Goal: Task Accomplishment & Management: Use online tool/utility

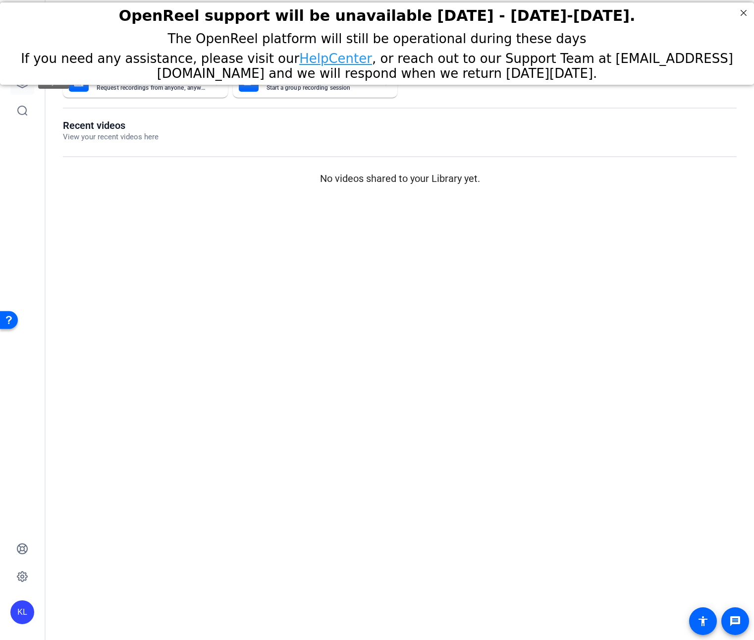
click at [23, 85] on icon at bounding box center [22, 83] width 10 height 10
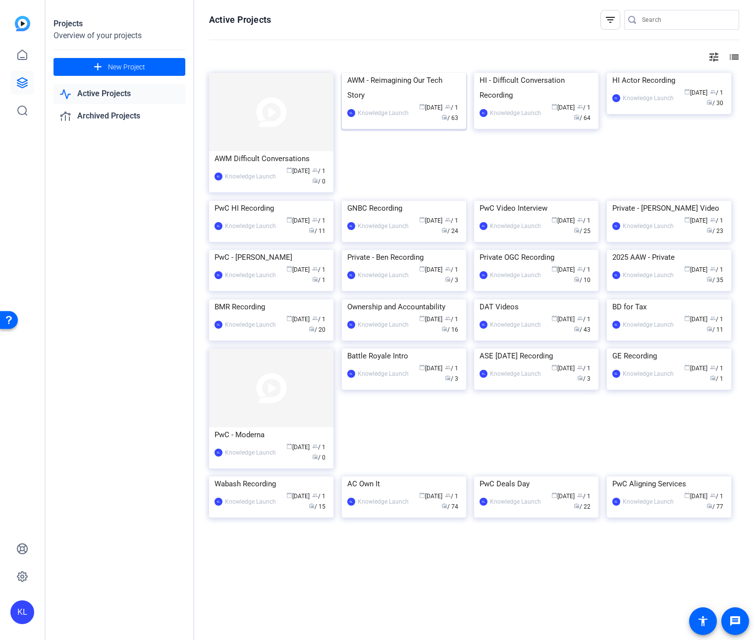
click at [419, 73] on img at bounding box center [404, 73] width 124 height 0
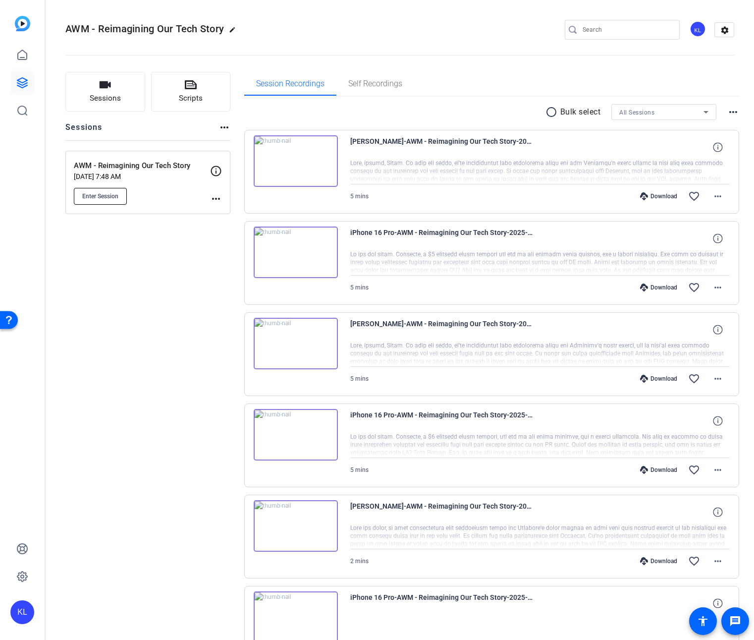
click at [101, 197] on span "Enter Session" at bounding box center [100, 196] width 36 height 8
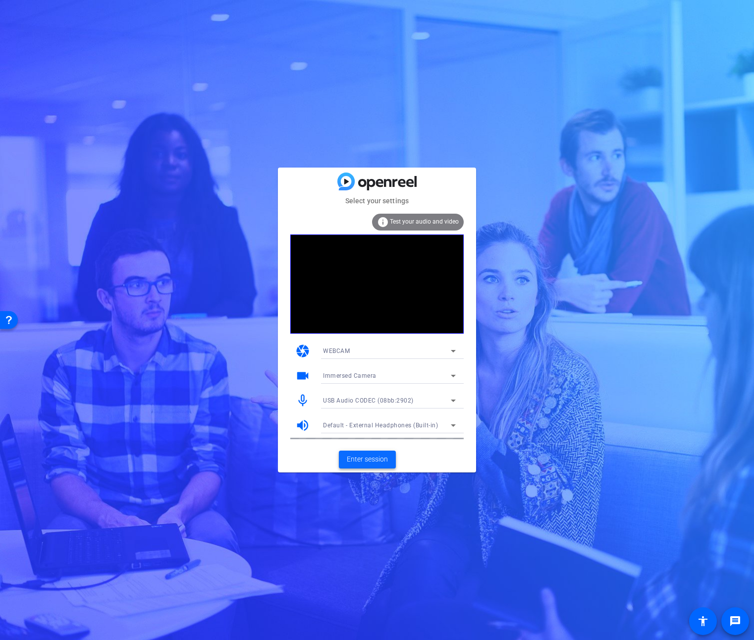
click at [384, 455] on span "Enter session" at bounding box center [367, 459] width 41 height 10
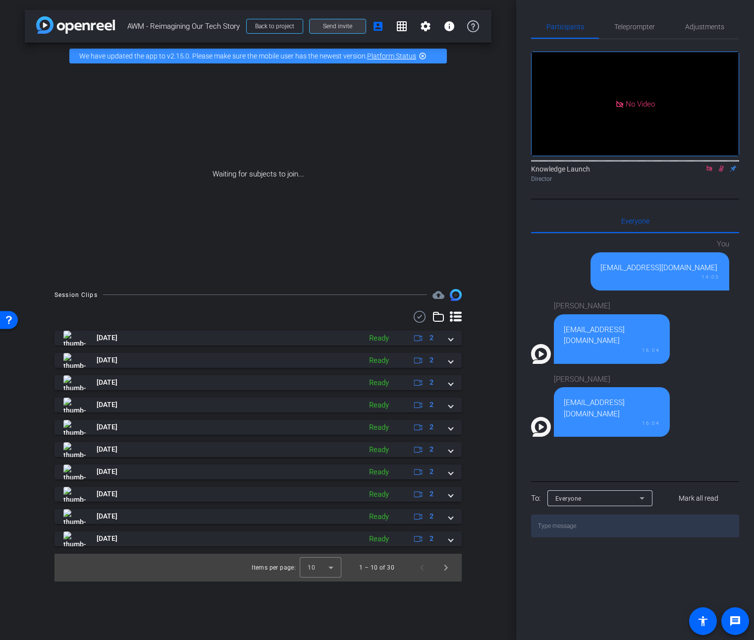
click at [347, 26] on span "Send invite" at bounding box center [337, 26] width 29 height 8
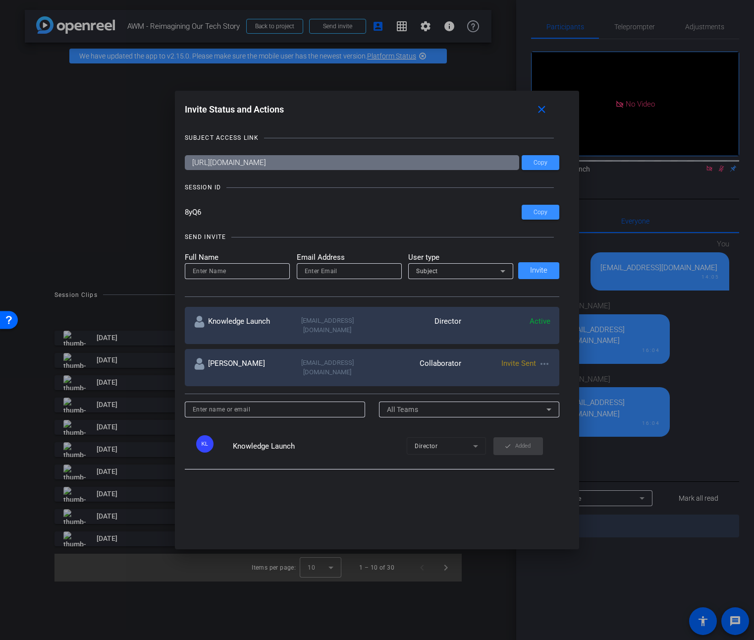
click at [200, 214] on input "8yQ6" at bounding box center [353, 212] width 337 height 15
click at [544, 108] on mat-icon "close" at bounding box center [542, 110] width 12 height 12
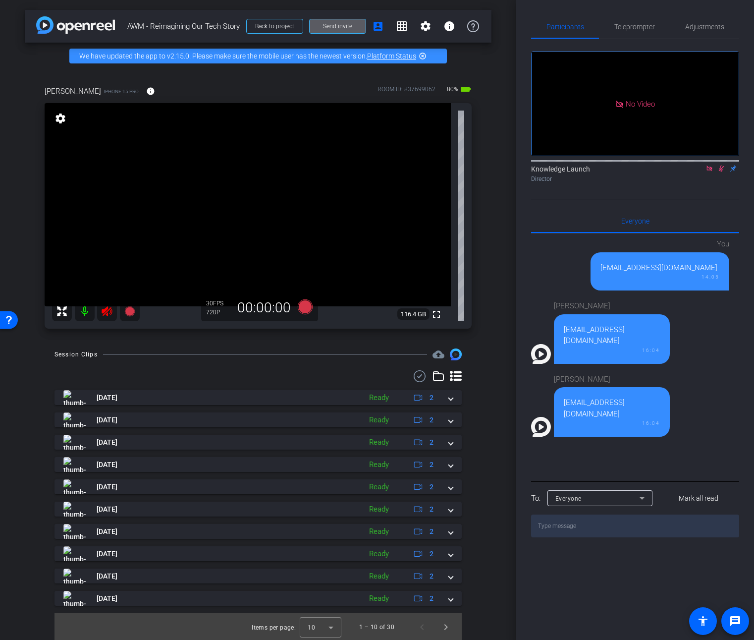
click at [110, 308] on icon at bounding box center [107, 311] width 12 height 12
click at [721, 172] on icon at bounding box center [721, 168] width 5 height 6
click at [64, 119] on mat-icon "settings" at bounding box center [61, 118] width 14 height 12
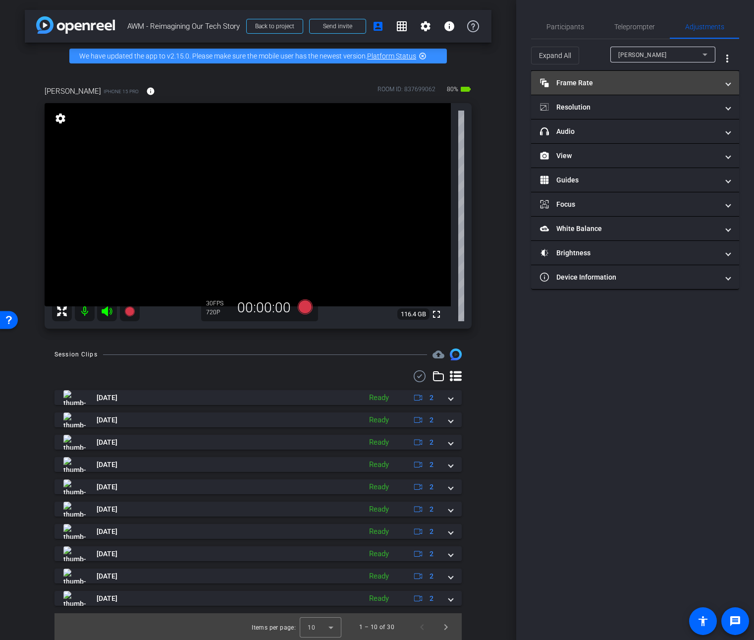
click at [726, 85] on span at bounding box center [728, 83] width 4 height 10
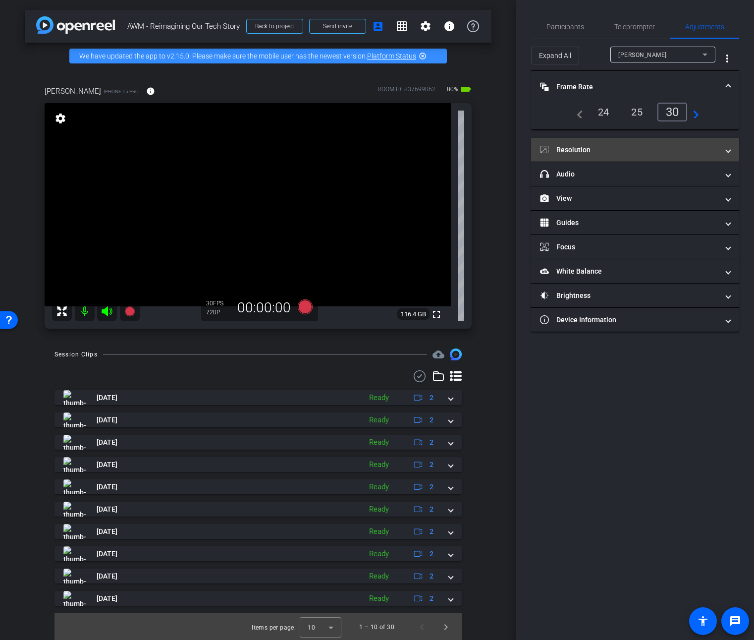
click at [731, 148] on mat-expansion-panel-header "Resolution" at bounding box center [635, 150] width 208 height 24
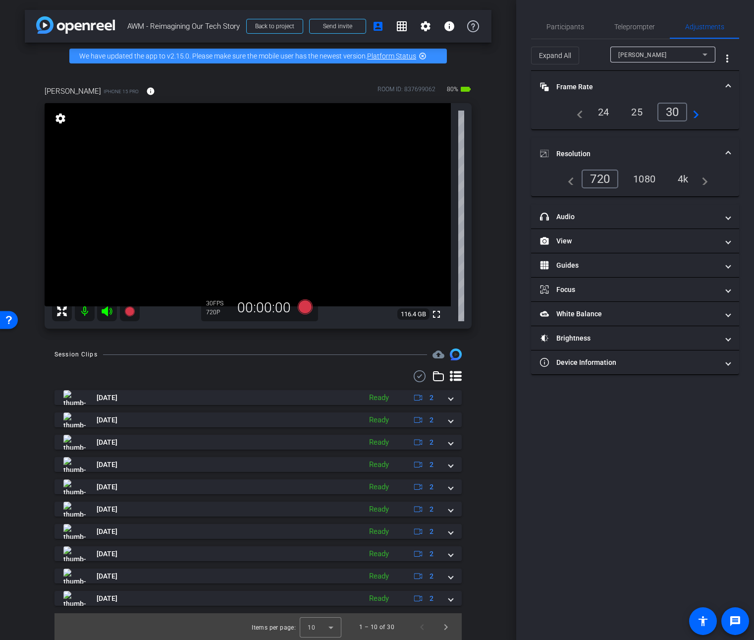
click at [648, 177] on div "1080" at bounding box center [644, 178] width 37 height 17
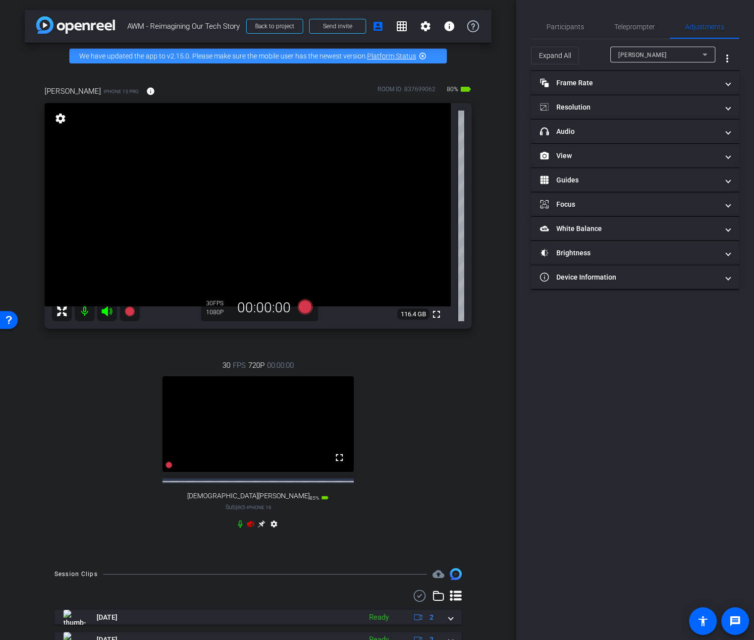
click at [294, 458] on video at bounding box center [258, 424] width 191 height 96
click at [247, 528] on icon at bounding box center [251, 524] width 8 height 8
click at [236, 528] on icon at bounding box center [240, 524] width 8 height 8
click at [556, 28] on span "Participants" at bounding box center [566, 26] width 38 height 7
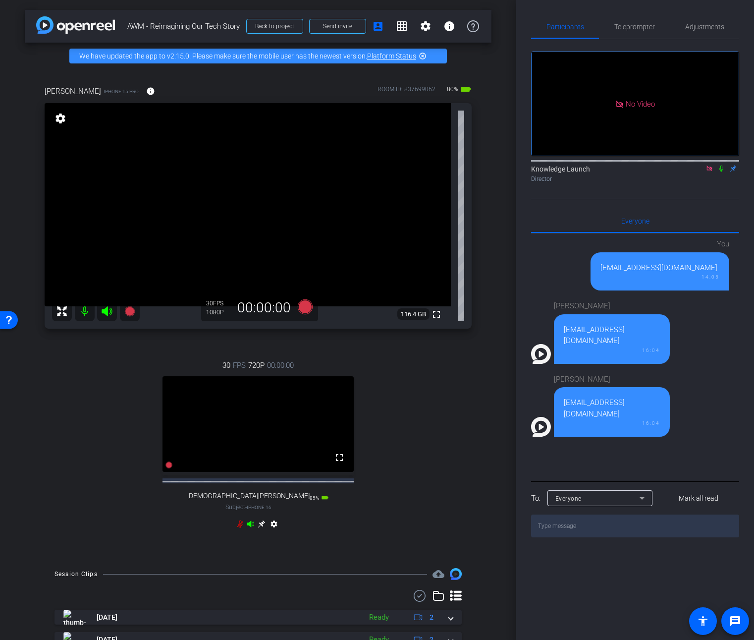
click at [245, 411] on video at bounding box center [258, 424] width 191 height 96
click at [168, 381] on video at bounding box center [258, 424] width 191 height 96
click at [283, 440] on video at bounding box center [258, 424] width 191 height 96
click at [215, 462] on video at bounding box center [258, 424] width 191 height 96
click at [248, 527] on icon at bounding box center [250, 523] width 7 height 6
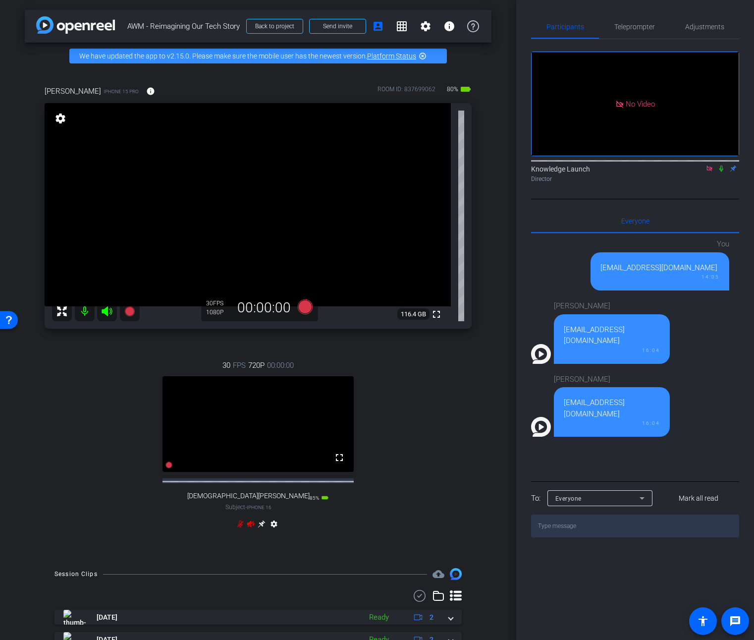
click at [237, 528] on icon at bounding box center [240, 523] width 6 height 7
click at [271, 532] on mat-icon "settings" at bounding box center [274, 526] width 12 height 12
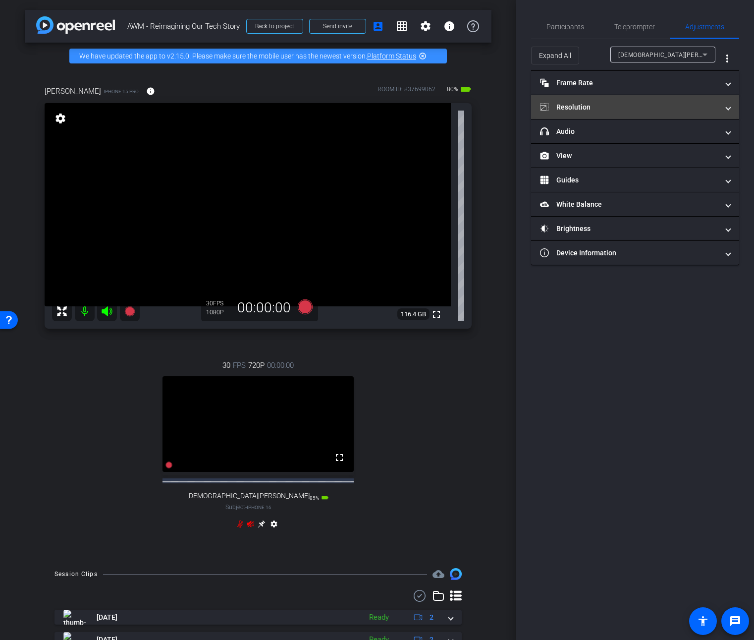
click at [604, 107] on mat-panel-title "Resolution" at bounding box center [629, 107] width 178 height 10
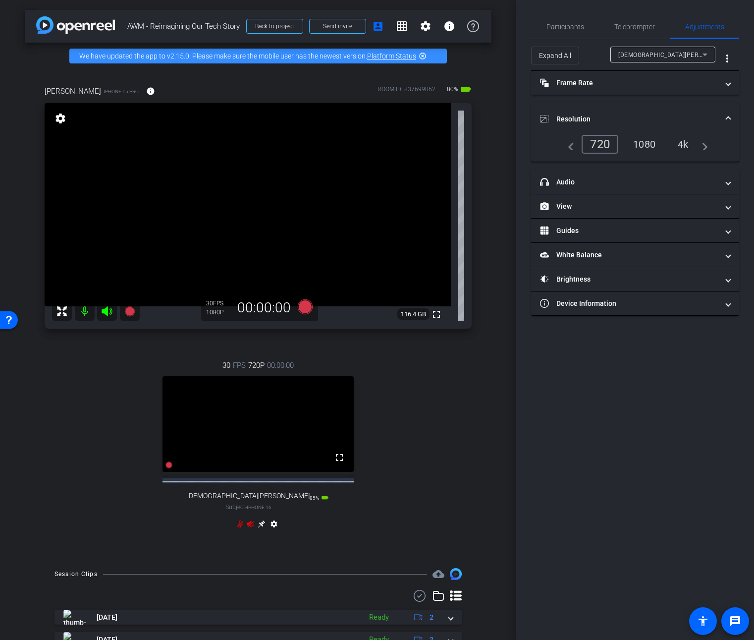
click at [648, 149] on div "1080" at bounding box center [644, 144] width 37 height 17
click at [483, 155] on div "[PERSON_NAME] a iPhone 15 Pro info ROOM ID: 837699062 80% battery_std fullscree…" at bounding box center [258, 313] width 467 height 489
click at [645, 30] on span "Teleprompter" at bounding box center [634, 26] width 41 height 7
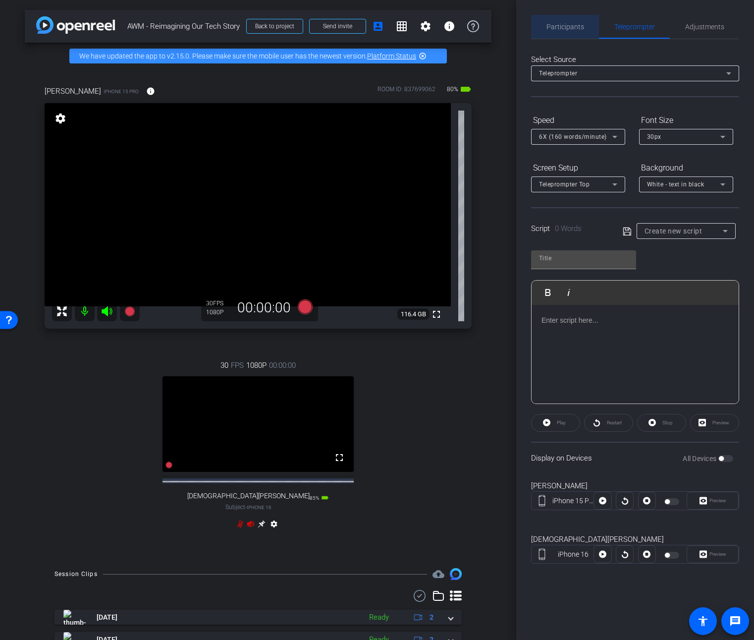
click at [547, 24] on span "Participants" at bounding box center [566, 26] width 38 height 7
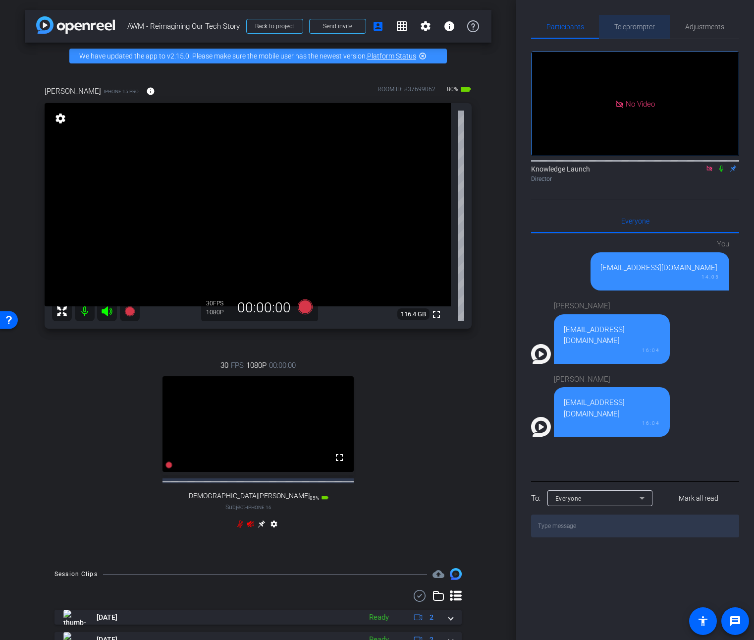
click at [639, 27] on span "Teleprompter" at bounding box center [634, 26] width 41 height 7
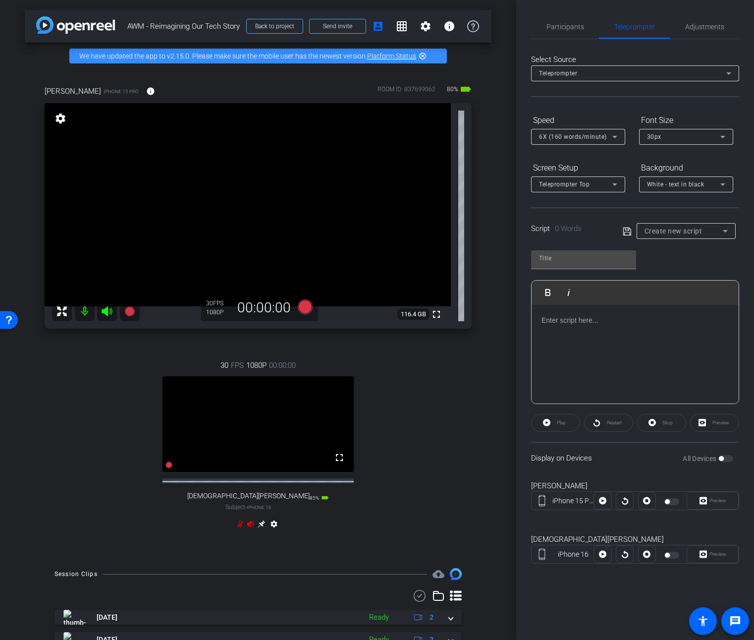
click at [694, 232] on span "Create new script" at bounding box center [674, 231] width 58 height 8
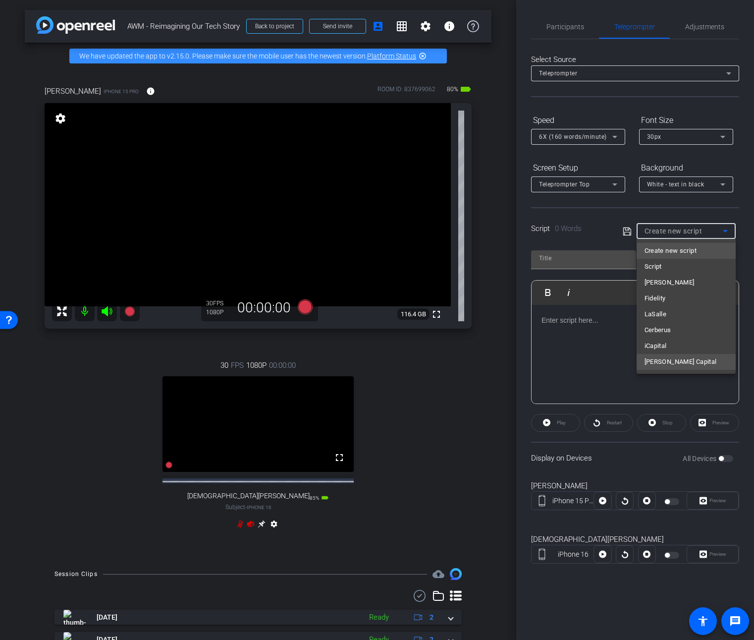
click at [688, 361] on span "[PERSON_NAME] Capital" at bounding box center [681, 362] width 72 height 12
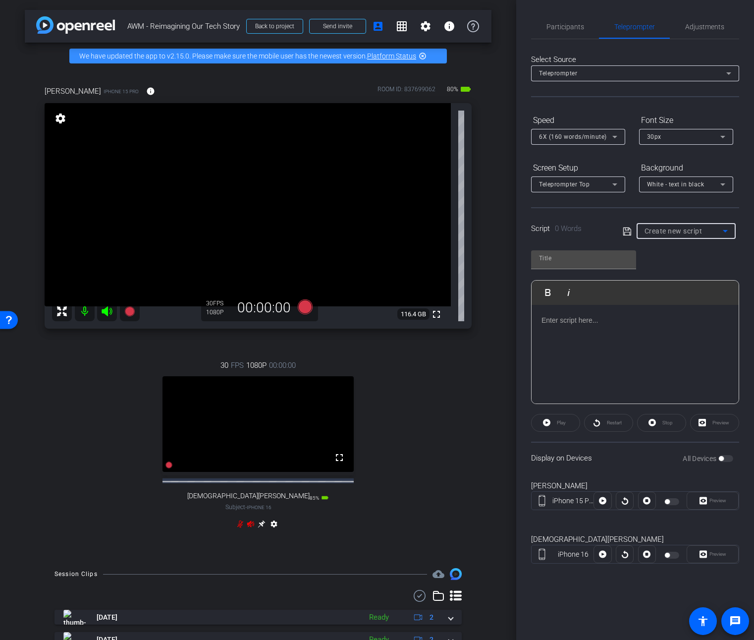
type input "[PERSON_NAME] Capital"
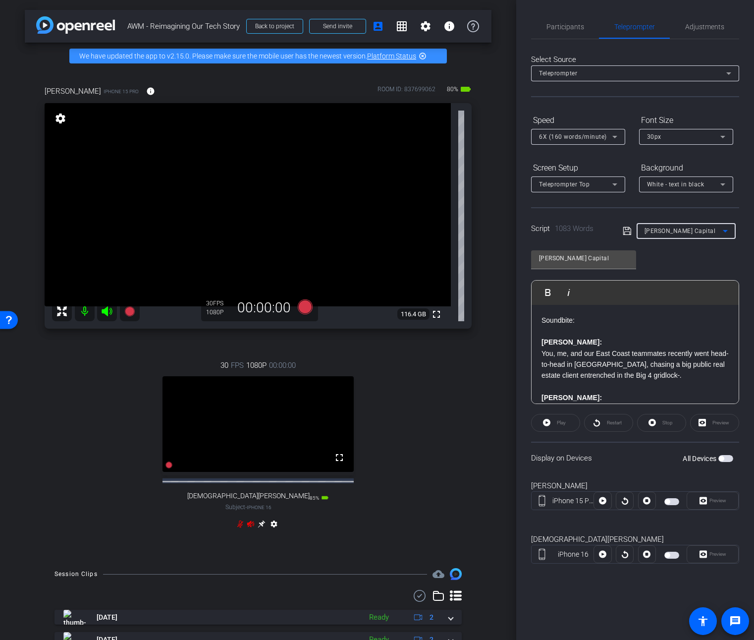
click at [489, 335] on div "arrow_back AWM - Reimagining Our Tech Story Back to project Send invite account…" at bounding box center [258, 320] width 516 height 640
click at [327, 28] on span "Send invite" at bounding box center [337, 26] width 29 height 8
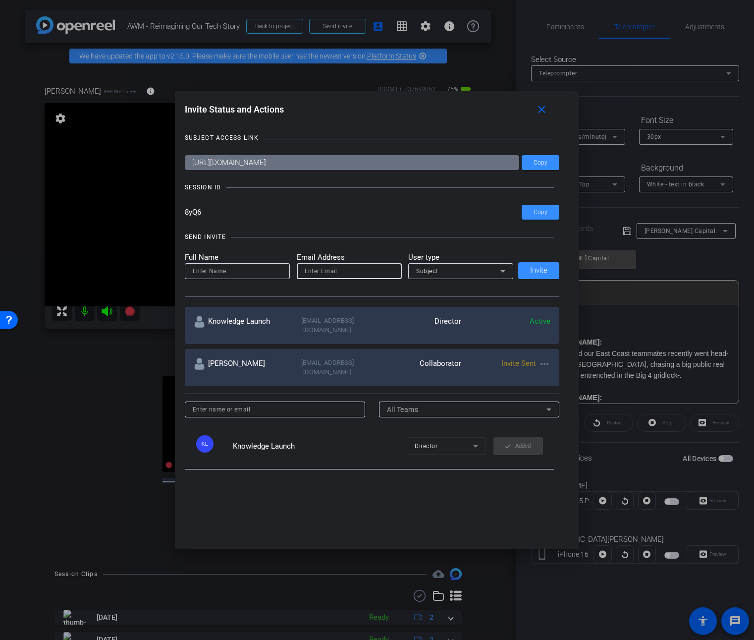
click at [306, 273] on input "email" at bounding box center [349, 271] width 89 height 12
click at [317, 274] on input "email" at bounding box center [349, 271] width 89 height 12
type input "[EMAIL_ADDRESS][DOMAIN_NAME]"
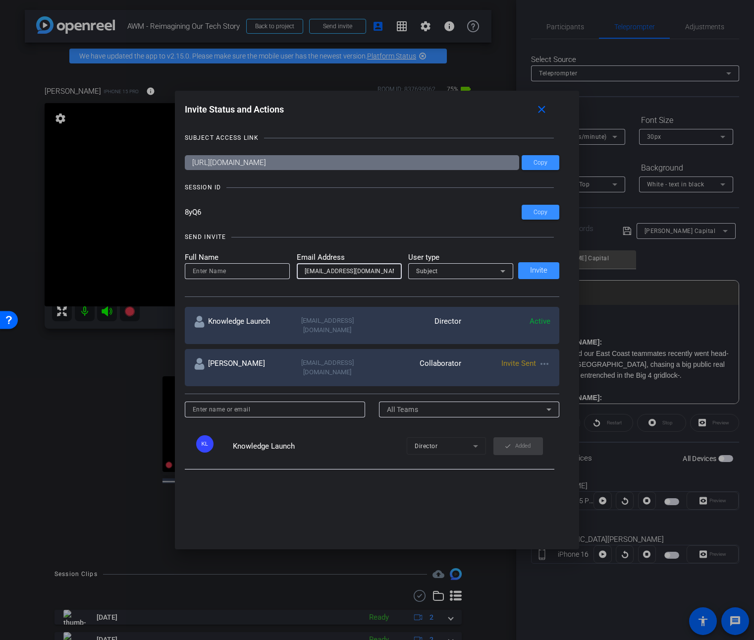
click at [258, 269] on input at bounding box center [237, 271] width 89 height 12
type input "[PERSON_NAME]"
click at [426, 277] on div "Subject" at bounding box center [460, 271] width 89 height 16
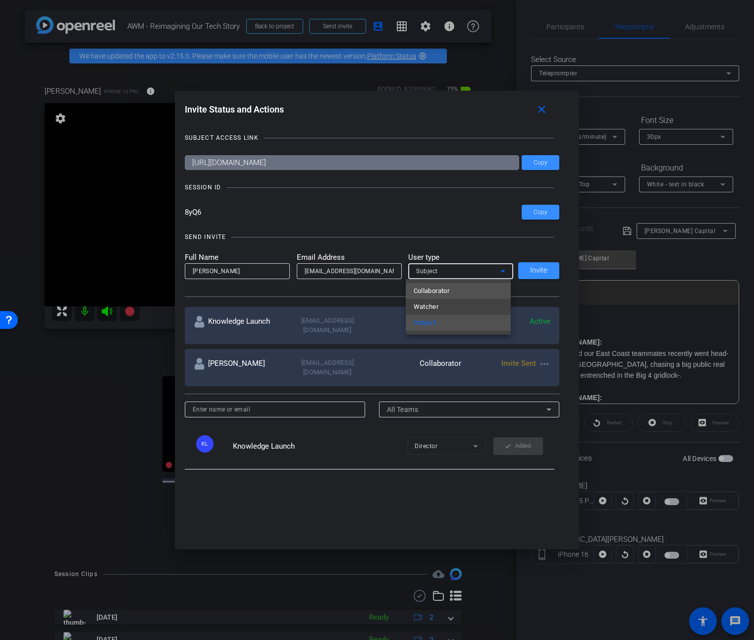
click at [430, 291] on span "Collaborator" at bounding box center [432, 291] width 36 height 12
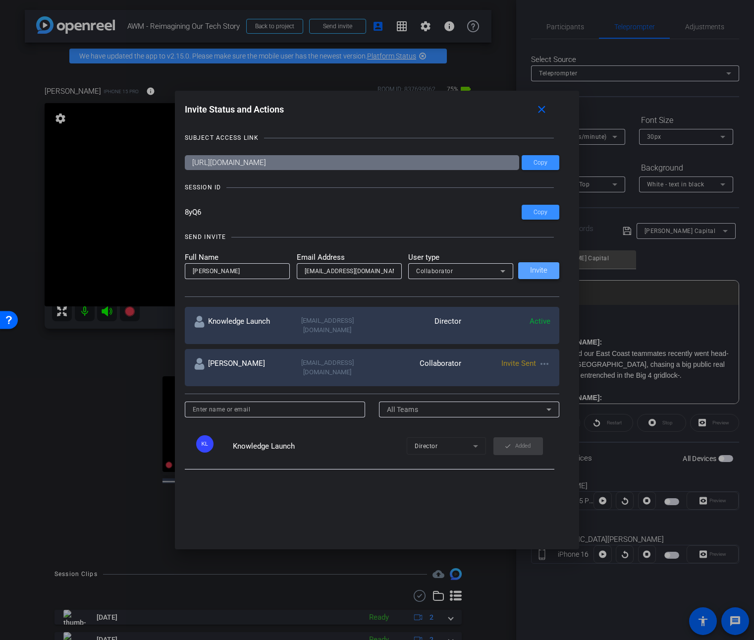
click at [538, 269] on span "Invite" at bounding box center [538, 270] width 17 height 7
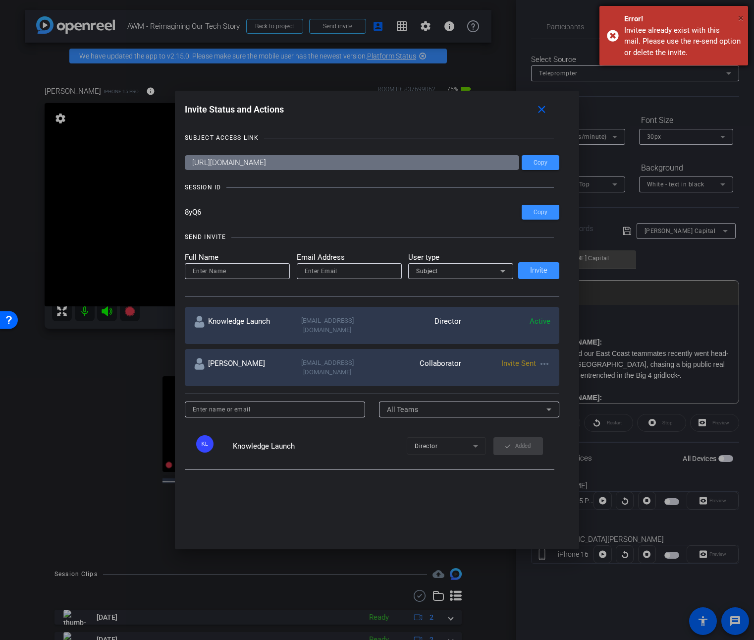
click at [743, 15] on span "×" at bounding box center [740, 18] width 5 height 12
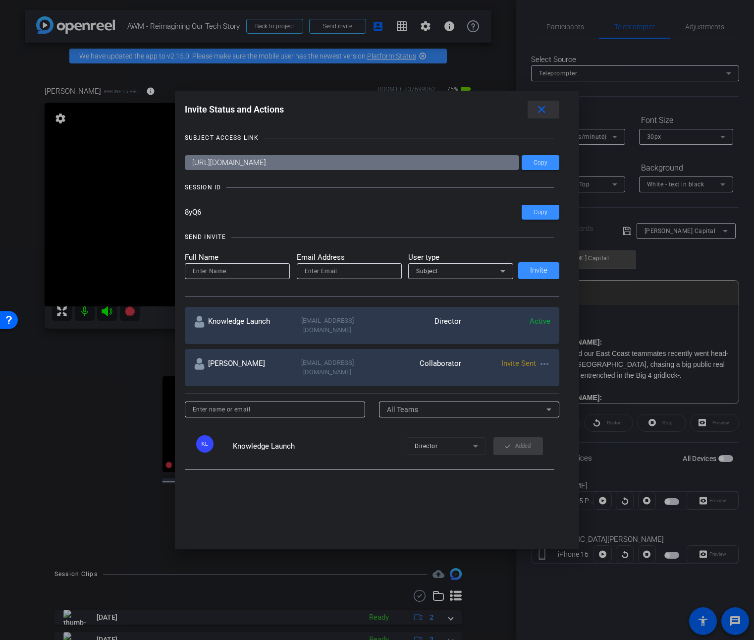
click at [546, 111] on mat-icon "close" at bounding box center [542, 110] width 12 height 12
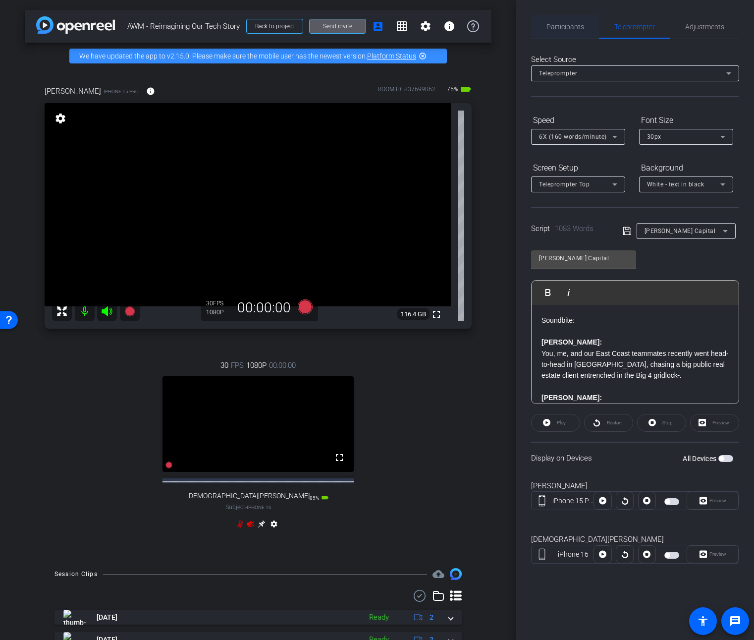
click at [568, 28] on span "Participants" at bounding box center [566, 26] width 38 height 7
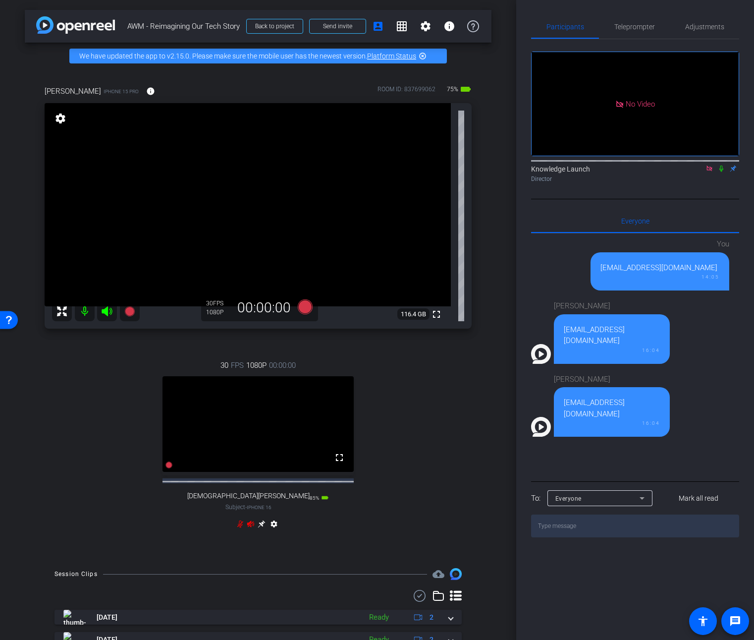
click at [585, 324] on div "[EMAIL_ADDRESS][DOMAIN_NAME]" at bounding box center [612, 335] width 96 height 22
drag, startPoint x: 585, startPoint y: 298, endPoint x: 671, endPoint y: 301, distance: 86.8
click at [660, 324] on div "[EMAIL_ADDRESS][DOMAIN_NAME]" at bounding box center [612, 335] width 96 height 22
copy div "[EMAIL_ADDRESS][DOMAIN_NAME]"
click at [599, 514] on textarea at bounding box center [635, 525] width 208 height 23
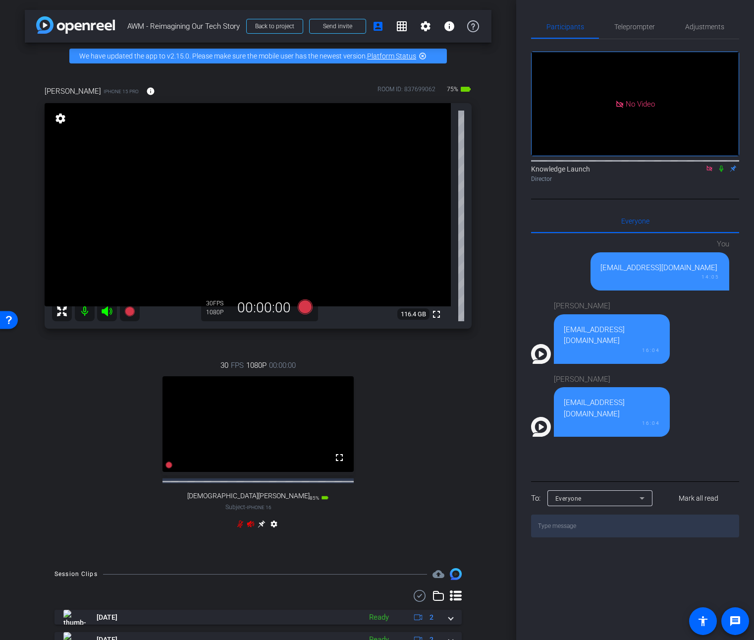
paste textarea "[EMAIL_ADDRESS][DOMAIN_NAME]"
type textarea "[EMAIL_ADDRESS][DOMAIN_NAME]"
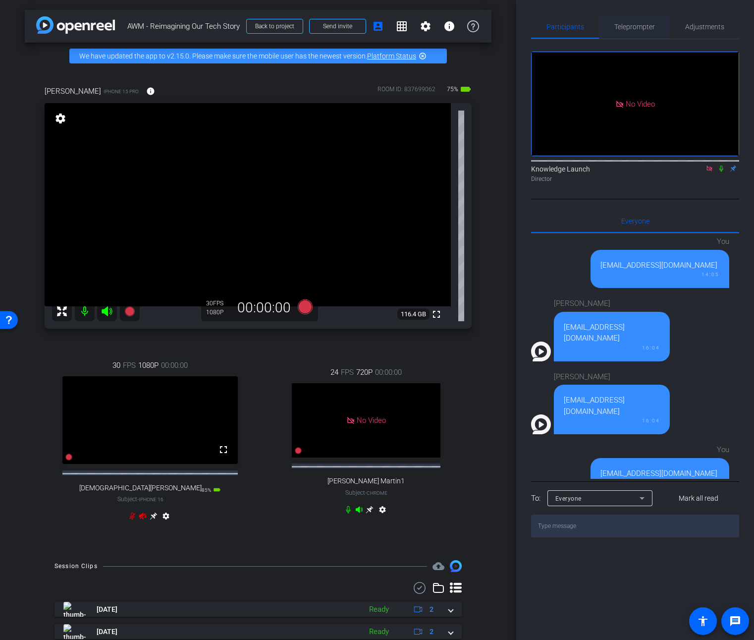
click at [647, 28] on span "Teleprompter" at bounding box center [634, 26] width 41 height 7
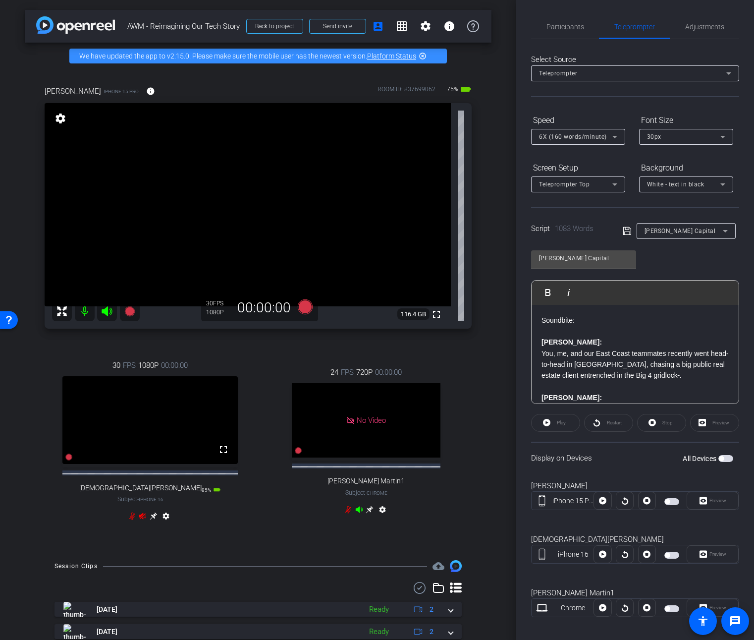
click at [679, 240] on div at bounding box center [686, 244] width 99 height 11
click at [679, 234] on span "[PERSON_NAME] Capital" at bounding box center [680, 230] width 71 height 7
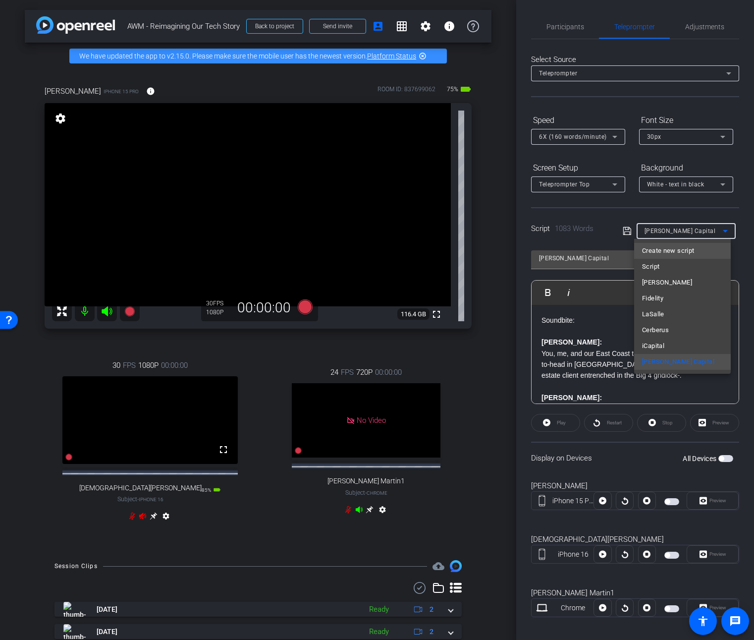
click at [676, 247] on span "Create new script" at bounding box center [668, 251] width 52 height 12
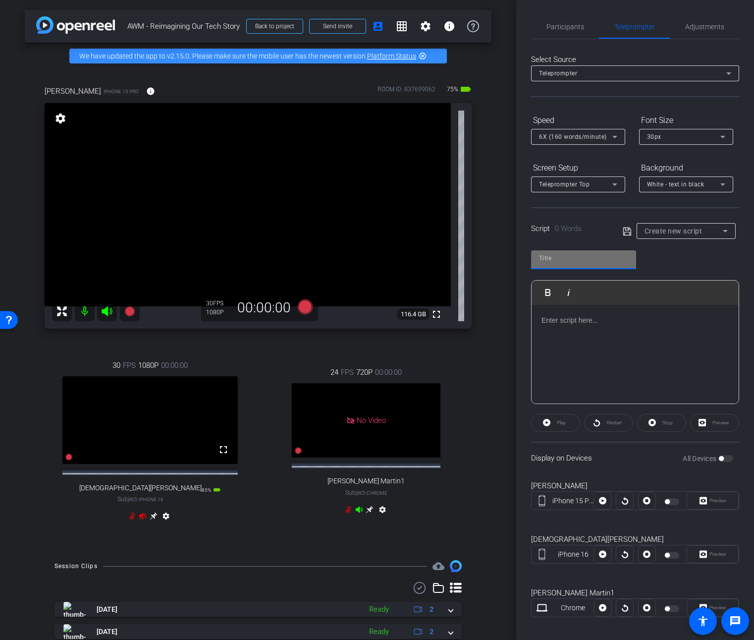
click at [612, 254] on input "text" at bounding box center [583, 258] width 89 height 12
type input "[PERSON_NAME] Revised"
click at [606, 320] on p at bounding box center [635, 320] width 187 height 11
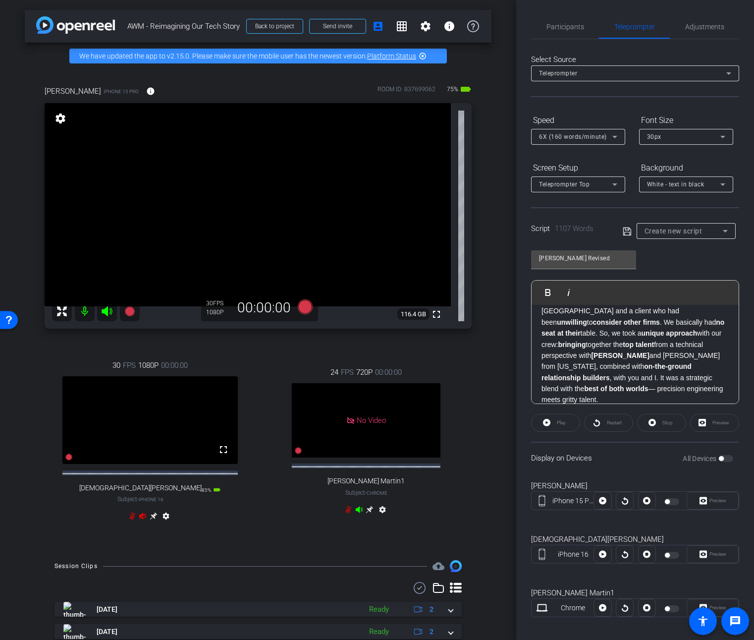
scroll to position [0, 0]
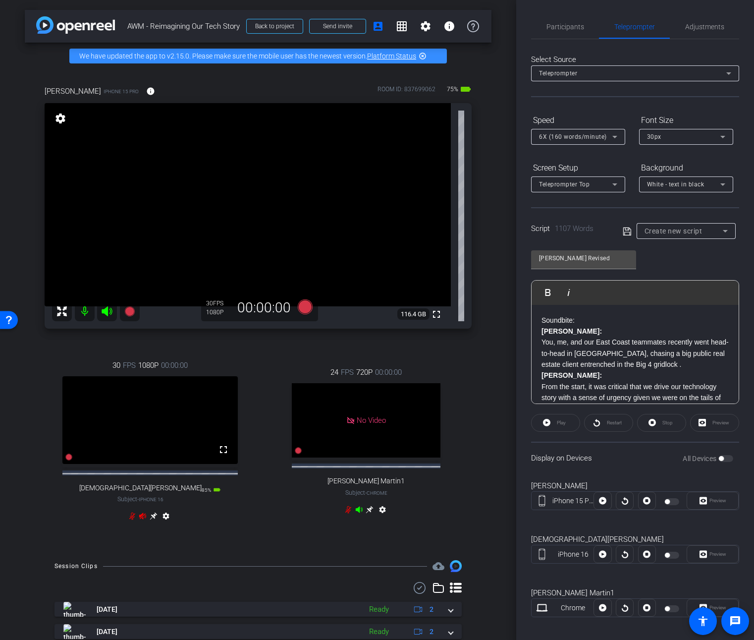
click at [152, 520] on icon at bounding box center [153, 515] width 7 height 7
click at [720, 458] on div "All Devices" at bounding box center [708, 458] width 51 height 10
click at [723, 459] on div "All Devices" at bounding box center [708, 458] width 51 height 10
click at [625, 229] on icon at bounding box center [627, 231] width 8 height 8
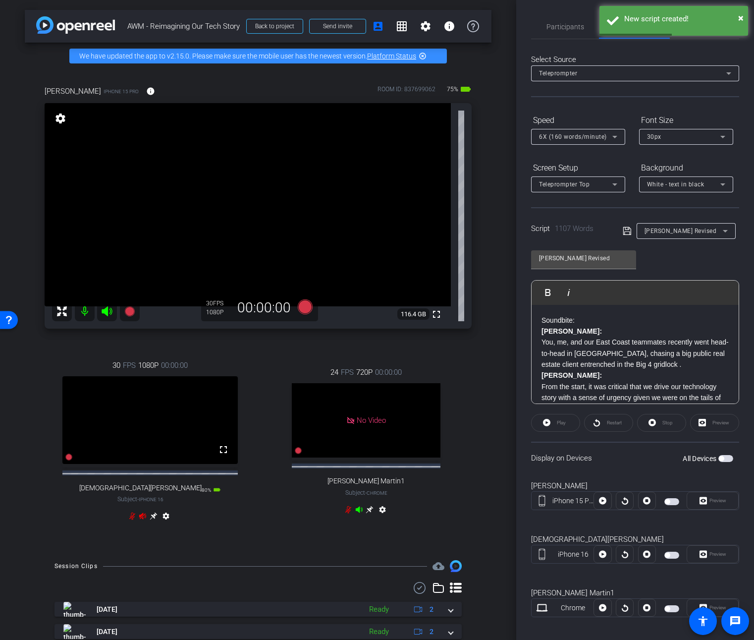
click at [721, 459] on span "button" at bounding box center [725, 458] width 15 height 7
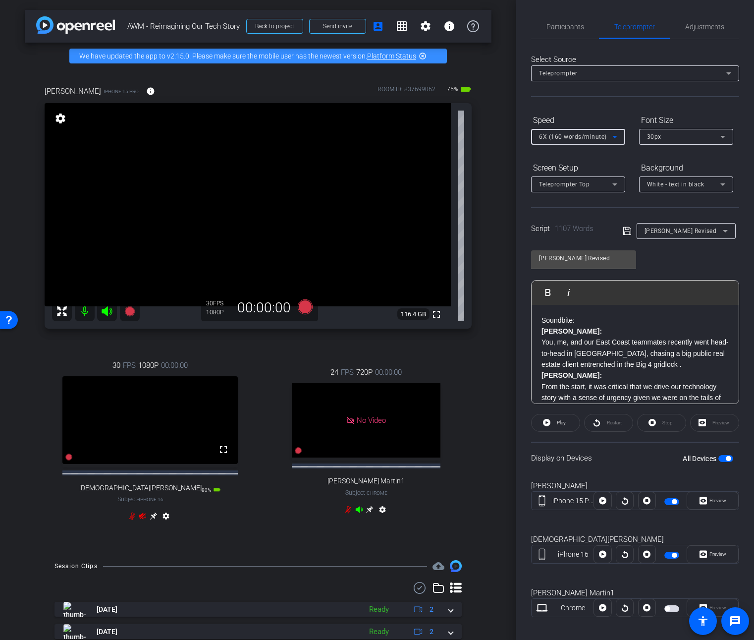
click at [615, 138] on icon at bounding box center [615, 137] width 12 height 12
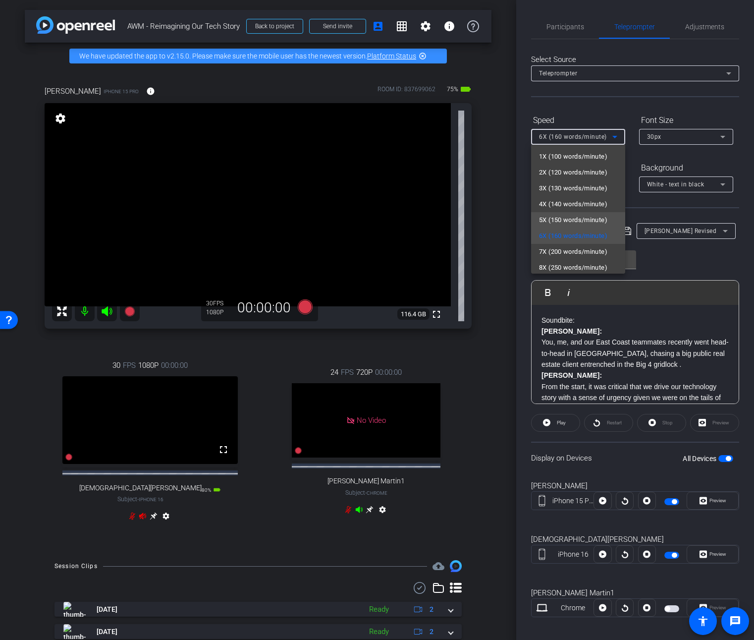
click at [591, 218] on span "5X (150 words/minute)" at bounding box center [573, 220] width 68 height 12
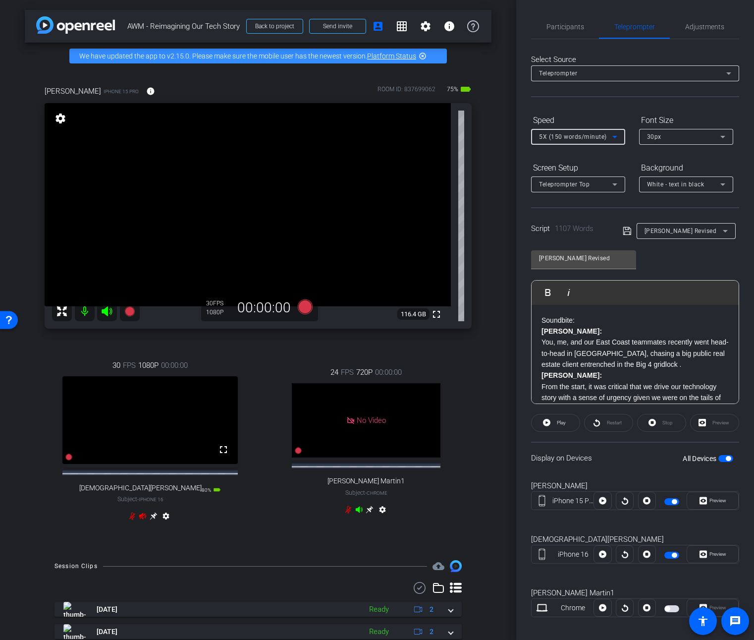
click at [248, 540] on div "30 FPS 1080P 00:00:00 fullscreen [PERSON_NAME] Subject - iPhone 16 80% battery_…" at bounding box center [150, 441] width 211 height 197
click at [130, 520] on icon at bounding box center [132, 515] width 6 height 7
click at [691, 29] on span "Adjustments" at bounding box center [704, 26] width 39 height 7
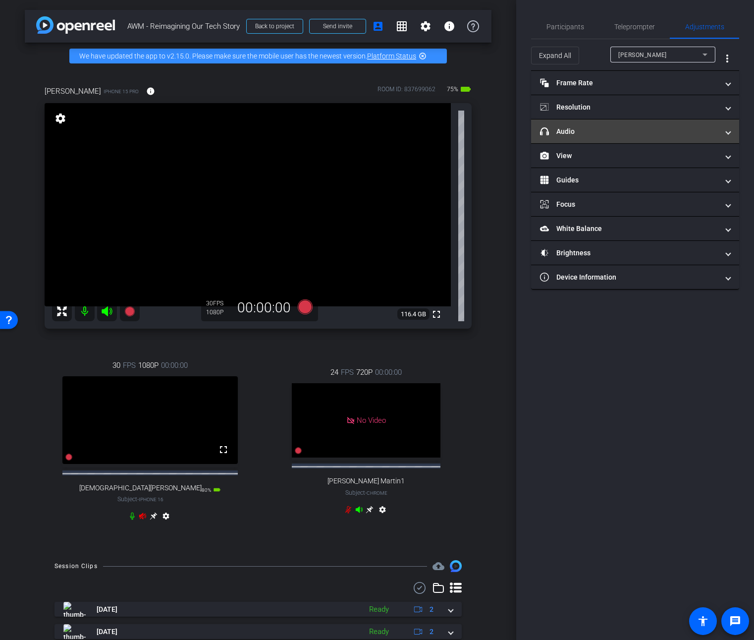
click at [633, 128] on mat-panel-title "headphone icon Audio" at bounding box center [629, 131] width 178 height 10
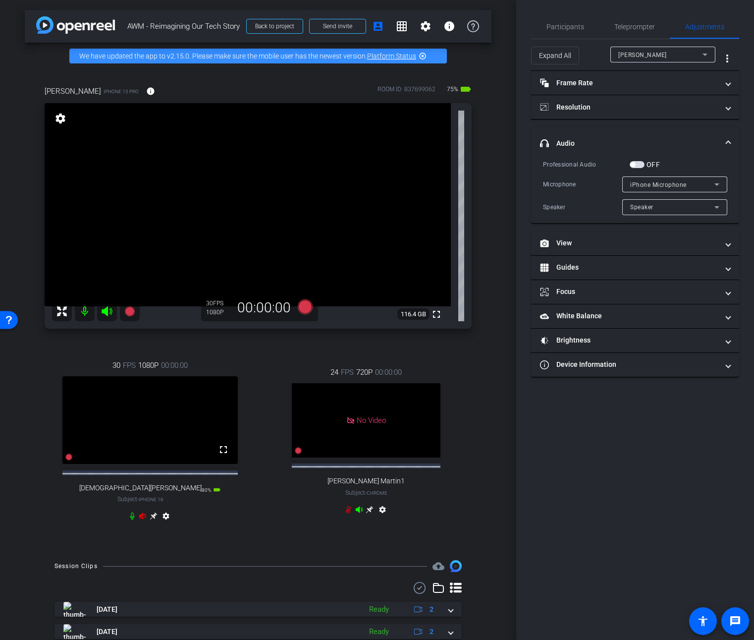
click at [648, 205] on span "Speaker" at bounding box center [641, 207] width 23 height 7
click at [648, 205] on div at bounding box center [377, 320] width 754 height 640
click at [641, 164] on span "button" at bounding box center [637, 164] width 15 height 7
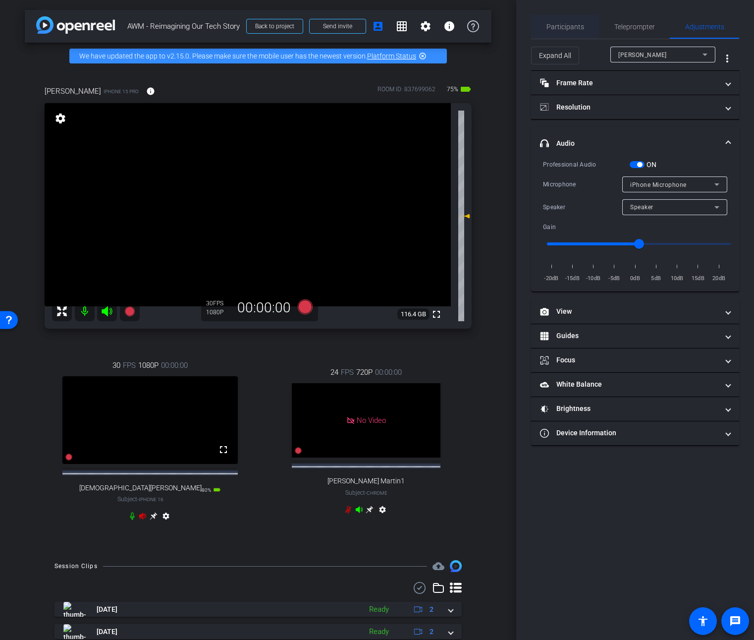
click at [579, 31] on span "Participants" at bounding box center [566, 27] width 38 height 24
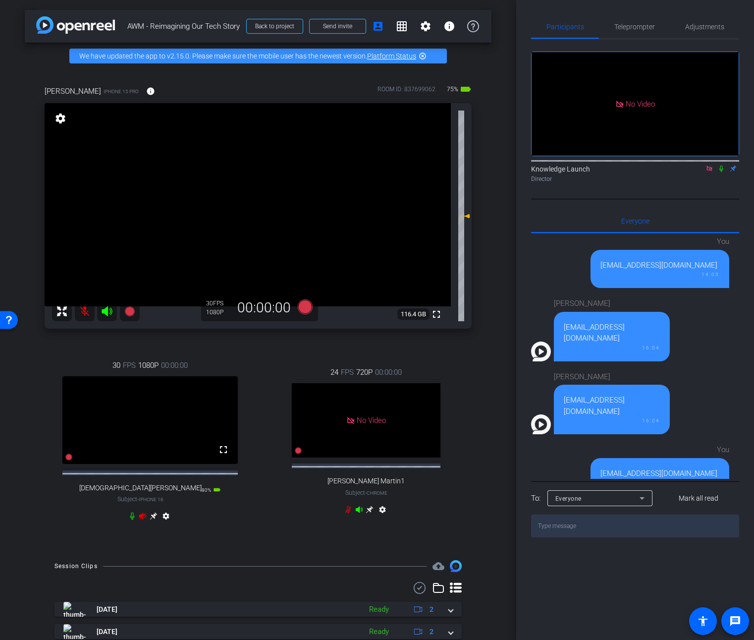
click at [83, 312] on mat-icon at bounding box center [85, 311] width 20 height 20
click at [139, 519] on icon at bounding box center [142, 515] width 7 height 6
click at [629, 30] on span "Teleprompter" at bounding box center [634, 26] width 41 height 7
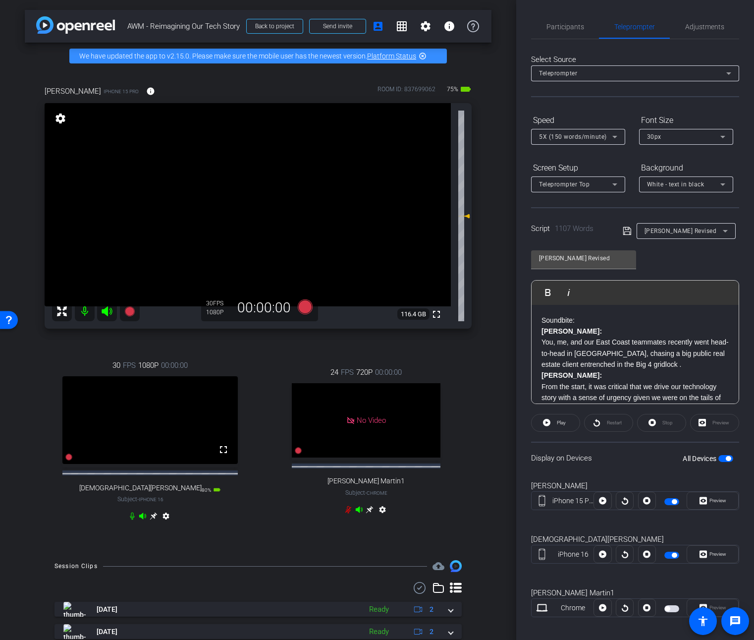
click at [718, 458] on span "button" at bounding box center [725, 458] width 15 height 7
click at [109, 342] on div "[PERSON_NAME] a iPhone 15 Pro info ROOM ID: 837699062 70% battery_std fullscree…" at bounding box center [258, 309] width 467 height 481
click at [130, 309] on icon at bounding box center [129, 311] width 10 height 10
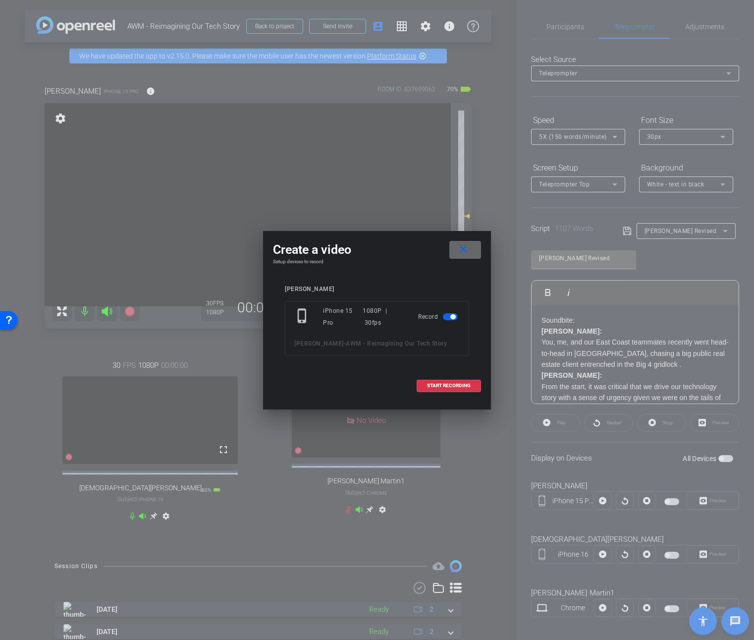
click at [463, 247] on mat-icon "close" at bounding box center [463, 249] width 12 height 12
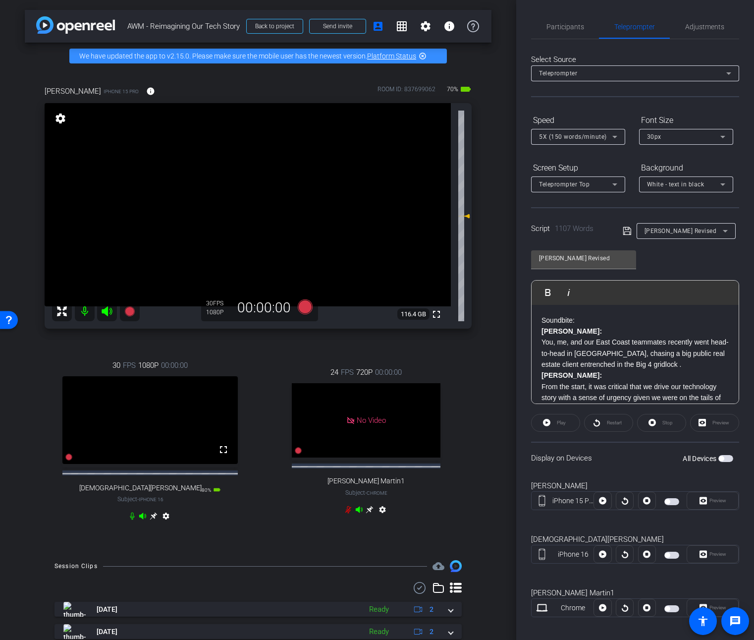
click at [88, 460] on video at bounding box center [149, 420] width 175 height 88
click at [161, 524] on mat-icon "settings" at bounding box center [166, 518] width 12 height 12
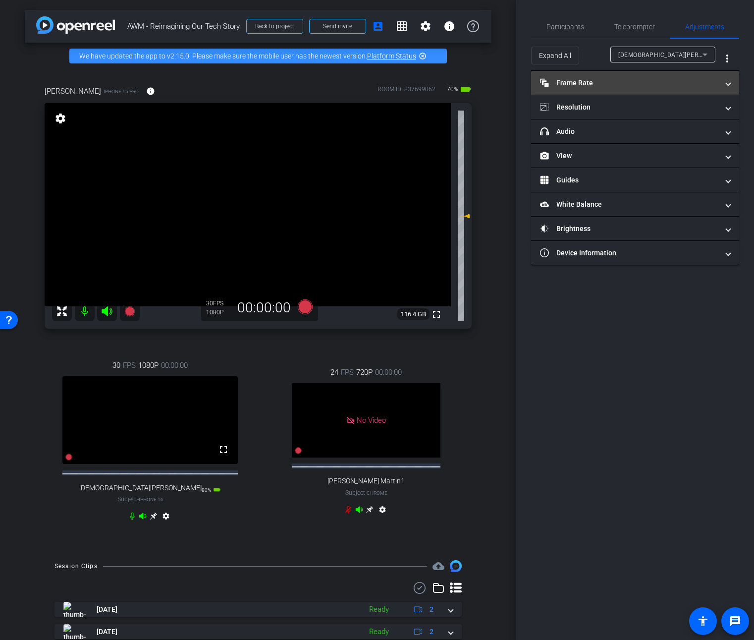
click at [575, 78] on mat-panel-title "Frame Rate Frame Rate" at bounding box center [629, 83] width 178 height 10
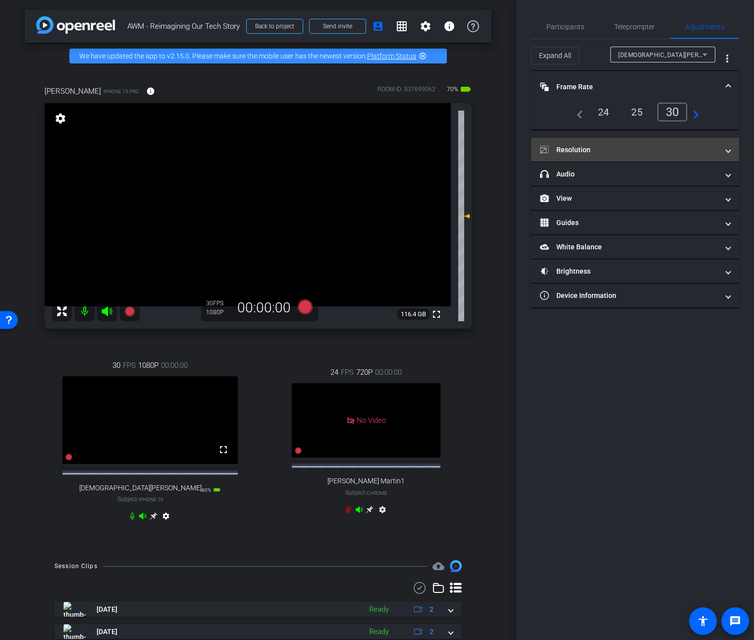
click at [583, 154] on mat-panel-title "Resolution" at bounding box center [629, 150] width 178 height 10
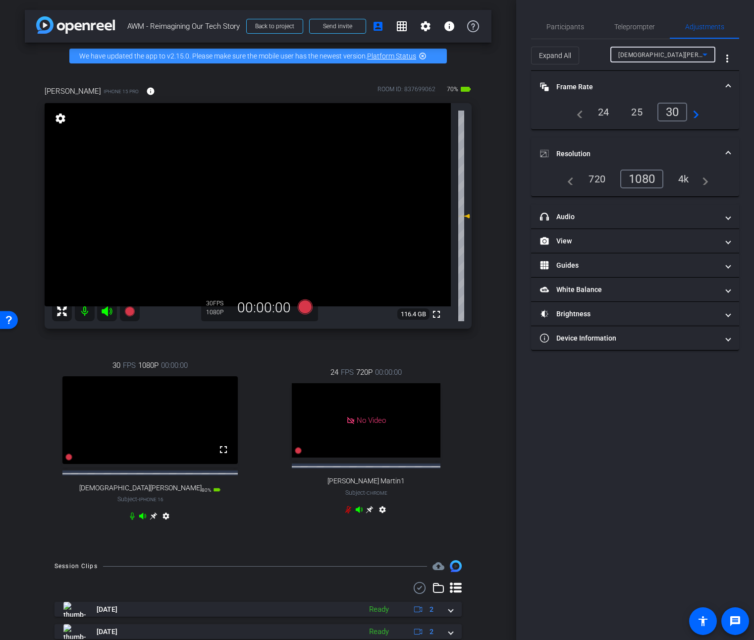
click at [644, 54] on span "[DEMOGRAPHIC_DATA][PERSON_NAME]" at bounding box center [675, 55] width 115 height 8
click at [301, 305] on icon at bounding box center [305, 306] width 15 height 15
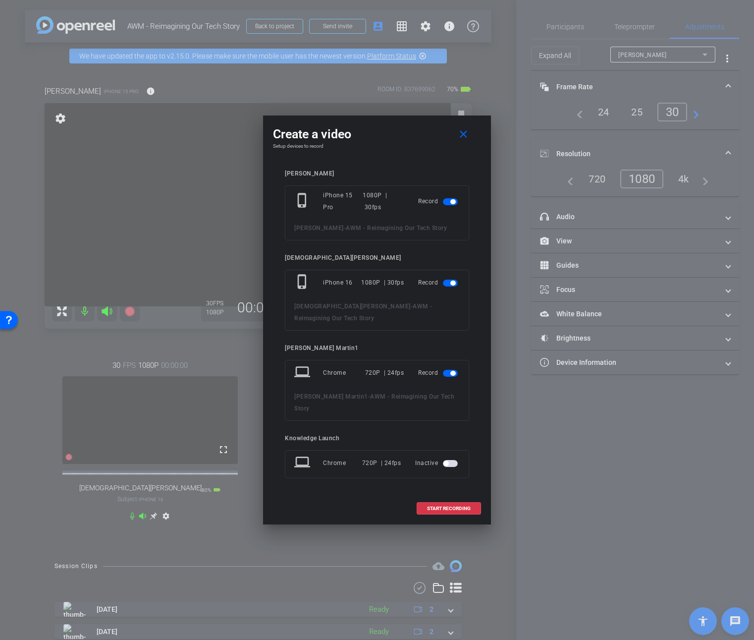
click at [447, 373] on span "button" at bounding box center [450, 373] width 15 height 7
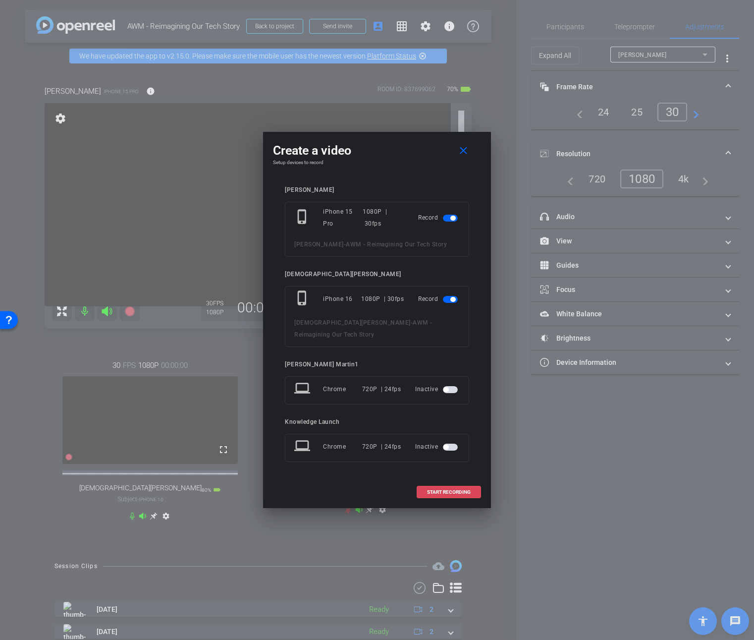
click at [450, 490] on span "START RECORDING" at bounding box center [449, 492] width 44 height 5
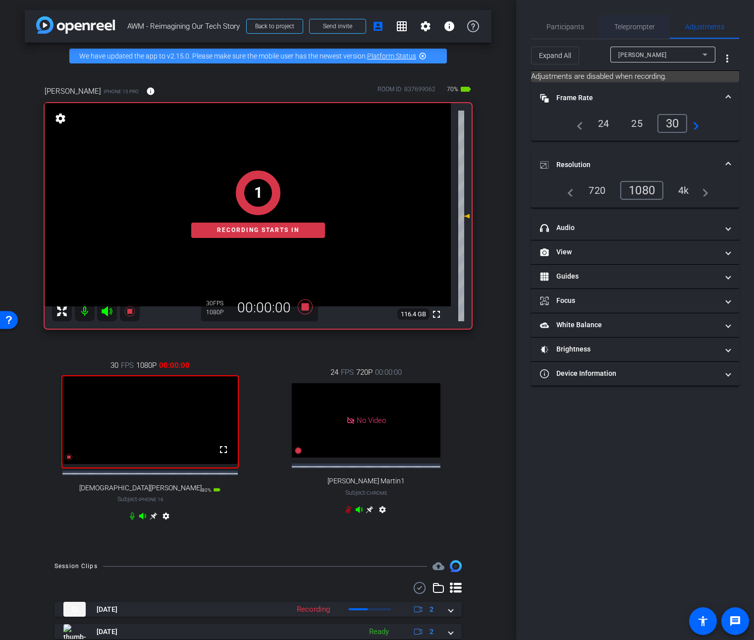
click at [634, 26] on span "Teleprompter" at bounding box center [634, 26] width 41 height 7
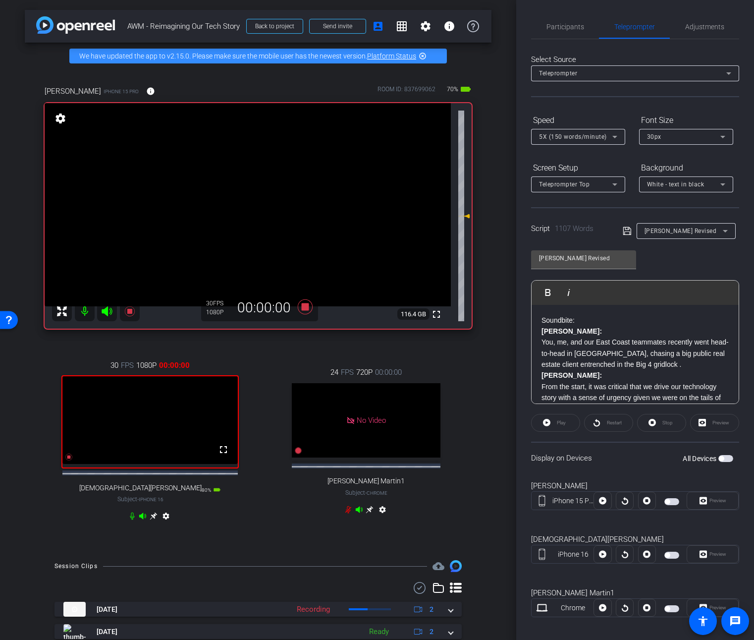
click at [602, 423] on div "Restart" at bounding box center [608, 423] width 49 height 18
click at [724, 459] on span "button" at bounding box center [725, 458] width 15 height 7
click at [557, 422] on span "Play" at bounding box center [561, 422] width 9 height 5
click at [567, 27] on span "Participants" at bounding box center [566, 26] width 38 height 7
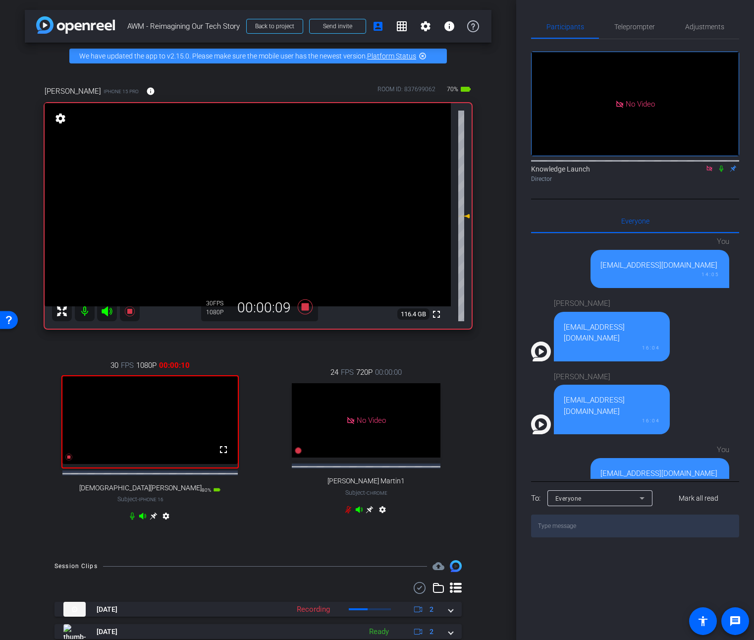
click at [721, 165] on icon at bounding box center [721, 168] width 8 height 7
click at [631, 27] on span "Teleprompter" at bounding box center [634, 26] width 41 height 7
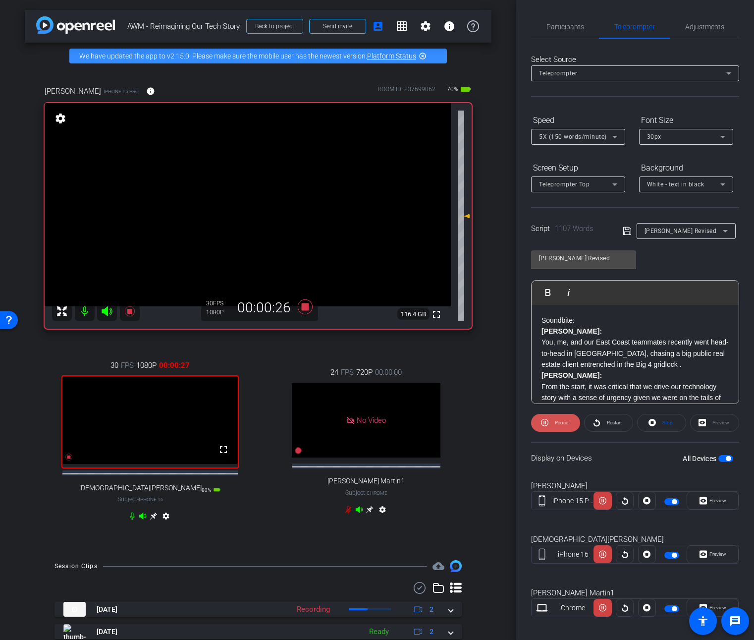
click at [557, 419] on span "Pause" at bounding box center [560, 423] width 16 height 14
click at [131, 311] on icon at bounding box center [129, 311] width 10 height 10
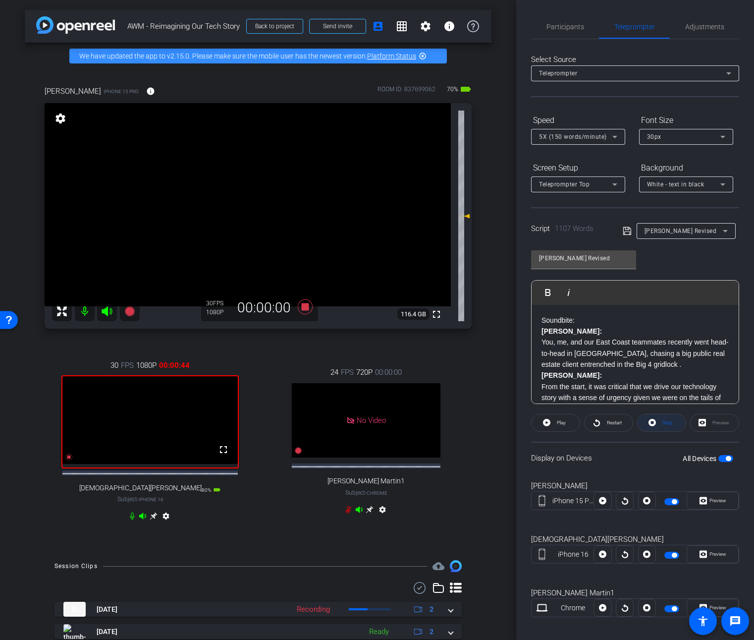
click at [655, 423] on span at bounding box center [662, 423] width 48 height 24
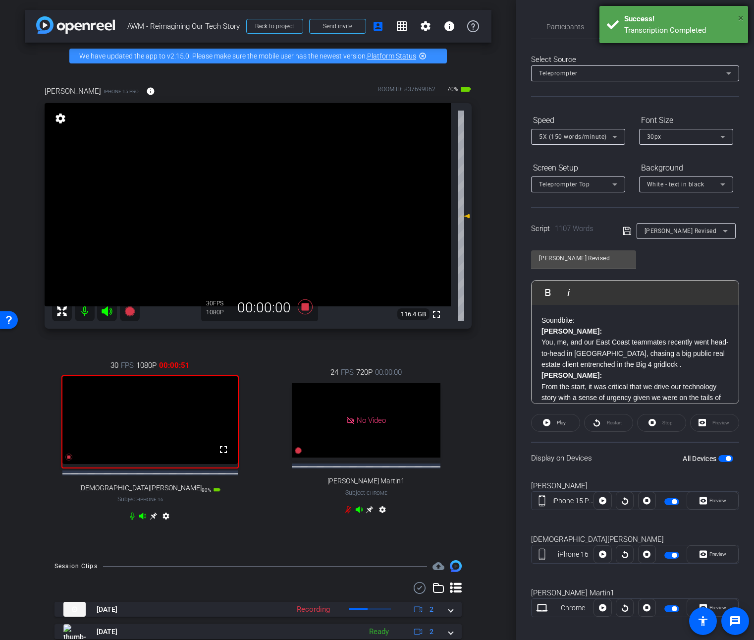
click at [740, 17] on span "×" at bounding box center [740, 18] width 5 height 12
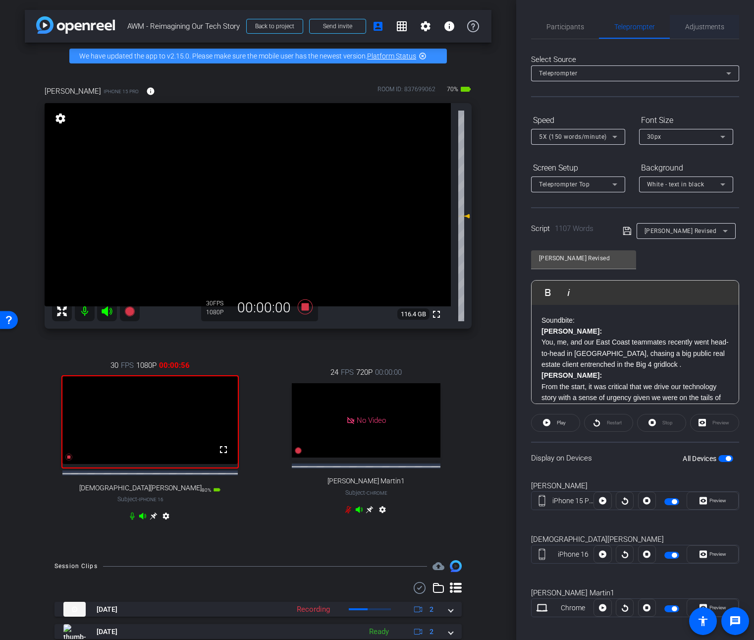
click at [709, 27] on span "Adjustments" at bounding box center [704, 26] width 39 height 7
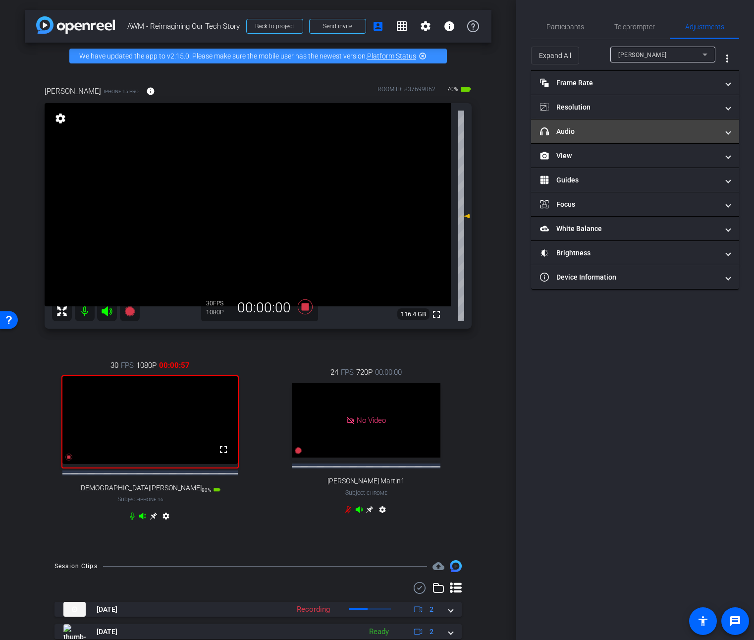
click at [650, 130] on mat-panel-title "headphone icon Audio" at bounding box center [629, 131] width 178 height 10
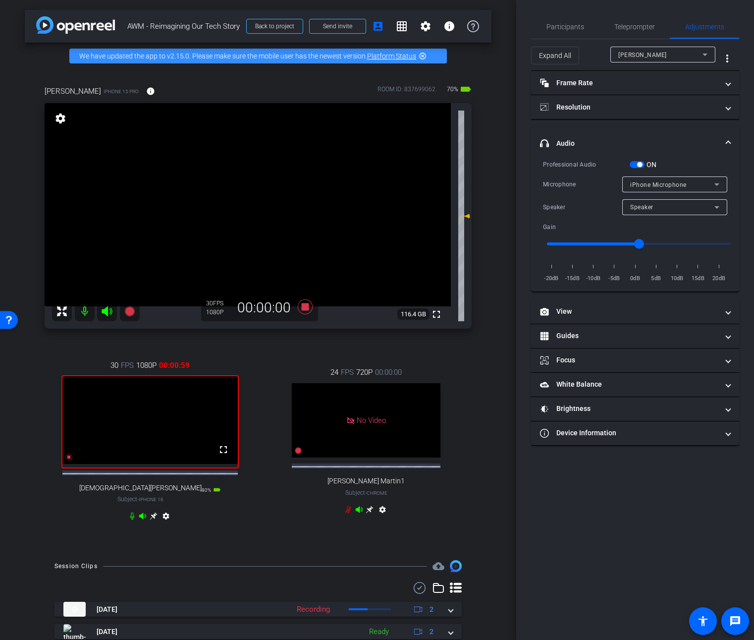
click at [634, 164] on span "button" at bounding box center [637, 164] width 15 height 7
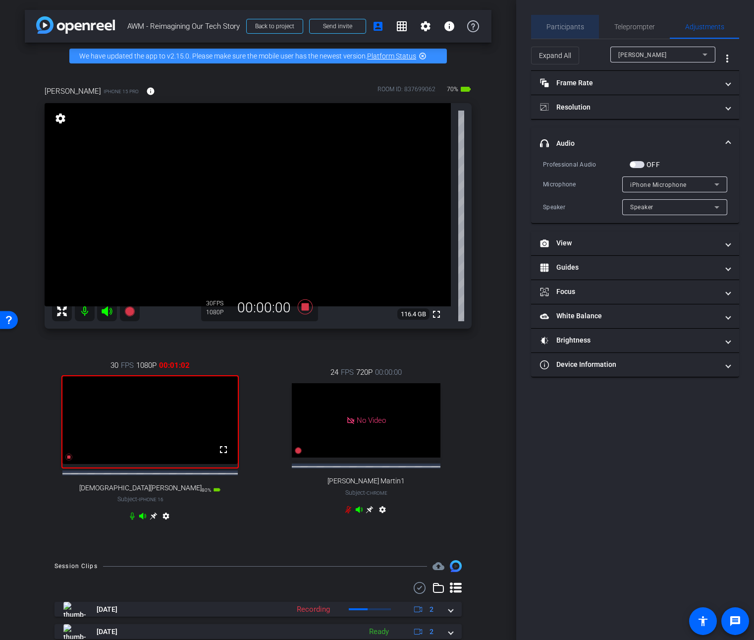
click at [568, 28] on span "Participants" at bounding box center [566, 26] width 38 height 7
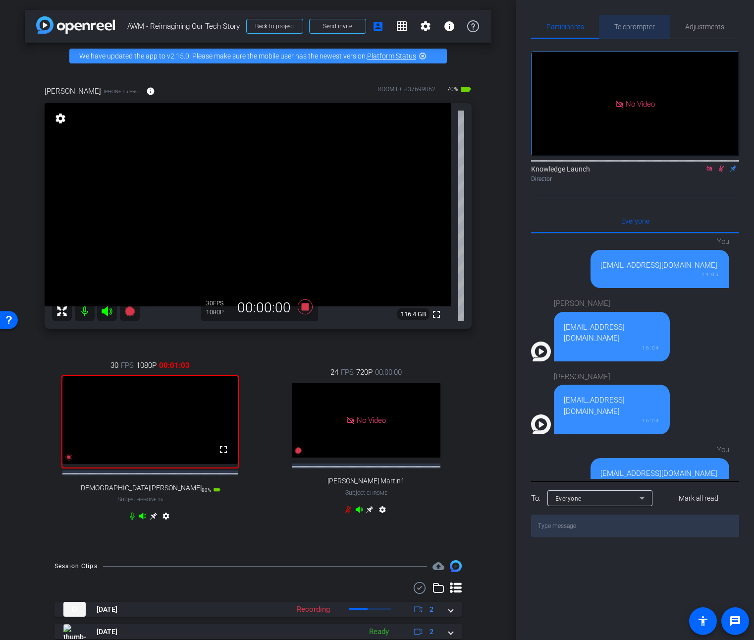
click at [624, 31] on span "Teleprompter" at bounding box center [634, 27] width 41 height 24
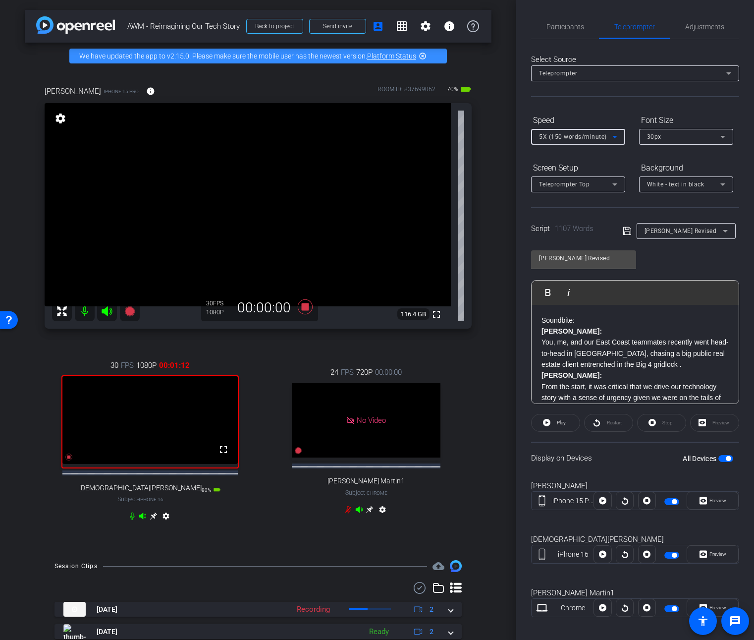
click at [619, 133] on icon at bounding box center [615, 137] width 12 height 12
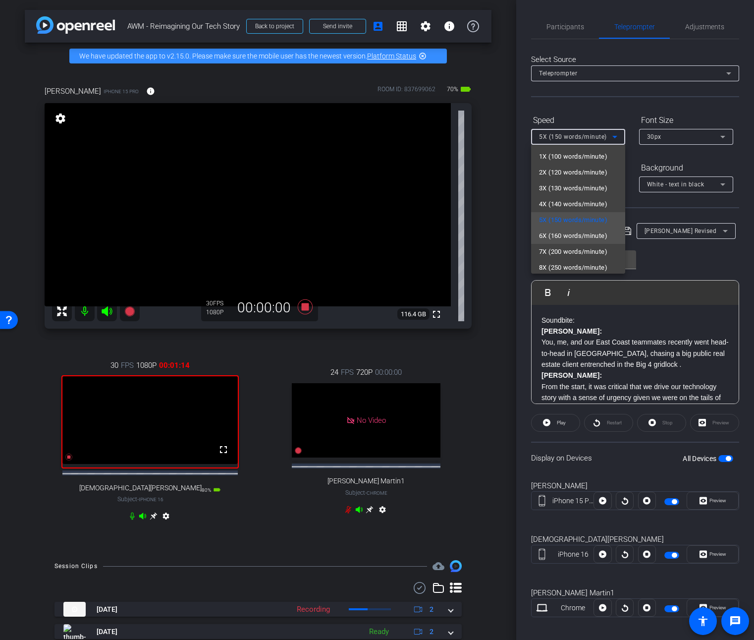
click at [571, 233] on span "6X (160 words/minute)" at bounding box center [573, 236] width 68 height 12
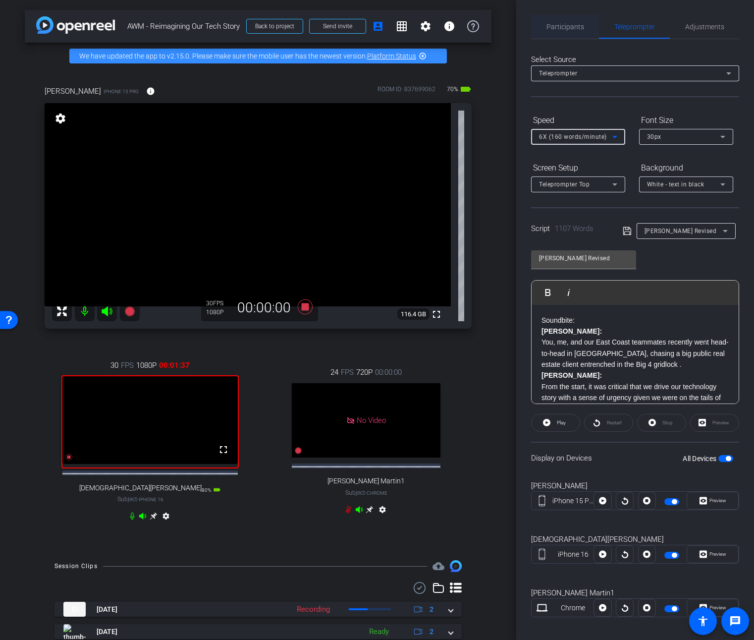
click at [559, 26] on span "Participants" at bounding box center [566, 26] width 38 height 7
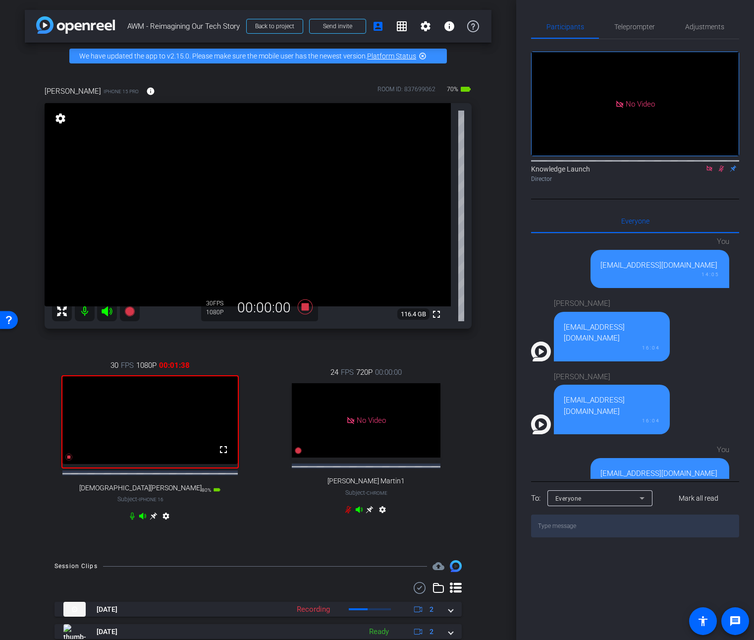
click at [722, 165] on icon at bounding box center [721, 168] width 8 height 7
click at [300, 307] on icon at bounding box center [305, 306] width 15 height 15
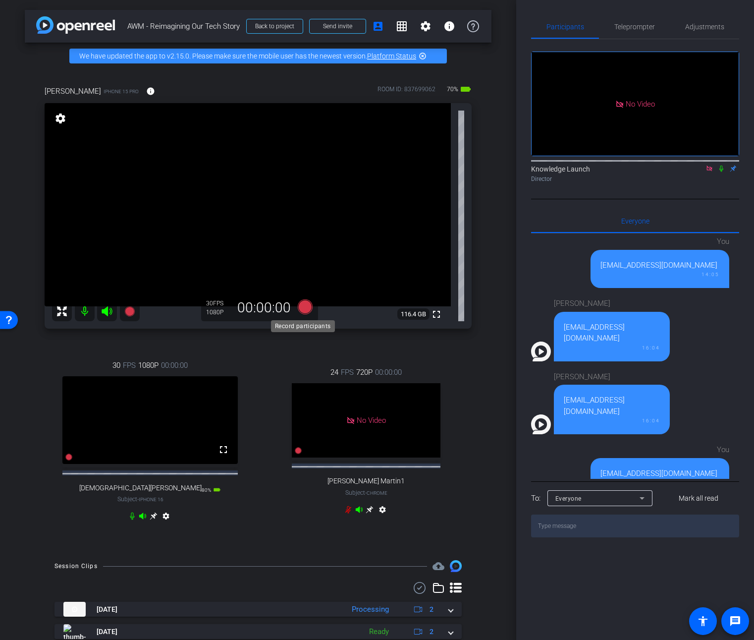
click at [300, 307] on icon at bounding box center [305, 306] width 15 height 15
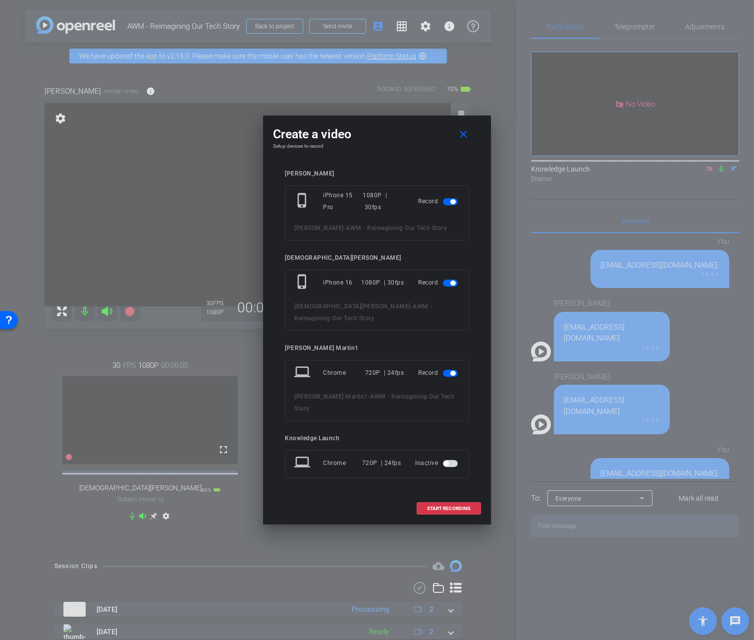
click at [446, 374] on span "button" at bounding box center [450, 373] width 15 height 7
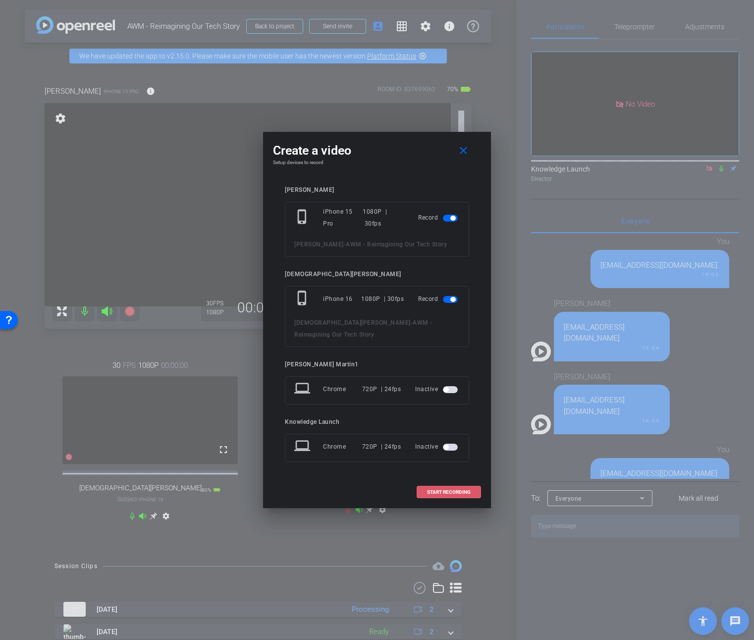
click at [441, 490] on span "START RECORDING" at bounding box center [449, 492] width 44 height 5
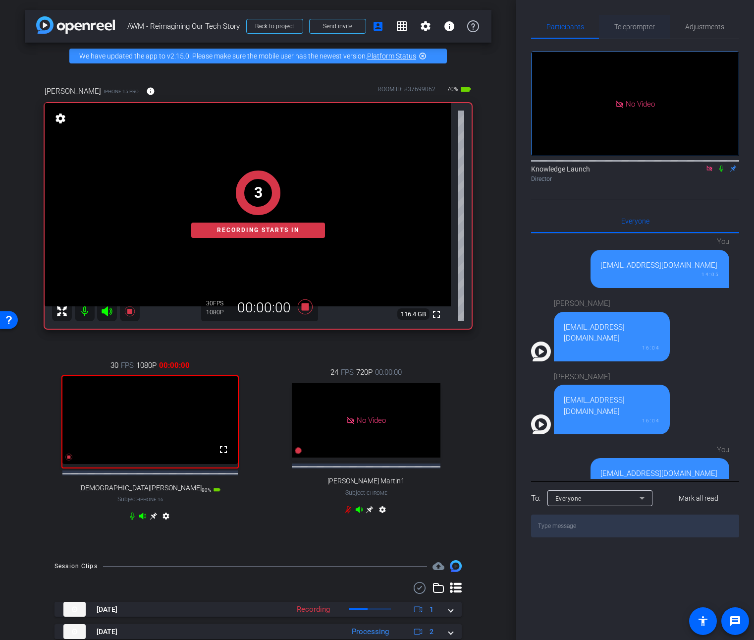
click at [627, 28] on span "Teleprompter" at bounding box center [634, 26] width 41 height 7
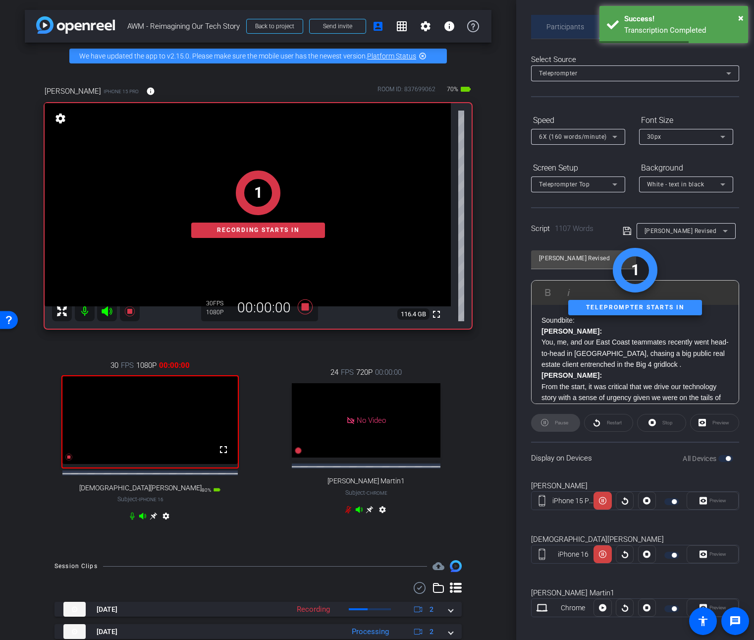
click at [569, 24] on span "Participants" at bounding box center [566, 26] width 38 height 7
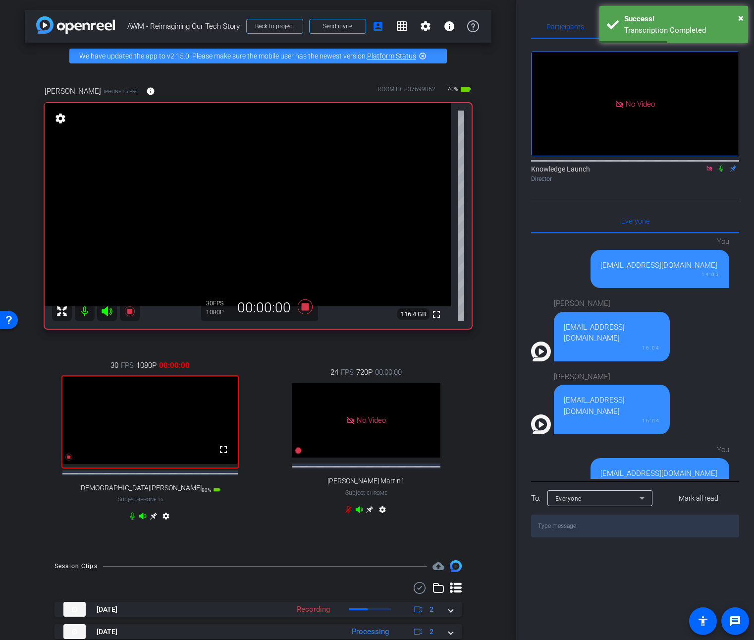
click at [720, 165] on icon at bounding box center [721, 168] width 4 height 6
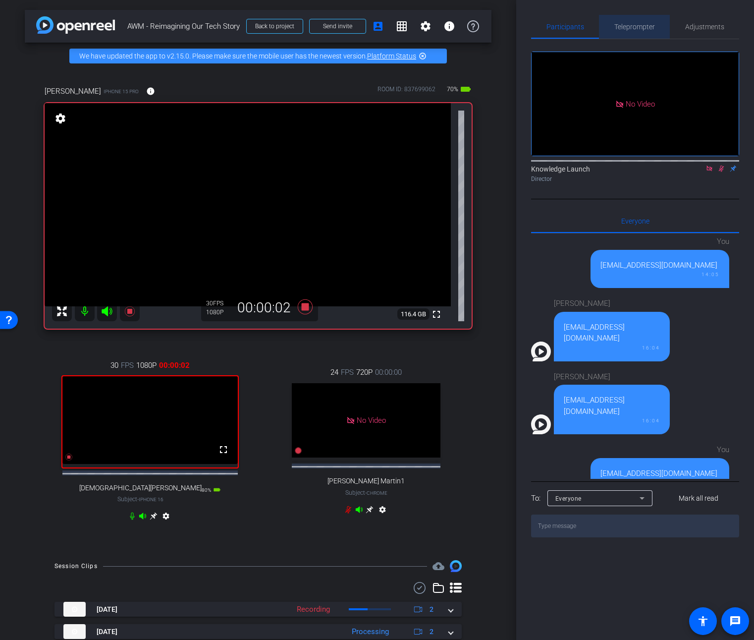
click at [630, 30] on span "Teleprompter" at bounding box center [634, 26] width 41 height 7
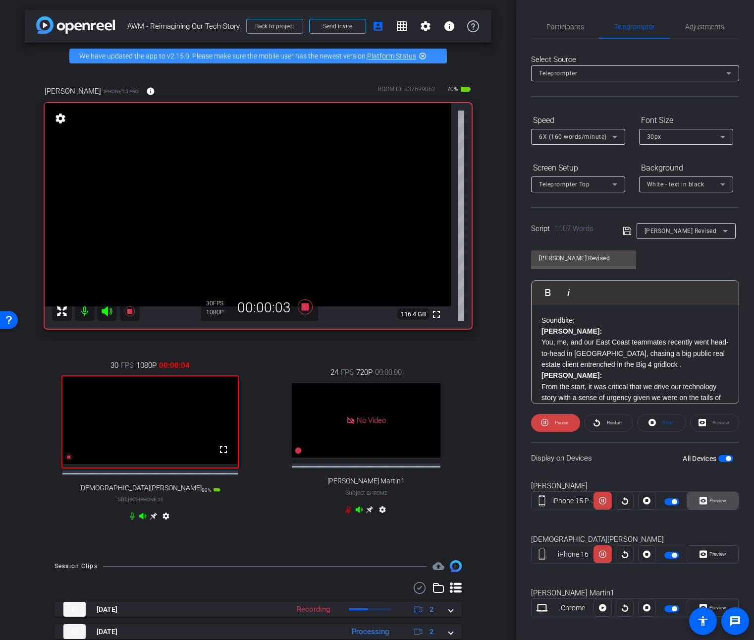
click at [707, 499] on span "Preview" at bounding box center [716, 501] width 19 height 14
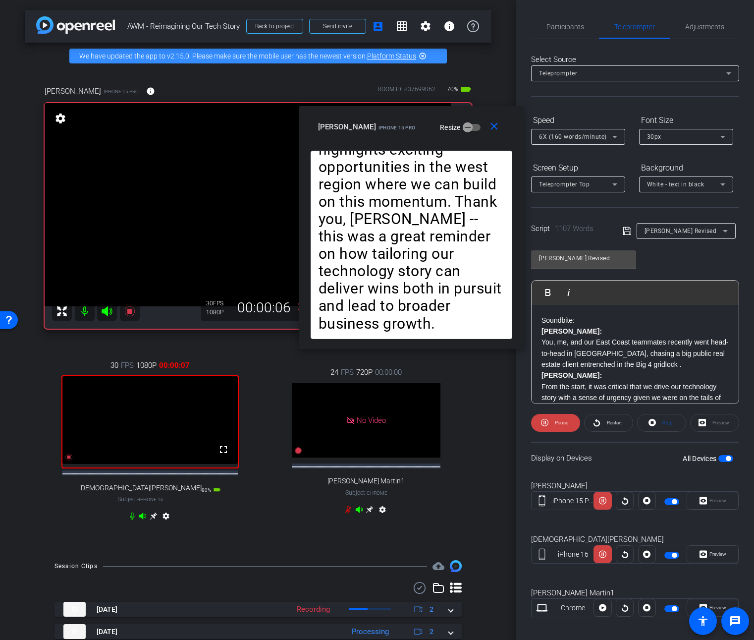
drag, startPoint x: 407, startPoint y: 205, endPoint x: 441, endPoint y: 112, distance: 98.8
click at [441, 112] on div "close [PERSON_NAME] a iPhone 15 Pro Resize" at bounding box center [411, 128] width 225 height 45
click at [593, 138] on span "6X (160 words/minute)" at bounding box center [573, 136] width 68 height 7
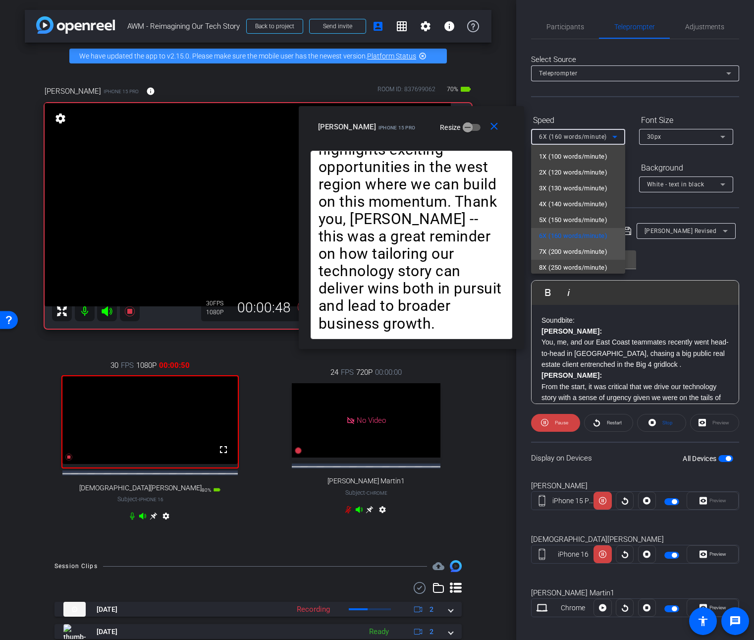
click at [554, 247] on span "7X (200 words/minute)" at bounding box center [573, 252] width 68 height 12
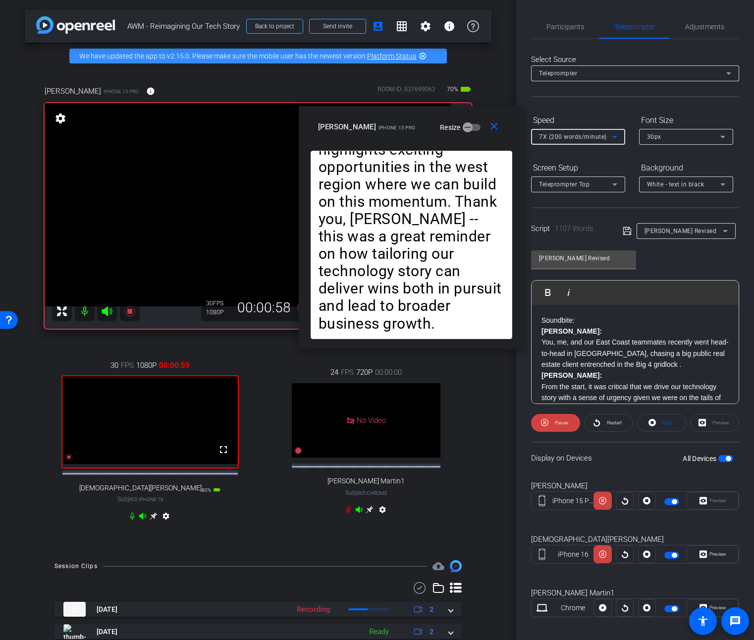
click at [594, 138] on span "7X (200 words/minute)" at bounding box center [573, 136] width 68 height 7
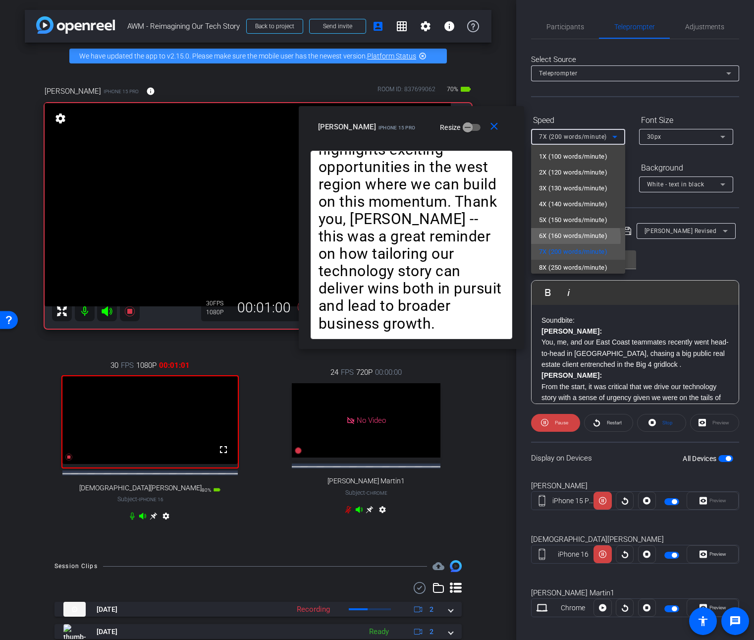
click at [571, 238] on span "6X (160 words/minute)" at bounding box center [573, 236] width 68 height 12
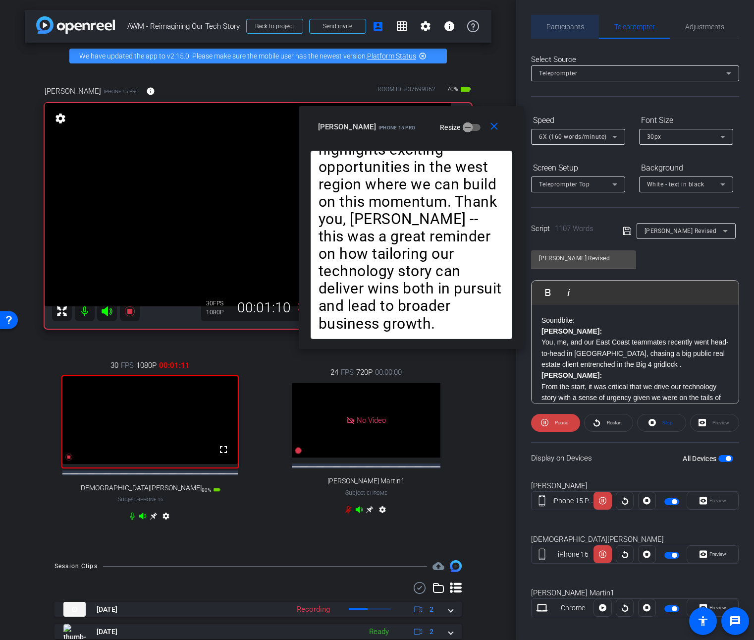
click at [576, 24] on span "Participants" at bounding box center [566, 26] width 38 height 7
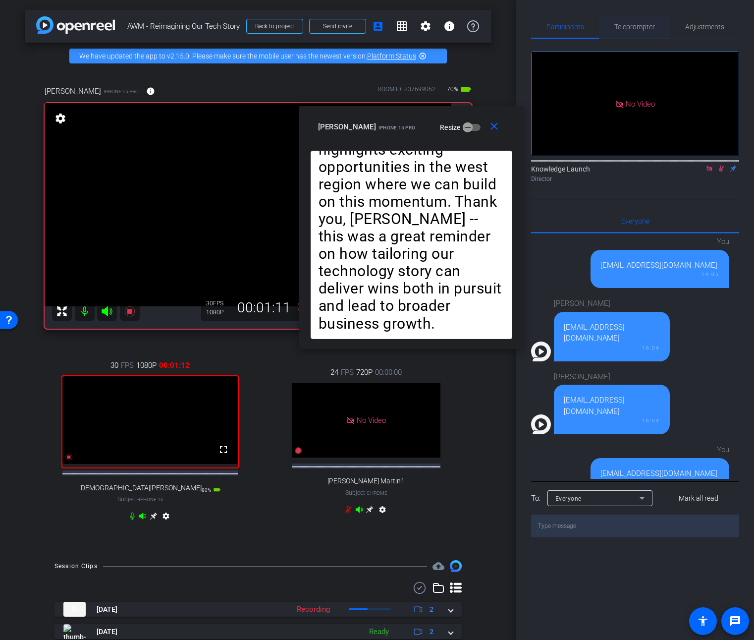
click at [645, 28] on span "Teleprompter" at bounding box center [634, 26] width 41 height 7
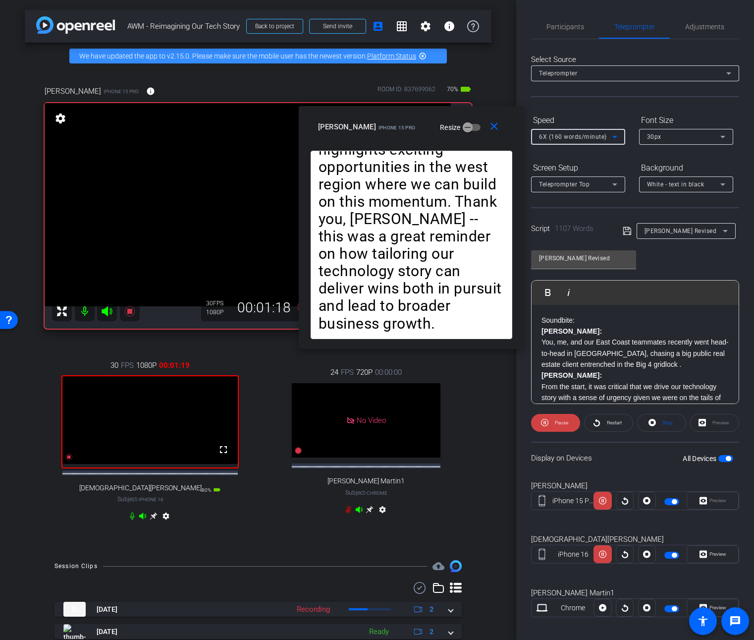
click at [598, 141] on div "6X (160 words/minute)" at bounding box center [575, 136] width 73 height 12
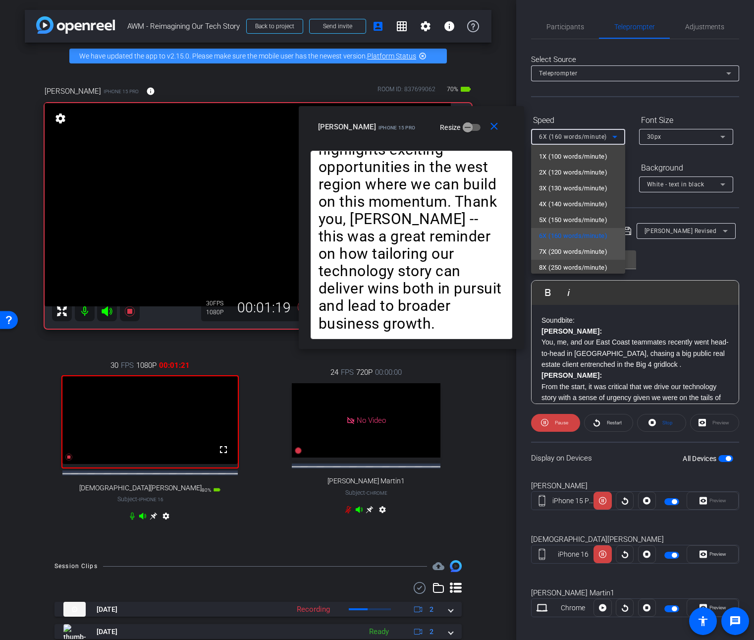
click at [572, 248] on span "7X (200 words/minute)" at bounding box center [573, 252] width 68 height 12
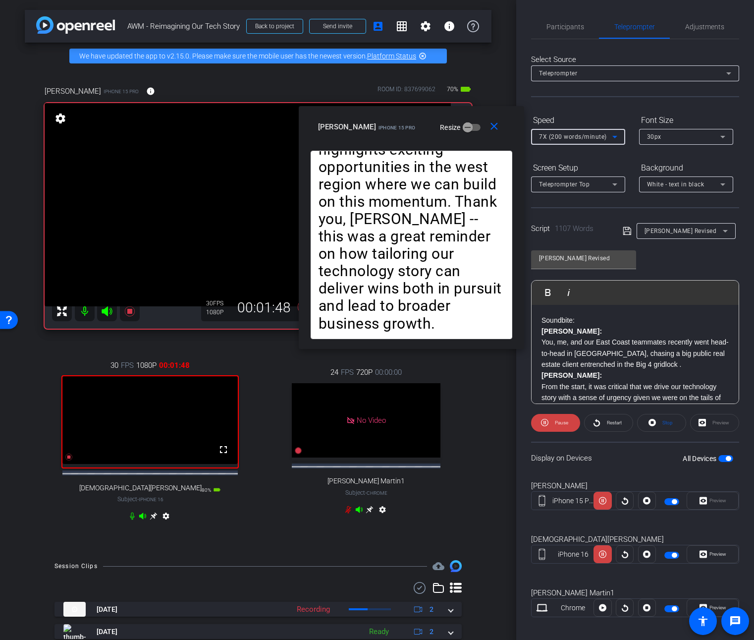
click at [591, 135] on span "7X (200 words/minute)" at bounding box center [573, 136] width 68 height 7
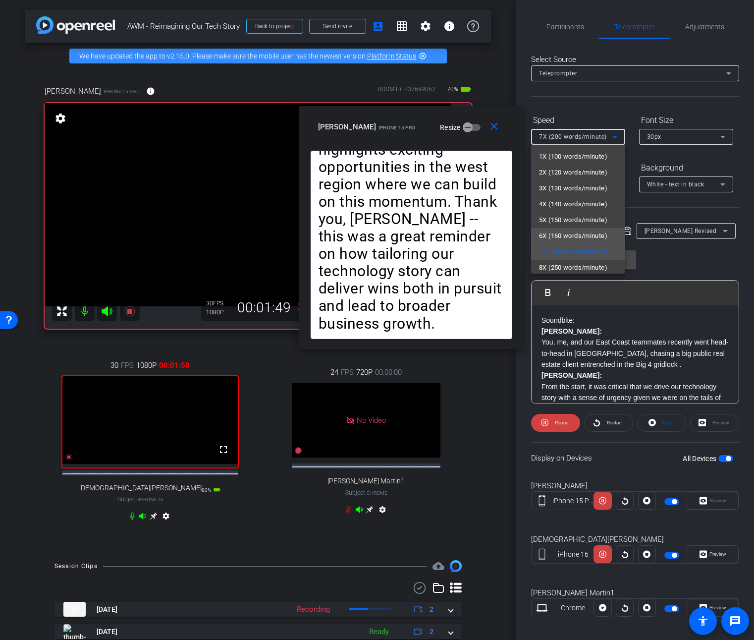
click at [574, 232] on span "6X (160 words/minute)" at bounding box center [573, 236] width 68 height 12
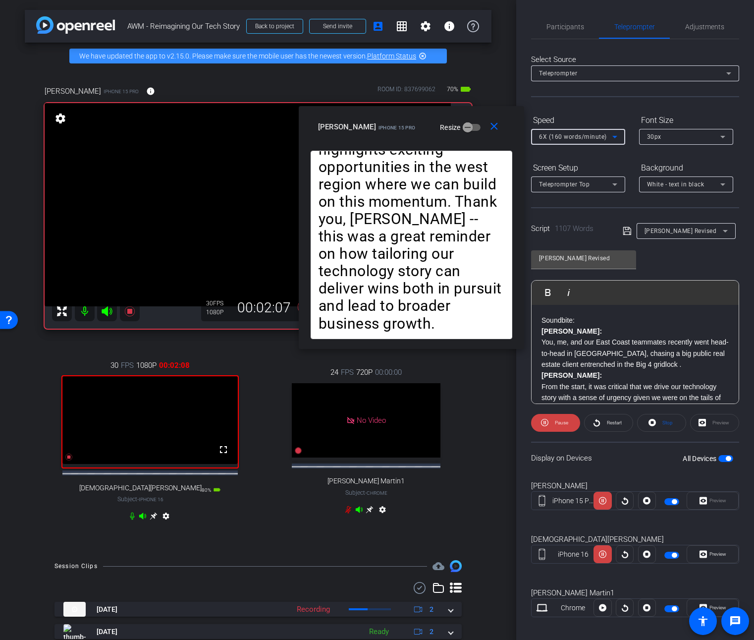
click at [594, 141] on div "6X (160 words/minute)" at bounding box center [575, 136] width 73 height 12
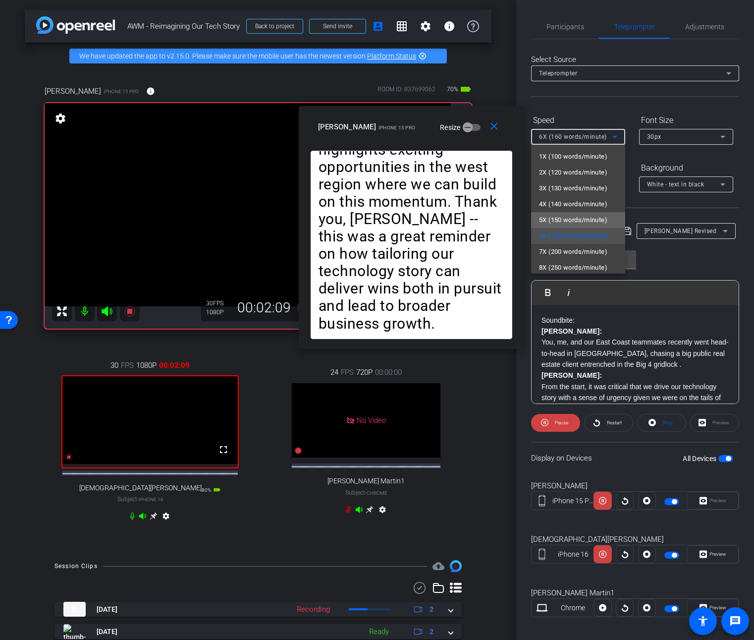
click at [579, 223] on span "5X (150 words/minute)" at bounding box center [573, 220] width 68 height 12
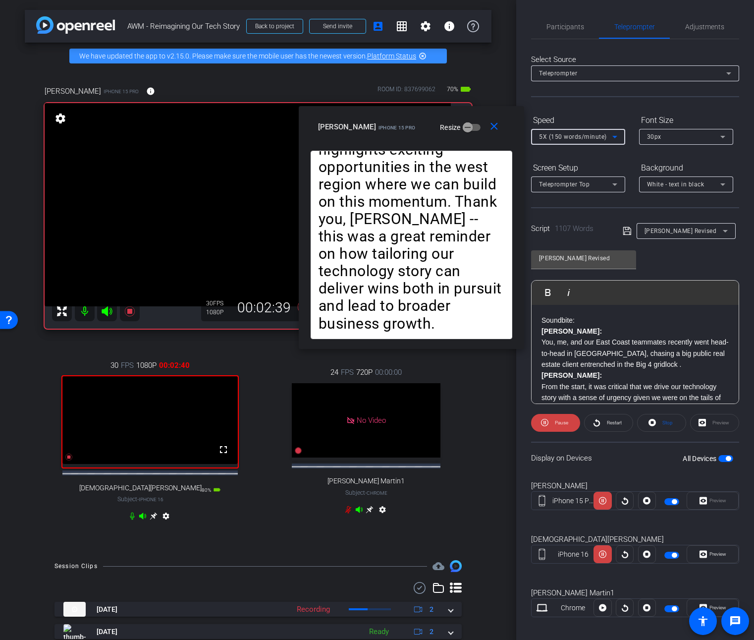
click at [608, 132] on div "5X (150 words/minute)" at bounding box center [575, 136] width 73 height 12
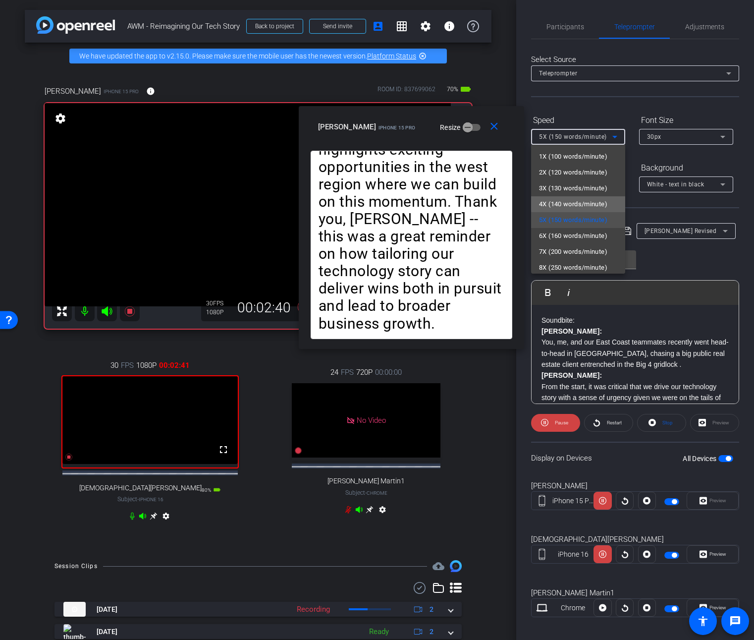
click at [589, 203] on span "4X (140 words/minute)" at bounding box center [573, 204] width 68 height 12
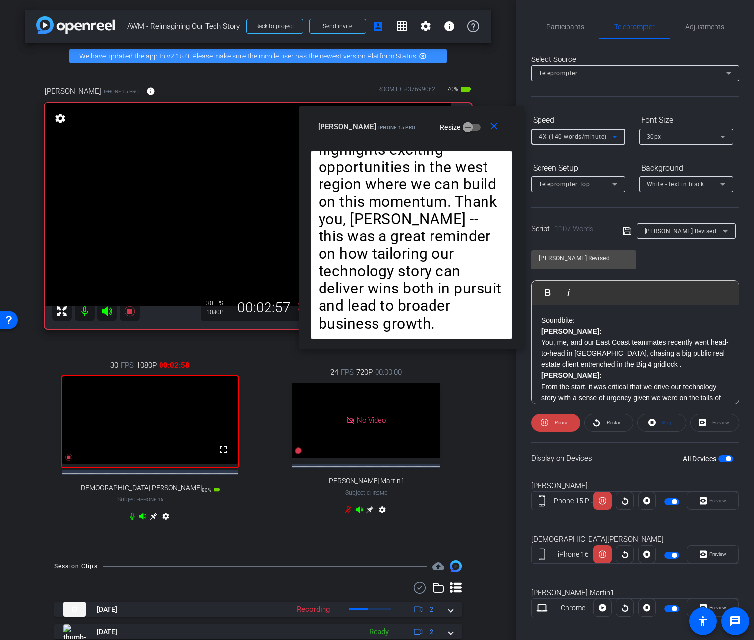
click at [600, 137] on span "4X (140 words/minute)" at bounding box center [573, 136] width 68 height 7
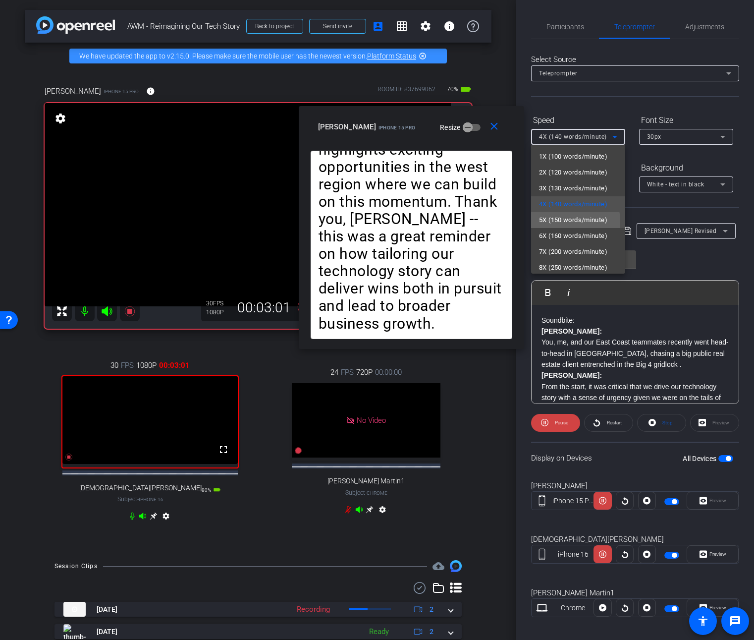
click at [557, 221] on span "5X (150 words/minute)" at bounding box center [573, 220] width 68 height 12
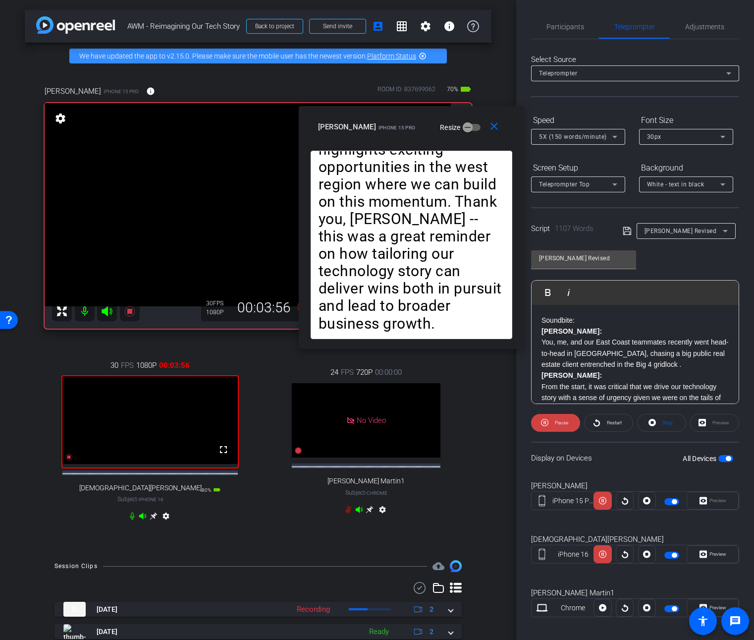
click at [164, 524] on mat-icon "settings" at bounding box center [166, 518] width 12 height 12
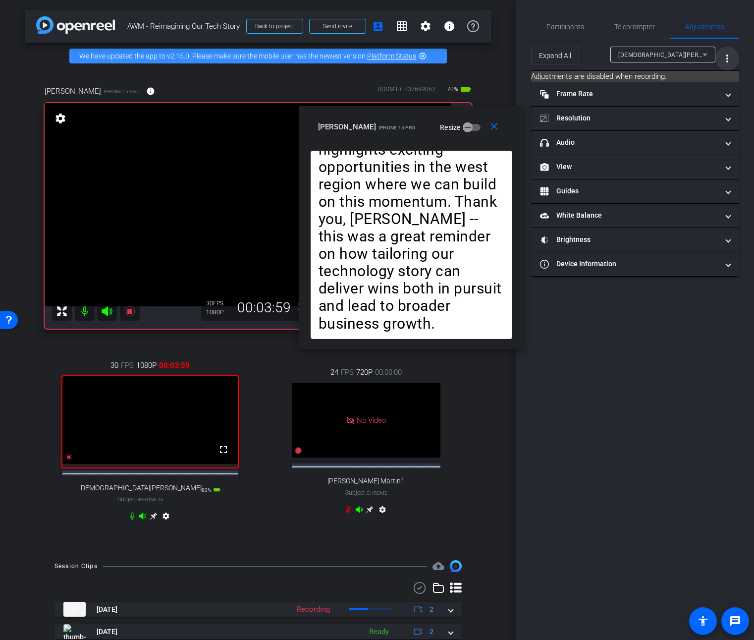
click at [729, 60] on mat-icon "more_vert" at bounding box center [727, 59] width 12 height 12
click at [728, 265] on div at bounding box center [377, 320] width 754 height 640
click at [729, 266] on span at bounding box center [728, 264] width 4 height 10
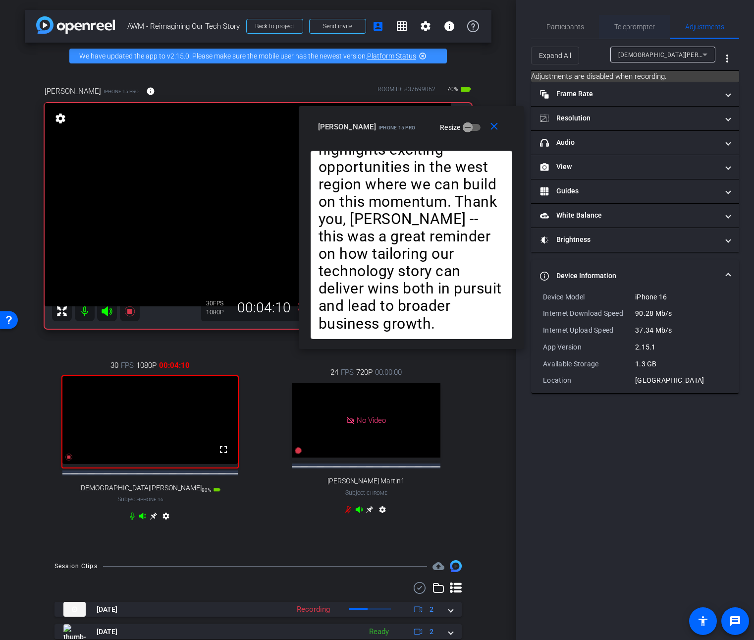
click at [627, 28] on span "Teleprompter" at bounding box center [634, 26] width 41 height 7
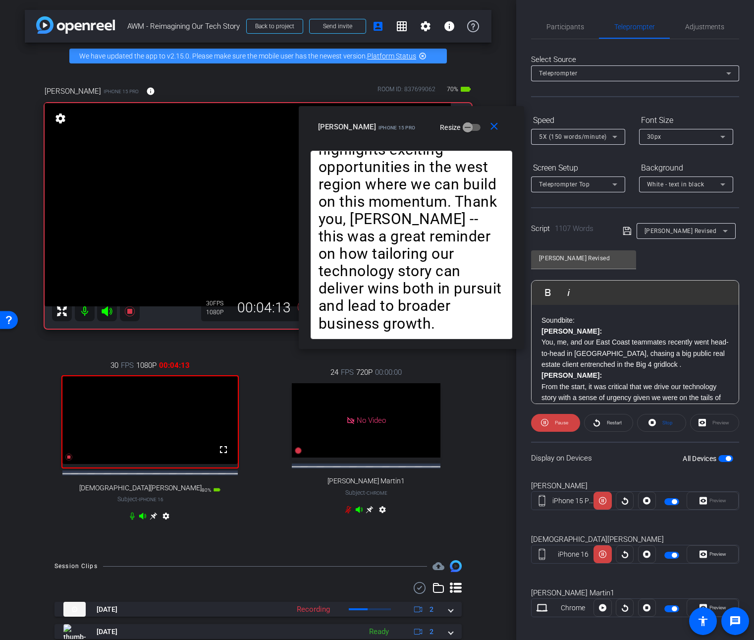
click at [610, 137] on icon at bounding box center [615, 137] width 12 height 12
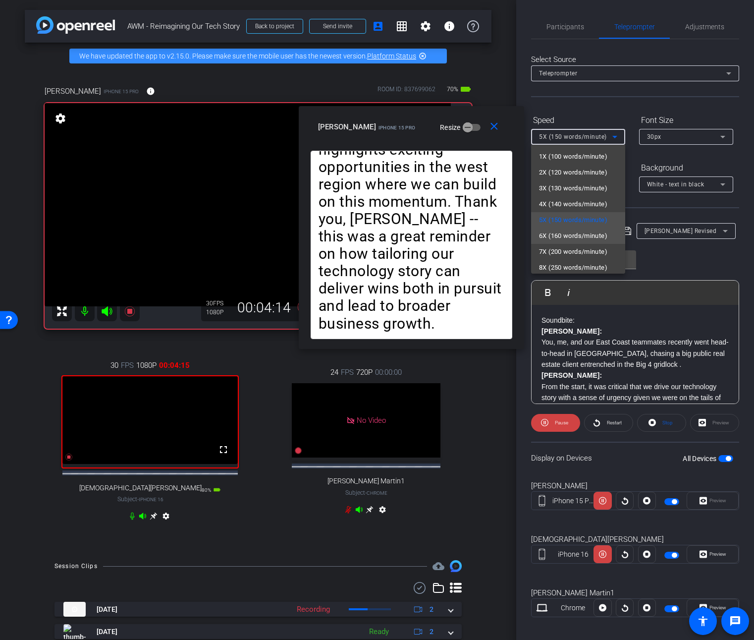
click at [578, 236] on span "6X (160 words/minute)" at bounding box center [573, 236] width 68 height 12
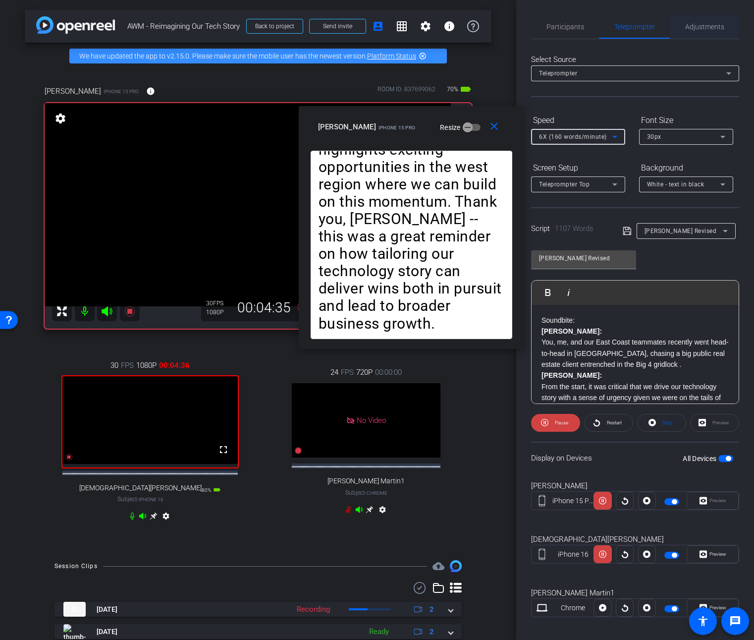
click at [699, 24] on span "Adjustments" at bounding box center [704, 26] width 39 height 7
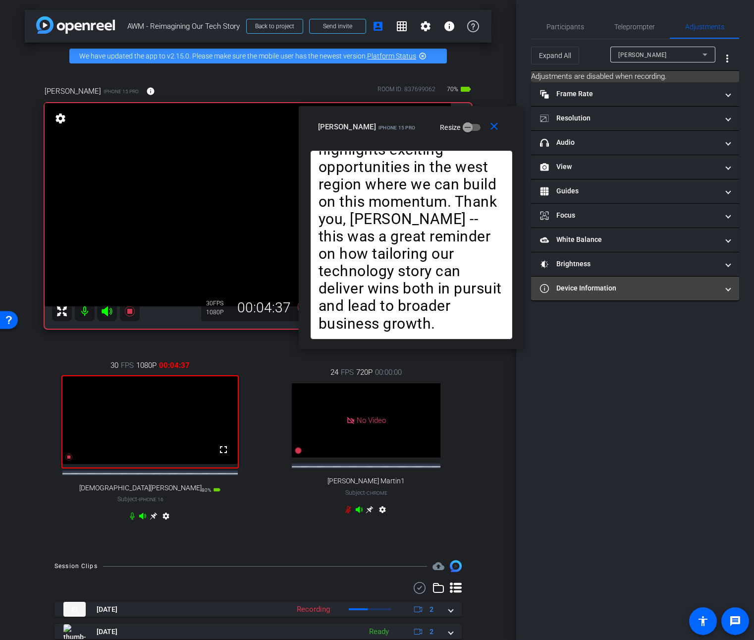
click at [624, 292] on mat-panel-title "Device Information" at bounding box center [629, 288] width 178 height 10
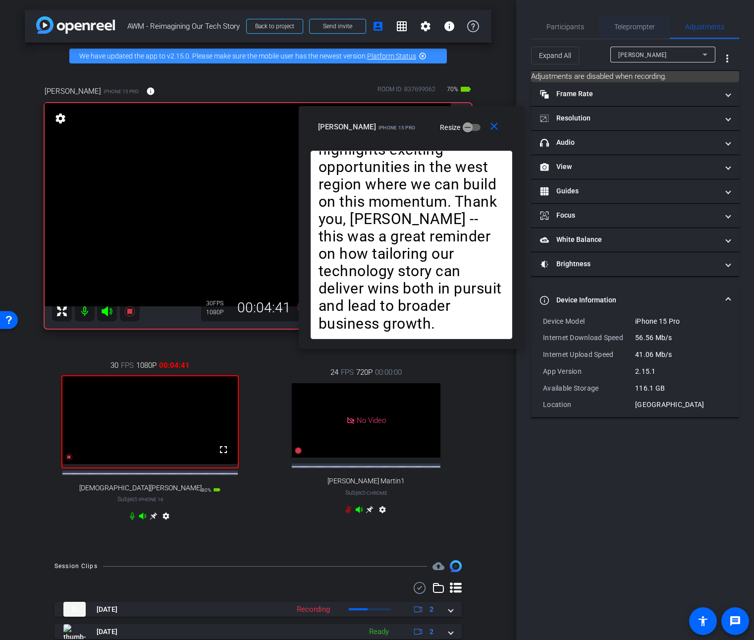
click at [628, 29] on span "Teleprompter" at bounding box center [634, 26] width 41 height 7
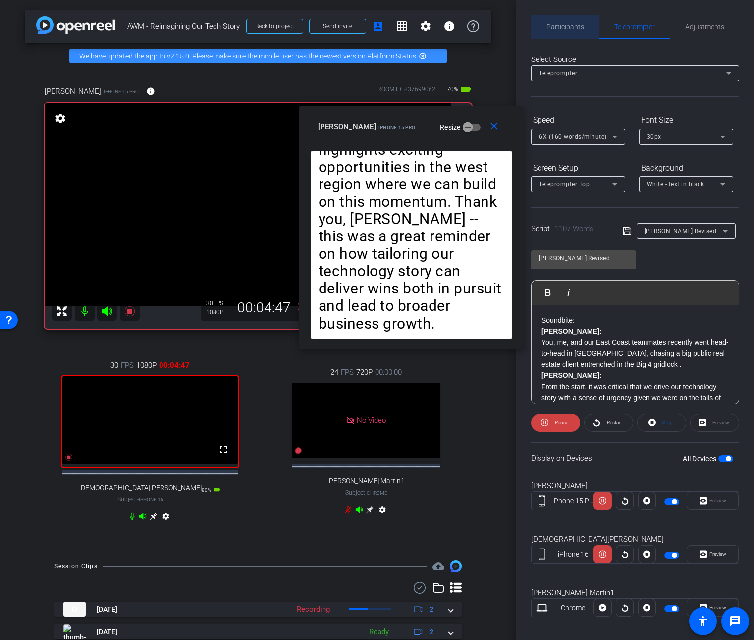
click at [566, 25] on span "Participants" at bounding box center [566, 26] width 38 height 7
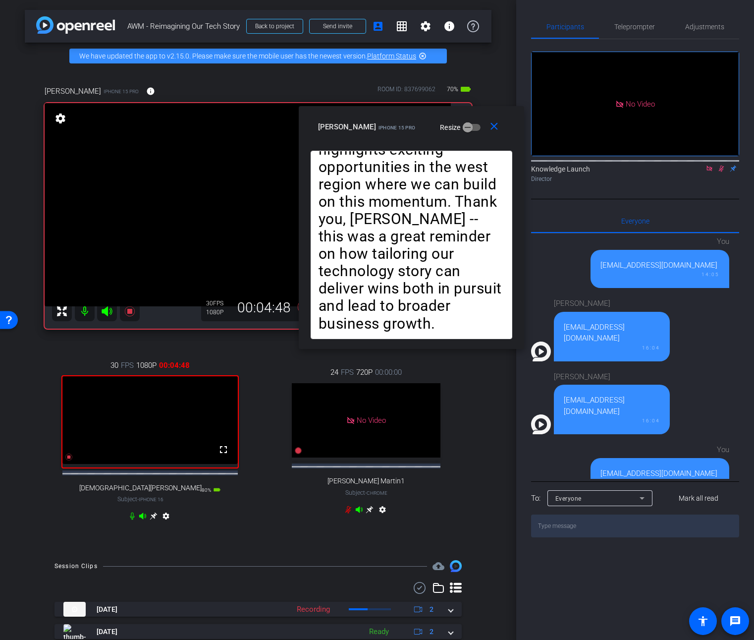
click at [722, 165] on icon at bounding box center [721, 168] width 8 height 7
click at [129, 313] on icon at bounding box center [129, 311] width 10 height 10
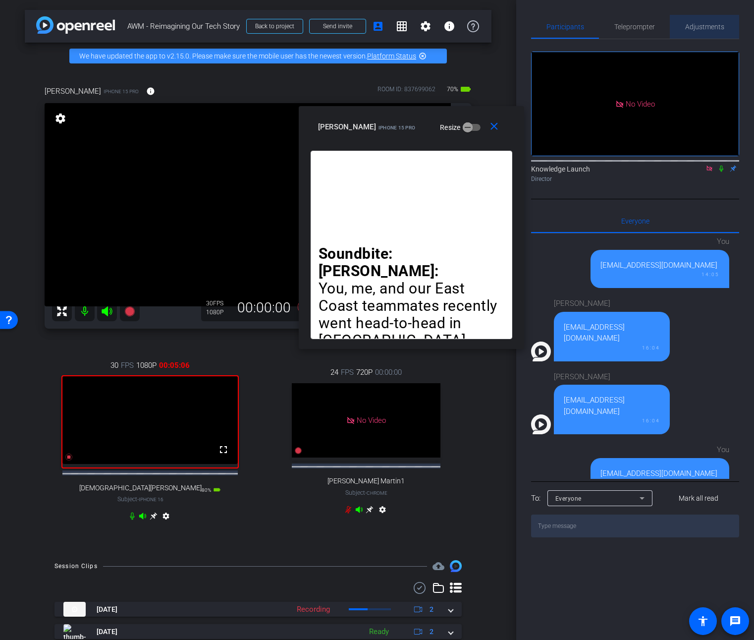
click at [707, 30] on span "Adjustments" at bounding box center [704, 26] width 39 height 7
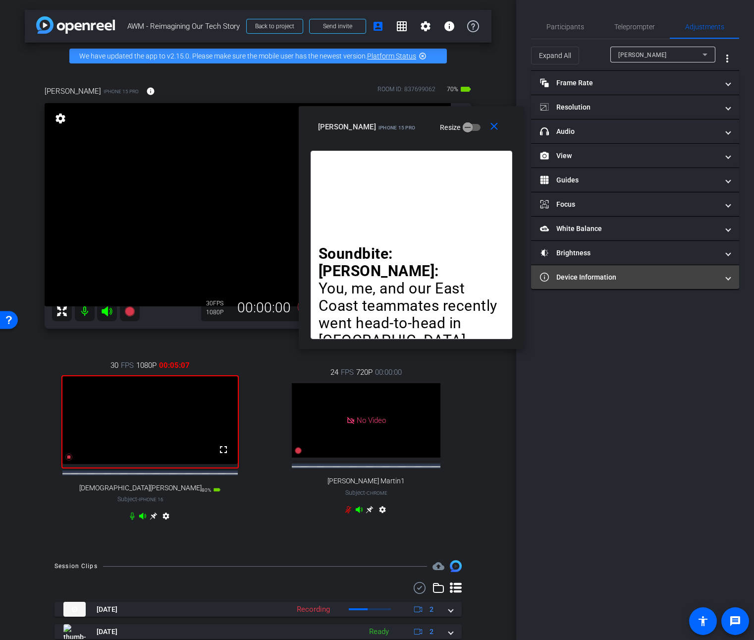
click at [727, 277] on span at bounding box center [728, 277] width 4 height 10
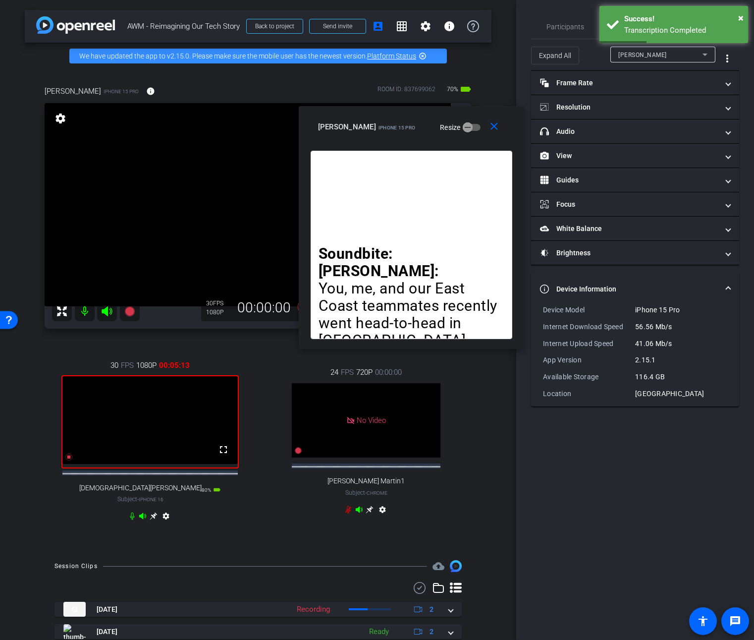
click at [202, 495] on div "80% battery_std" at bounding box center [211, 489] width 19 height 11
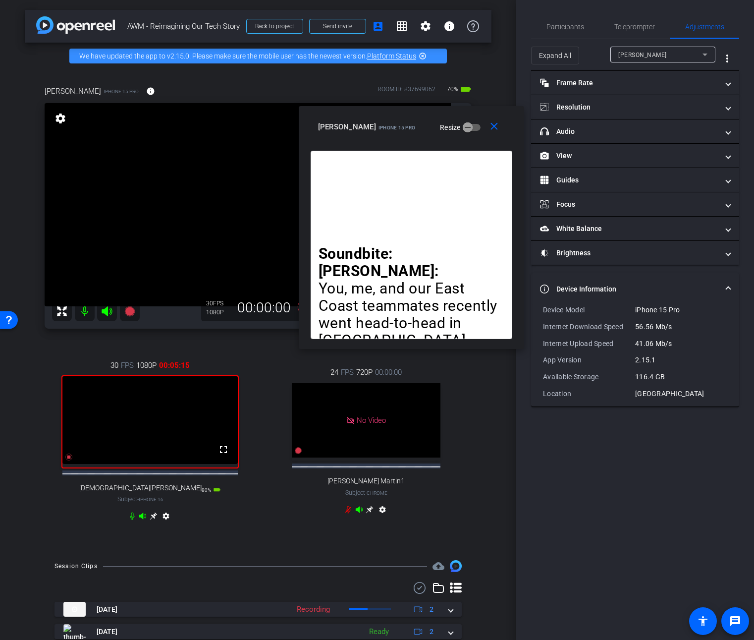
click at [165, 524] on mat-icon "settings" at bounding box center [166, 518] width 12 height 12
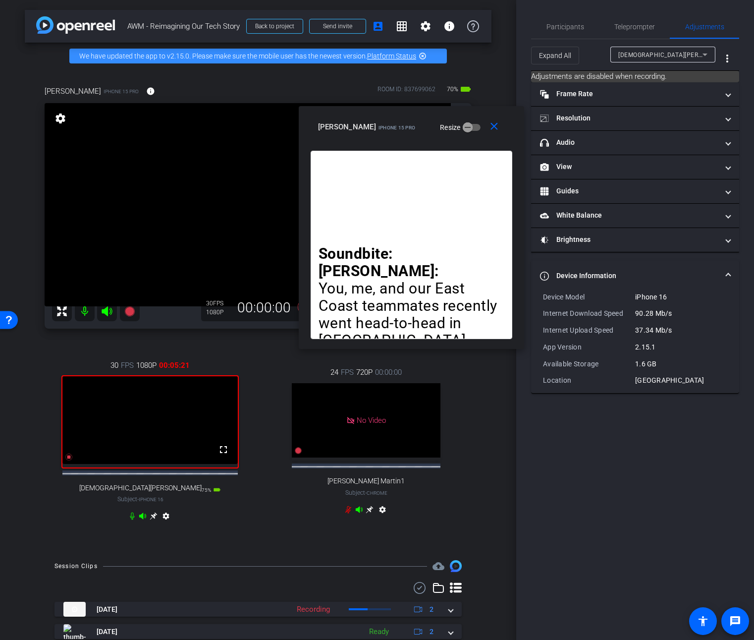
click at [49, 120] on video at bounding box center [248, 204] width 406 height 203
click at [56, 119] on div at bounding box center [48, 120] width 25 height 25
click at [61, 119] on mat-icon "settings" at bounding box center [61, 118] width 14 height 12
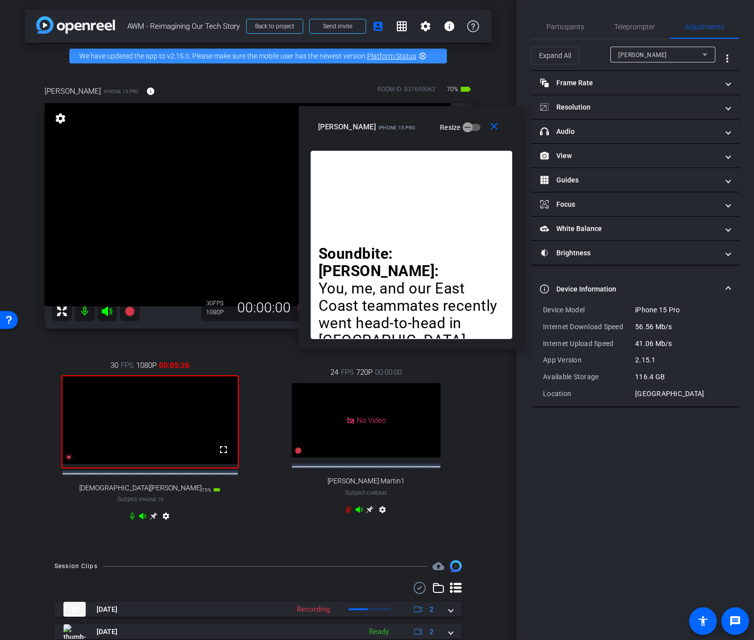
click at [198, 191] on video at bounding box center [248, 204] width 406 height 203
click at [165, 524] on mat-icon "settings" at bounding box center [166, 518] width 12 height 12
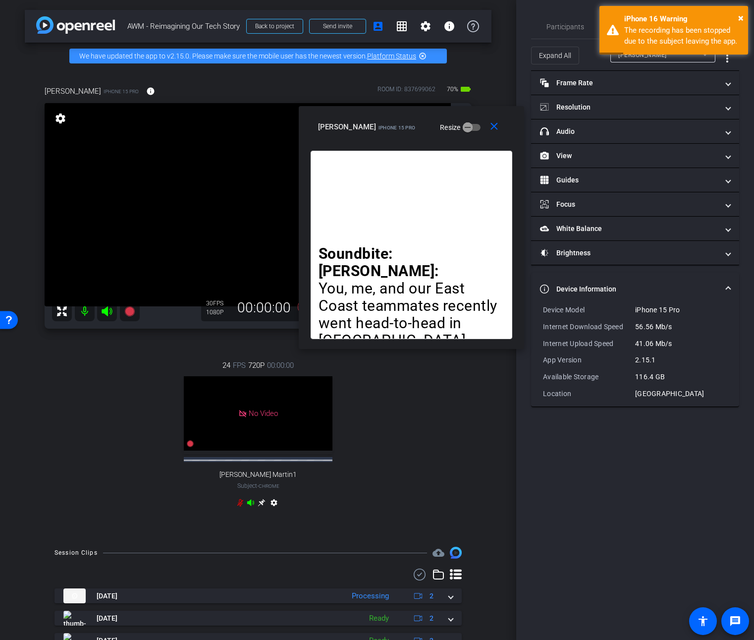
click at [364, 451] on div "24 FPS 720P 00:00:00 No Video [PERSON_NAME] Martin1 Subject - Chrome settings" at bounding box center [258, 434] width 427 height 183
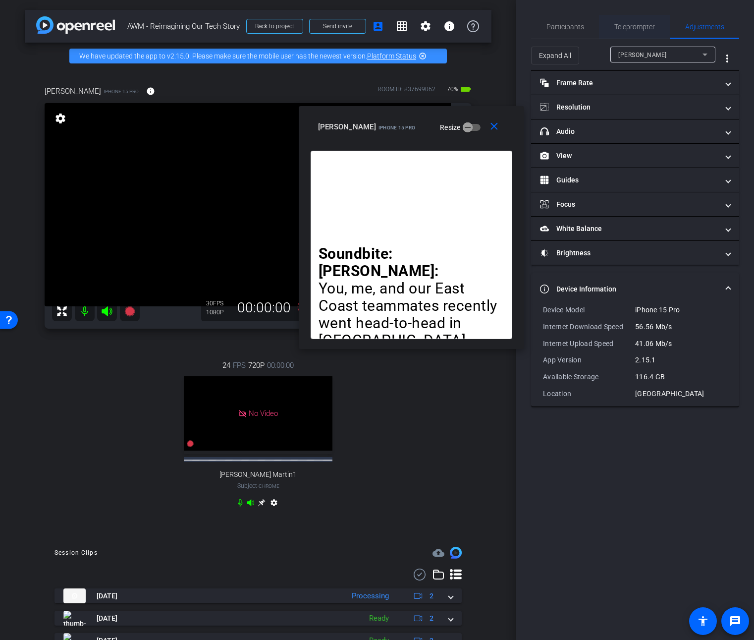
click at [621, 29] on span "Teleprompter" at bounding box center [634, 26] width 41 height 7
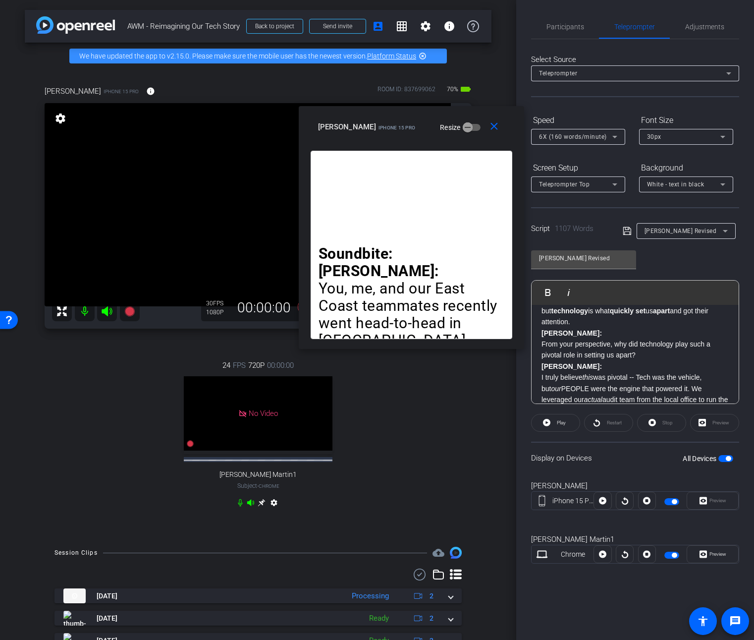
scroll to position [646, 0]
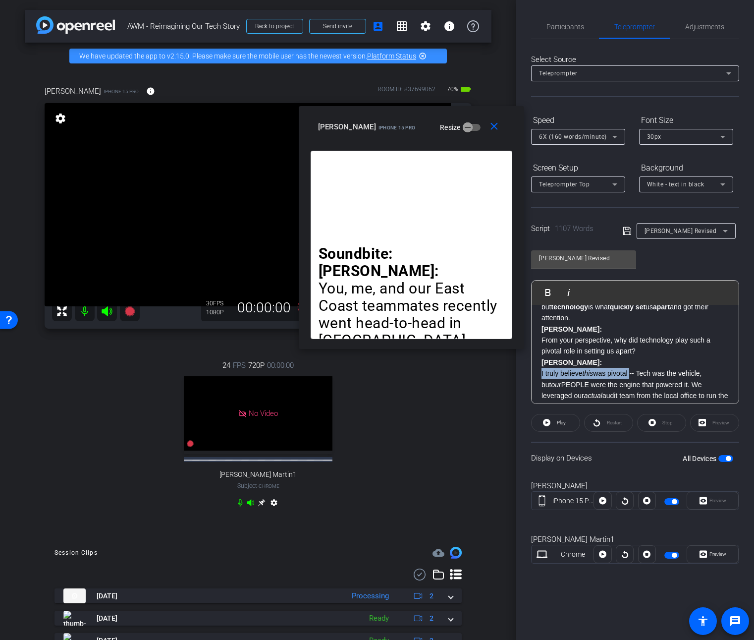
drag, startPoint x: 634, startPoint y: 360, endPoint x: 539, endPoint y: 363, distance: 94.7
click at [539, 363] on div "Soundbite: [PERSON_NAME]: You, me, and our East Coast teammates recently went h…" at bounding box center [635, 451] width 207 height 1584
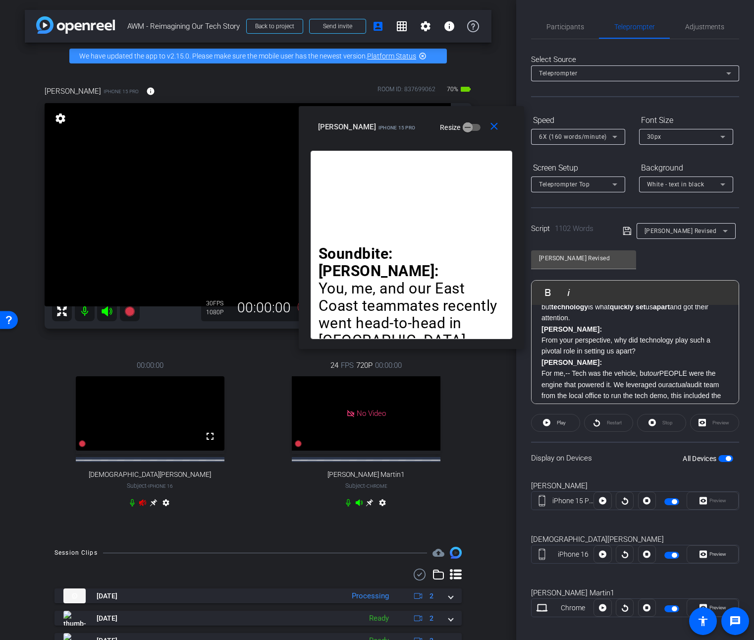
scroll to position [679, 0]
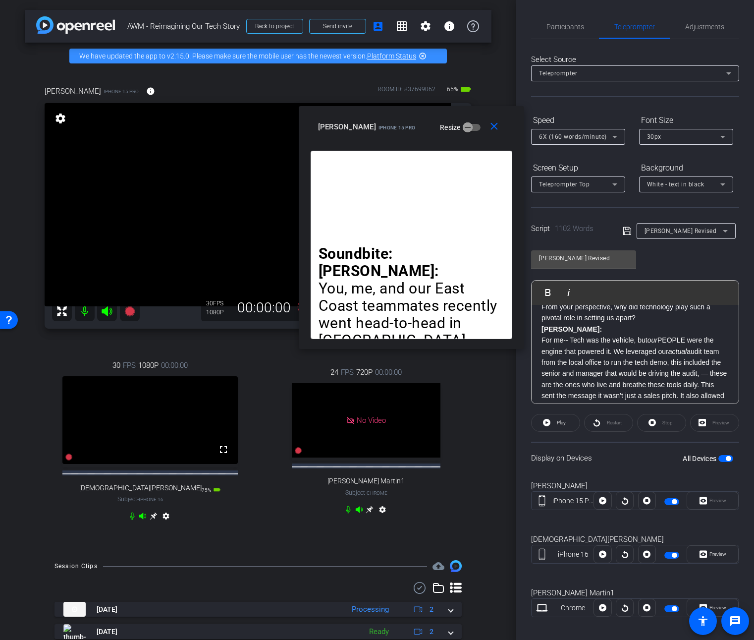
click at [163, 524] on mat-icon "settings" at bounding box center [166, 518] width 12 height 12
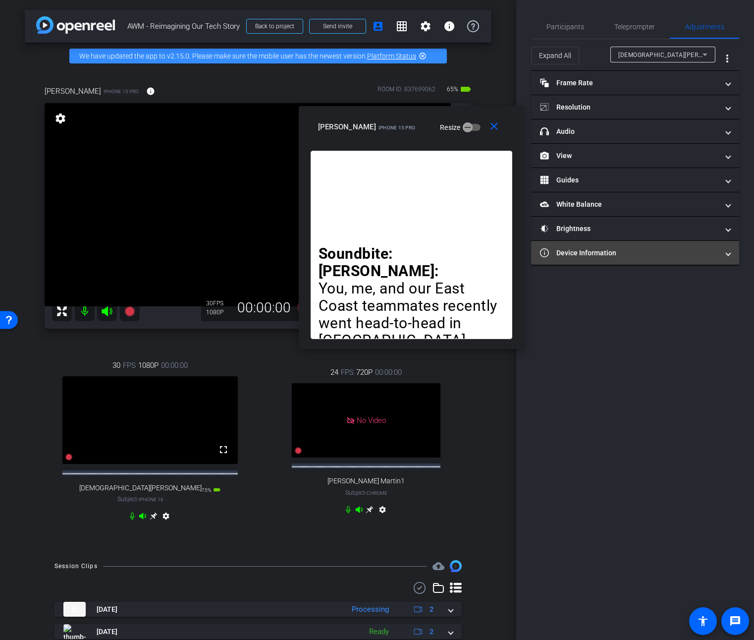
click at [727, 255] on span at bounding box center [728, 253] width 4 height 10
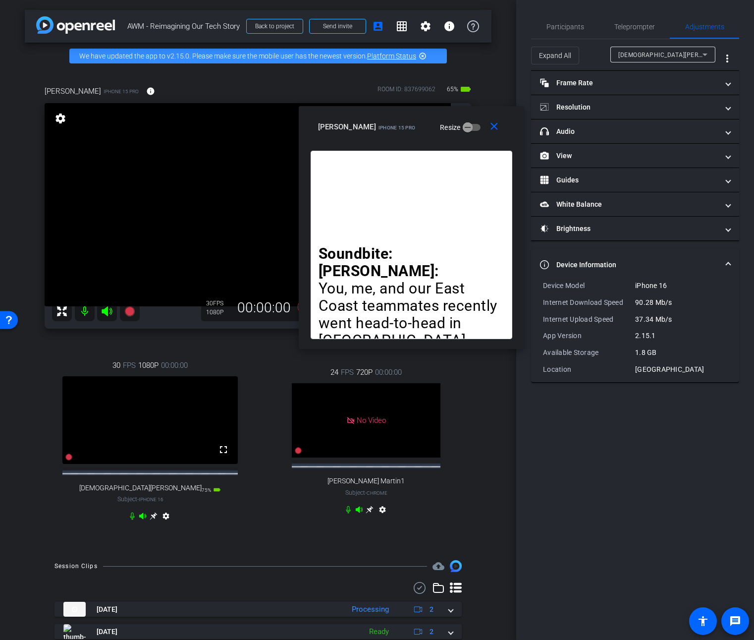
click at [653, 354] on div "1.8 GB" at bounding box center [681, 352] width 92 height 10
click at [701, 53] on icon at bounding box center [705, 55] width 12 height 12
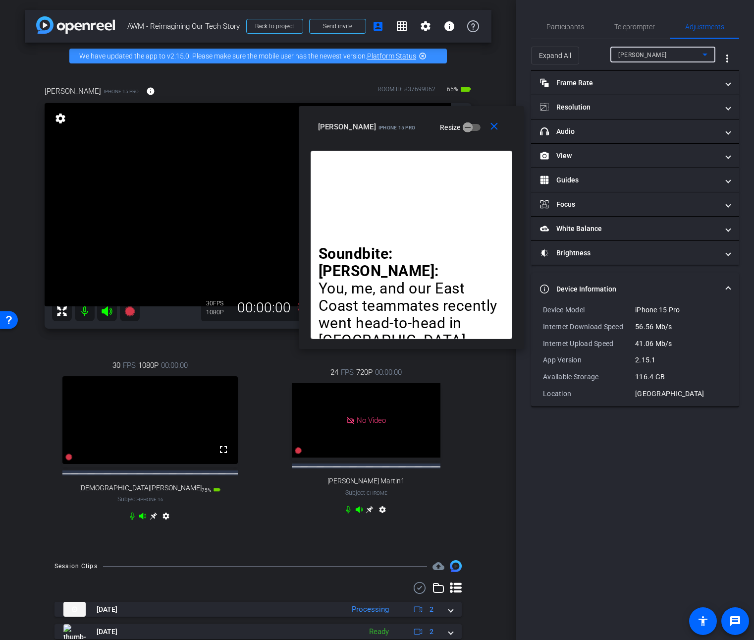
click at [704, 54] on icon at bounding box center [705, 55] width 5 height 2
click at [678, 85] on mat-option "[DEMOGRAPHIC_DATA][PERSON_NAME]" at bounding box center [662, 90] width 105 height 16
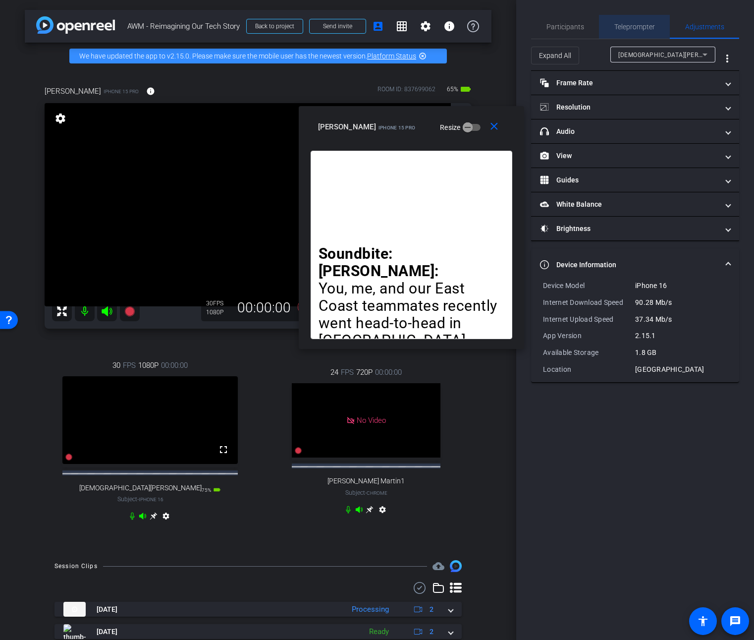
click at [621, 26] on span "Teleprompter" at bounding box center [634, 26] width 41 height 7
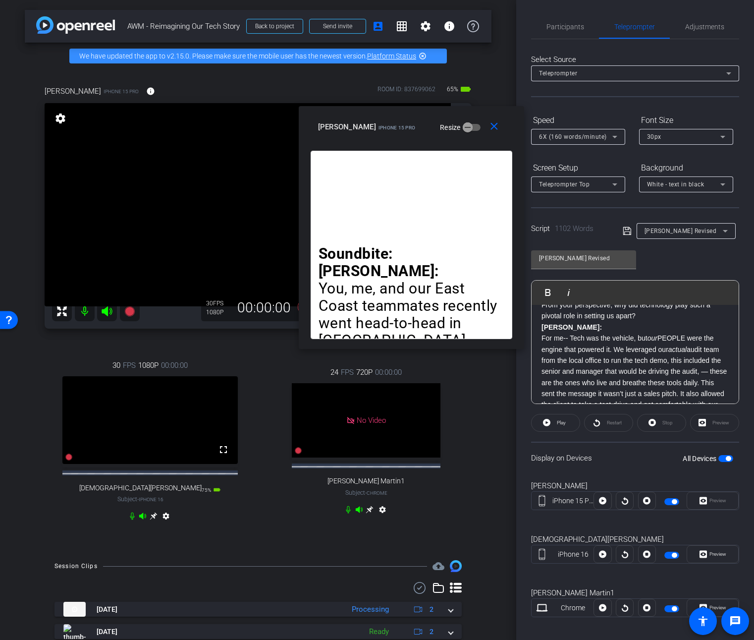
scroll to position [669, 0]
click at [568, 359] on p "[PERSON_NAME]: For me-- Tech was the vehicle, but our PEOPLE were the engine th…" at bounding box center [635, 399] width 187 height 133
click at [718, 457] on span "button" at bounding box center [725, 458] width 15 height 7
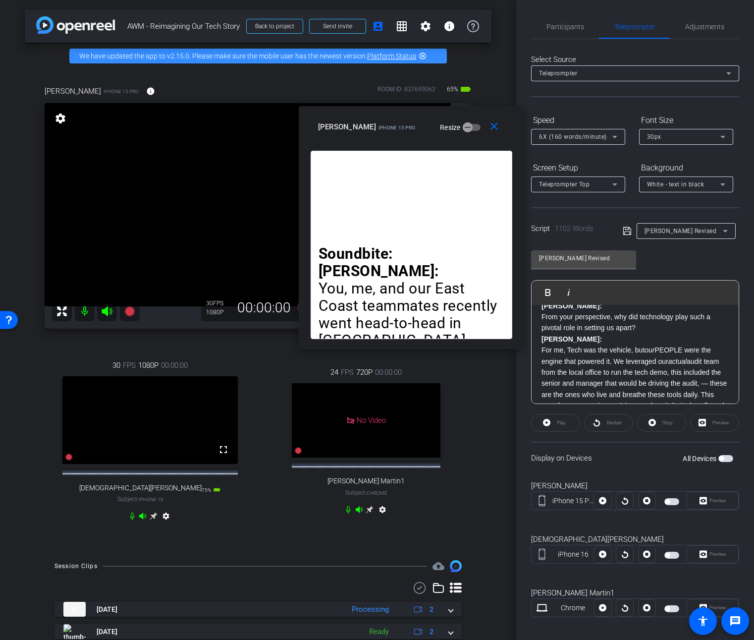
click at [720, 457] on span "button" at bounding box center [725, 458] width 15 height 7
click at [710, 499] on div "Preview" at bounding box center [713, 501] width 52 height 18
click at [710, 504] on div "Preview" at bounding box center [713, 501] width 52 height 18
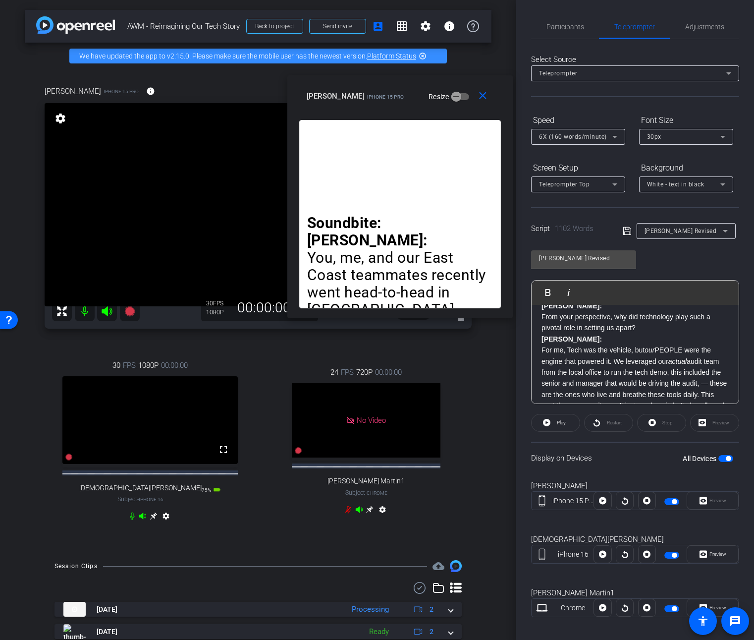
drag, startPoint x: 477, startPoint y: 115, endPoint x: 466, endPoint y: 85, distance: 32.8
click at [466, 85] on div "close [PERSON_NAME] a iPhone 15 Pro Resize" at bounding box center [399, 97] width 225 height 45
click at [165, 524] on mat-icon "settings" at bounding box center [166, 518] width 12 height 12
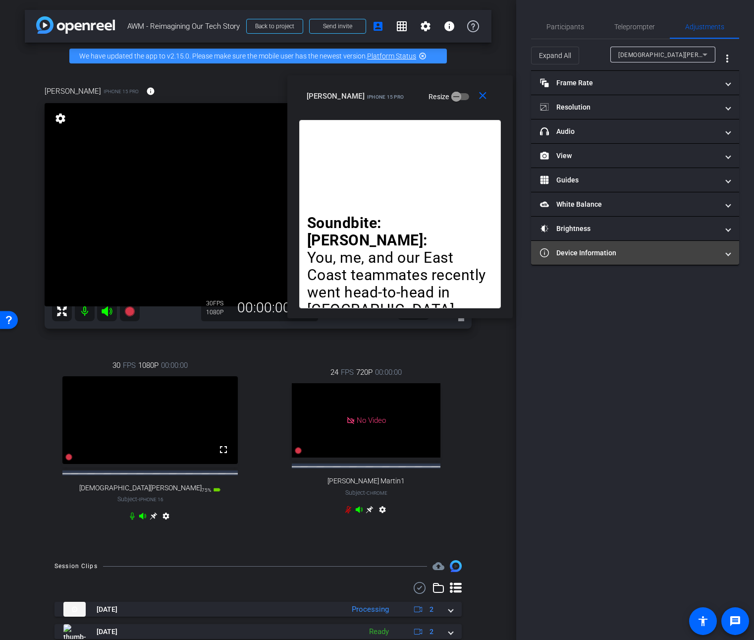
click at [733, 254] on mat-expansion-panel-header "Device Information" at bounding box center [635, 253] width 208 height 24
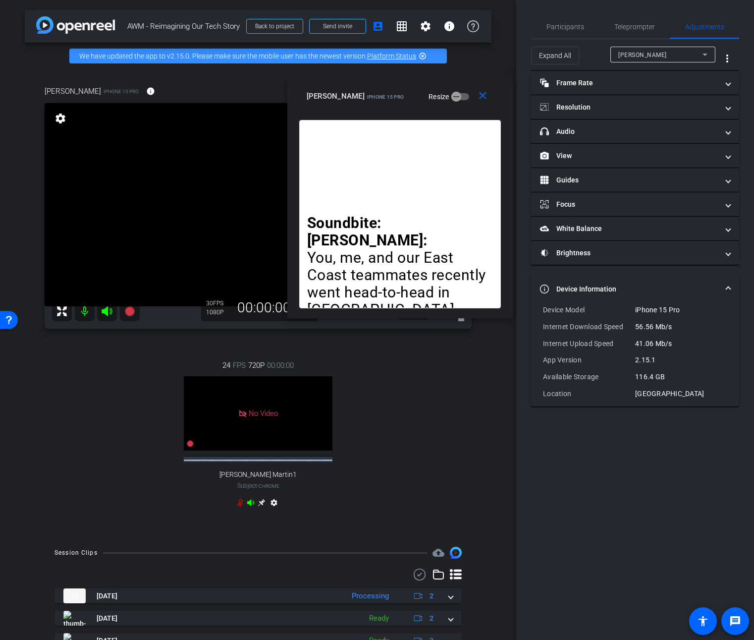
click at [270, 499] on mat-icon "settings" at bounding box center [274, 504] width 12 height 12
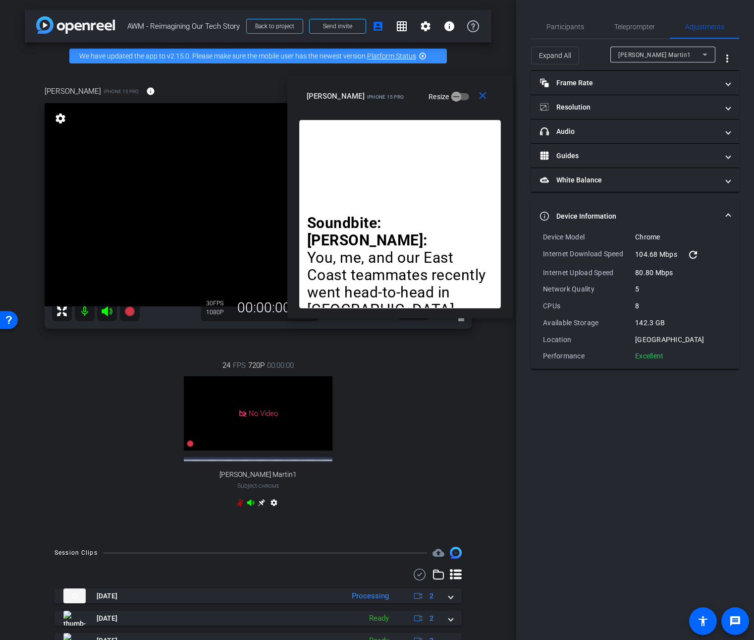
click at [682, 57] on div "[PERSON_NAME] Martin1" at bounding box center [660, 55] width 84 height 12
click at [678, 73] on mat-option "[PERSON_NAME]" at bounding box center [662, 74] width 105 height 16
type input "1000"
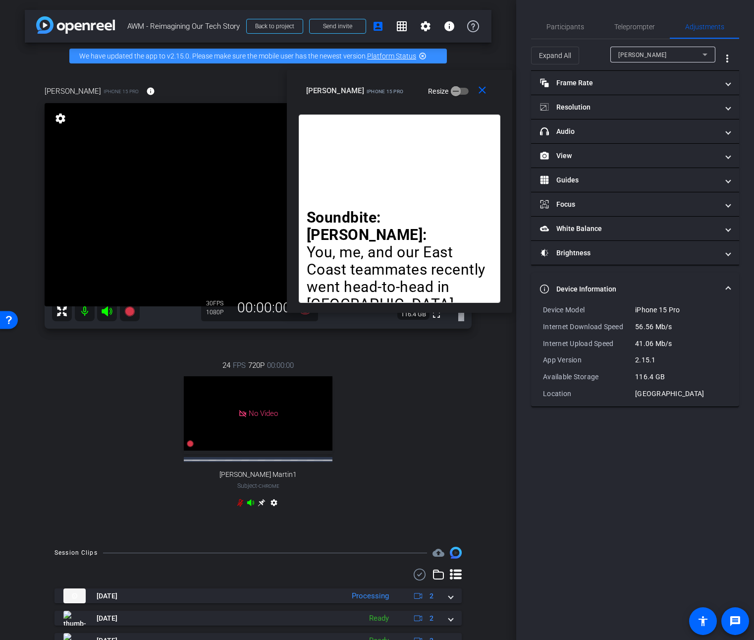
drag, startPoint x: 463, startPoint y: 93, endPoint x: 462, endPoint y: 88, distance: 5.5
click at [462, 88] on div "[PERSON_NAME] a iPhone 15 Pro Resize" at bounding box center [403, 91] width 194 height 18
click at [451, 90] on span "button" at bounding box center [460, 91] width 18 height 7
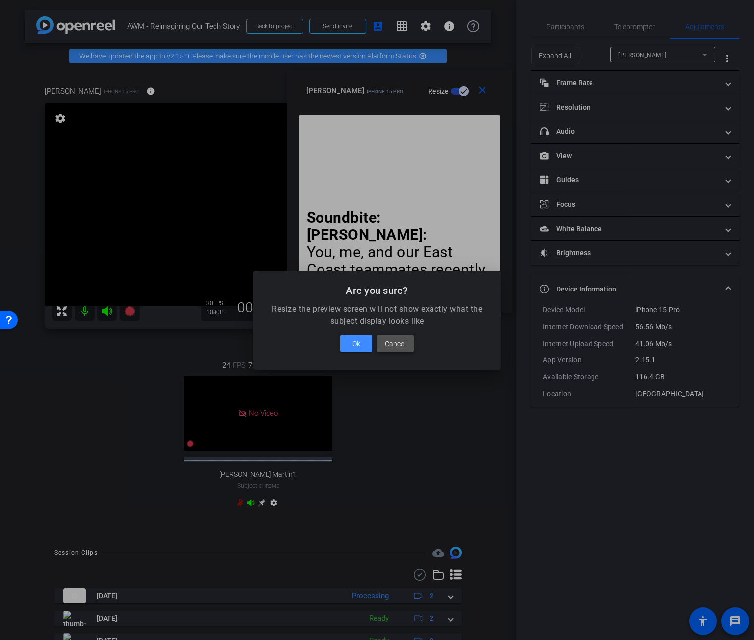
click at [387, 349] on span at bounding box center [395, 343] width 37 height 24
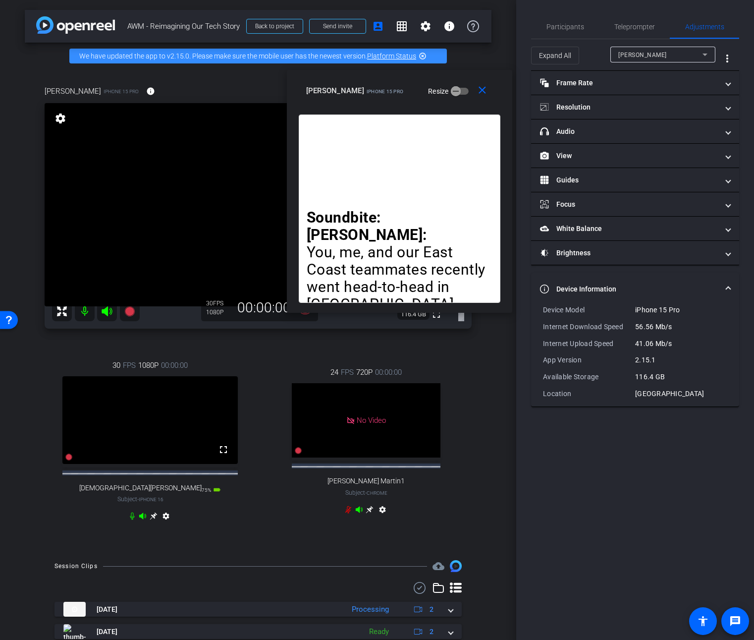
click at [165, 524] on mat-icon "settings" at bounding box center [166, 518] width 12 height 12
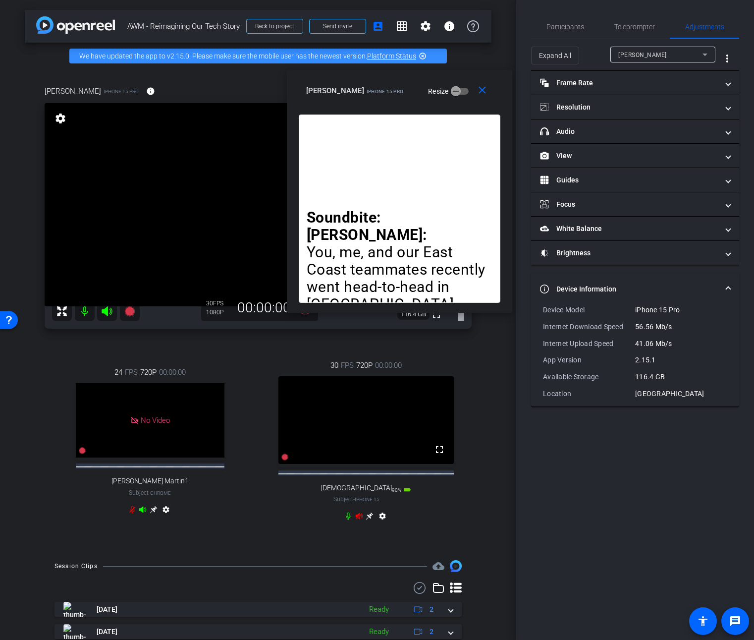
click at [379, 524] on mat-icon "settings" at bounding box center [383, 518] width 12 height 12
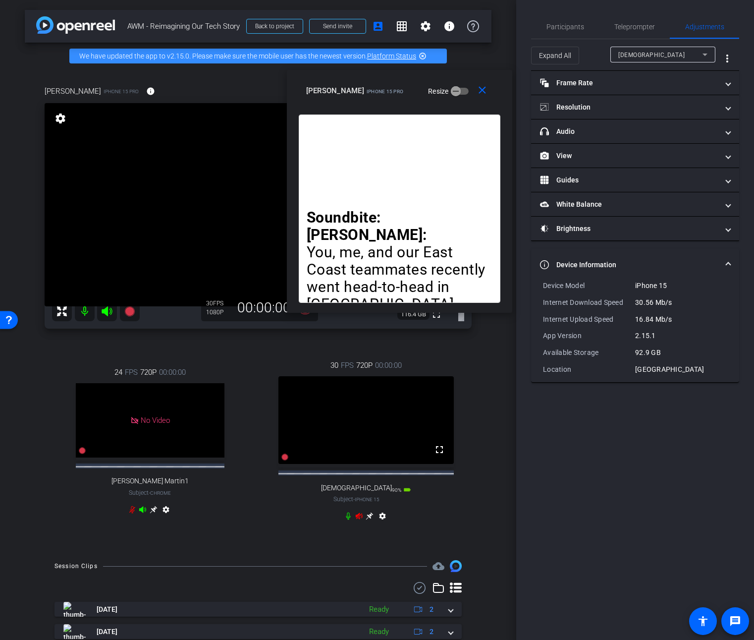
click at [355, 520] on icon at bounding box center [359, 516] width 8 height 8
click at [355, 519] on icon at bounding box center [358, 515] width 7 height 6
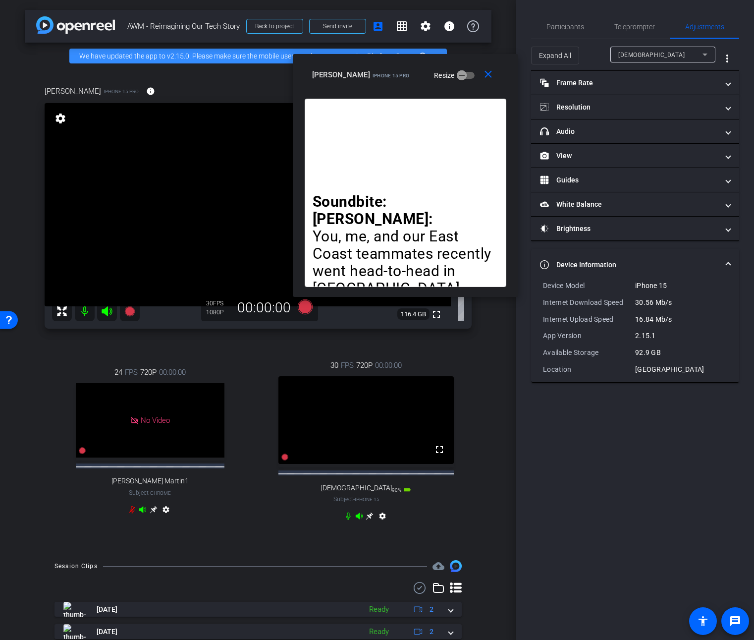
drag, startPoint x: 463, startPoint y: 88, endPoint x: 469, endPoint y: 72, distance: 16.9
click at [469, 72] on div "[PERSON_NAME] a iPhone 15 Pro Resize" at bounding box center [409, 75] width 194 height 18
click at [626, 28] on span "Teleprompter" at bounding box center [634, 26] width 41 height 7
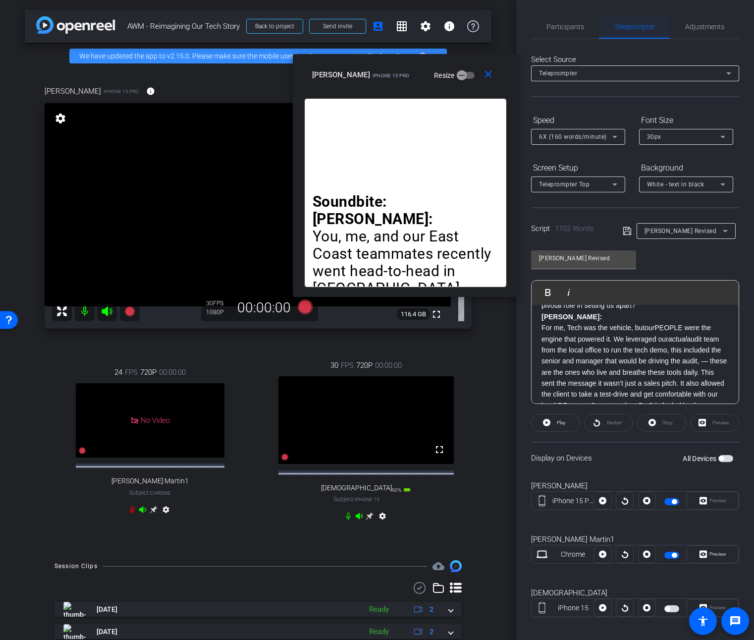
click at [599, 33] on div "Teleprompter" at bounding box center [634, 27] width 71 height 24
click at [578, 30] on span "Participants" at bounding box center [566, 26] width 38 height 7
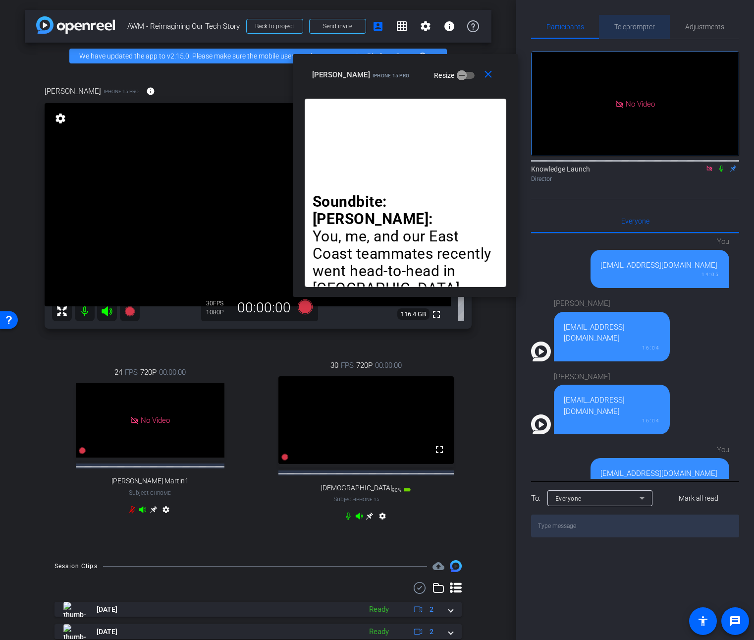
click at [627, 29] on span "Teleprompter" at bounding box center [634, 26] width 41 height 7
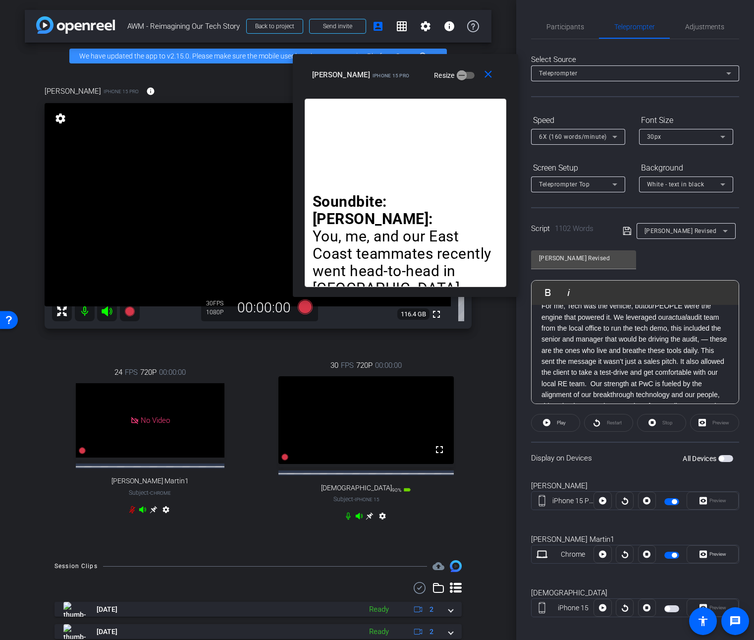
click at [377, 524] on mat-icon "settings" at bounding box center [383, 518] width 12 height 12
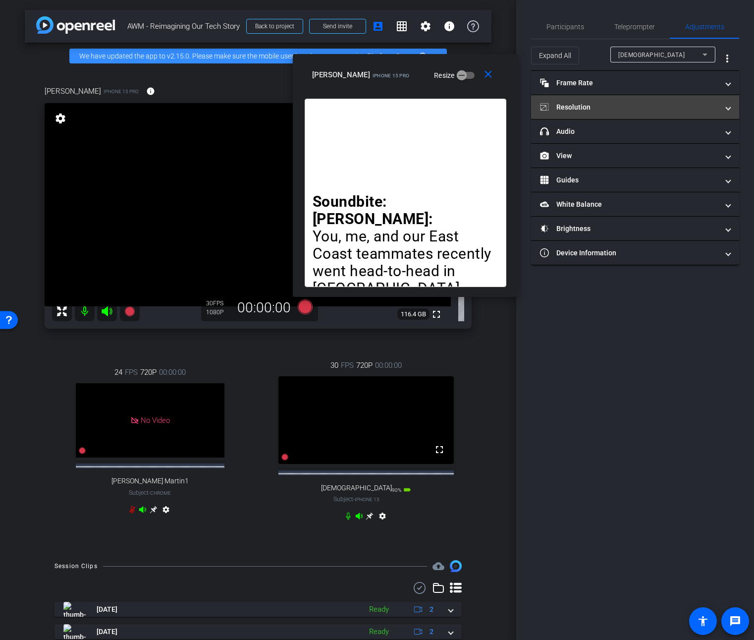
click at [599, 107] on mat-panel-title "Resolution" at bounding box center [629, 107] width 178 height 10
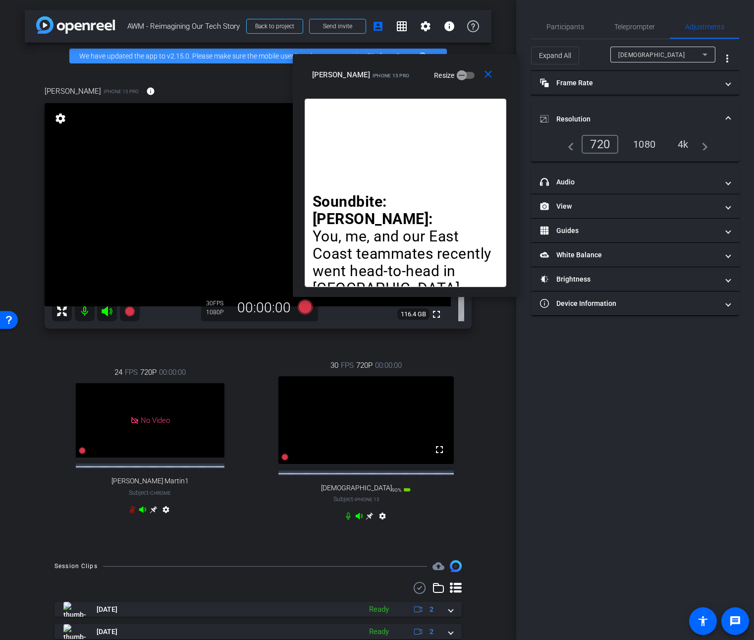
click at [638, 136] on div "1080" at bounding box center [644, 144] width 37 height 17
click at [641, 143] on div "1080" at bounding box center [641, 144] width 43 height 19
click at [728, 83] on span at bounding box center [728, 83] width 4 height 10
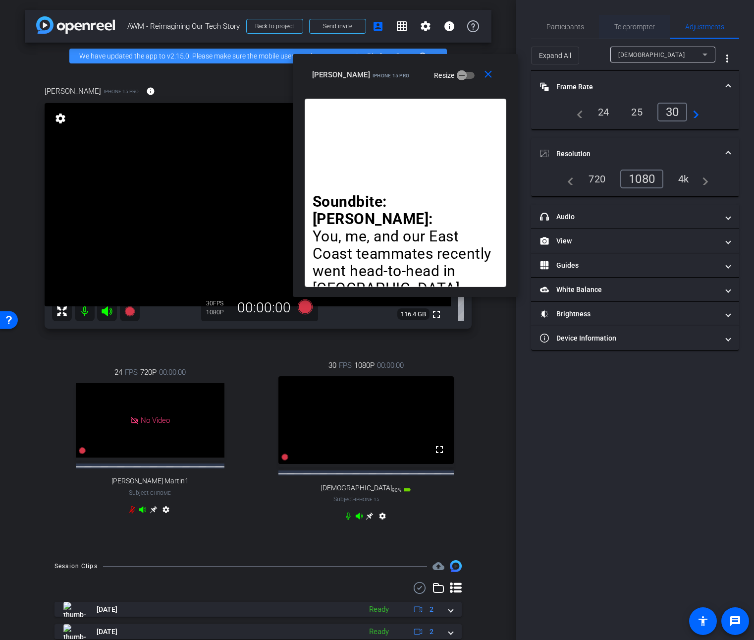
click at [649, 32] on span "Teleprompter" at bounding box center [634, 27] width 41 height 24
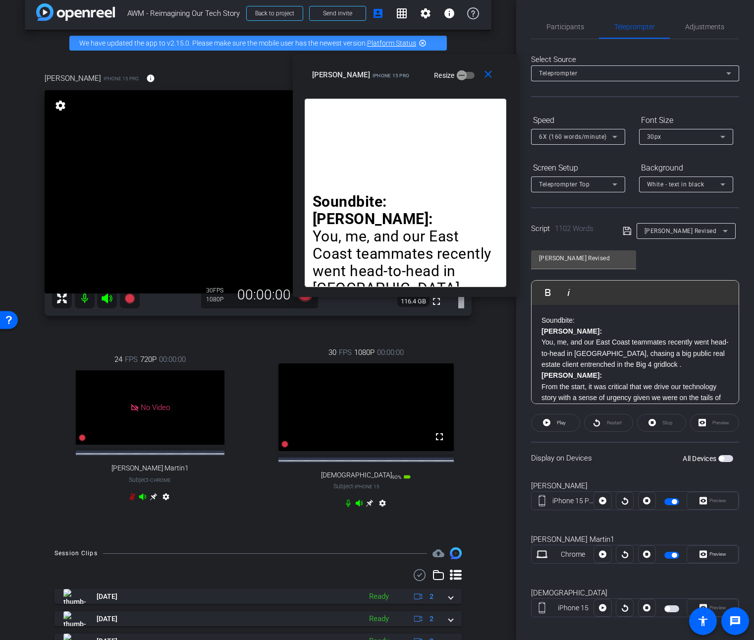
scroll to position [0, 0]
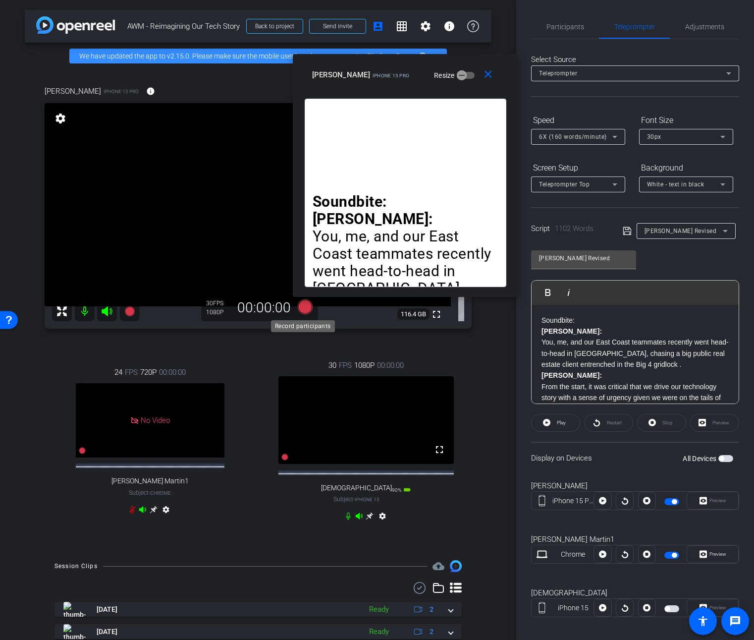
click at [301, 306] on icon at bounding box center [305, 306] width 15 height 15
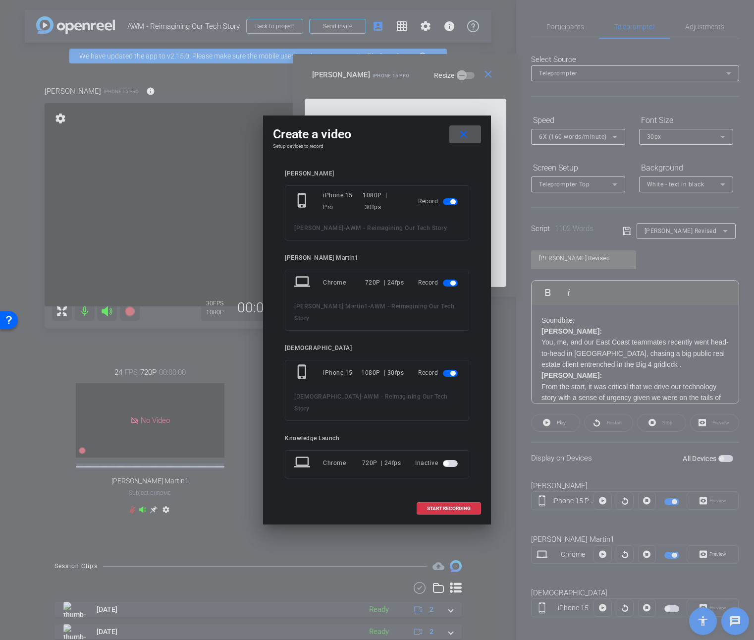
click at [444, 286] on span "button" at bounding box center [450, 282] width 15 height 7
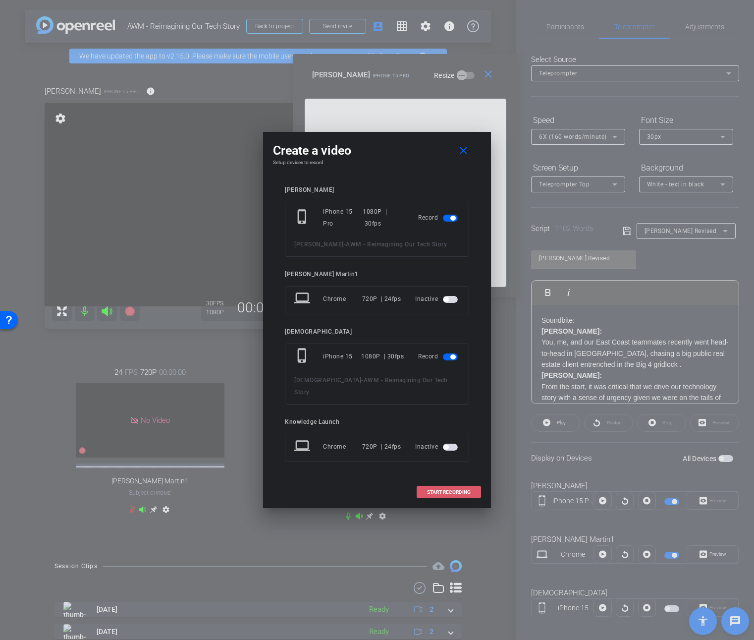
click at [448, 490] on span "START RECORDING" at bounding box center [449, 492] width 44 height 5
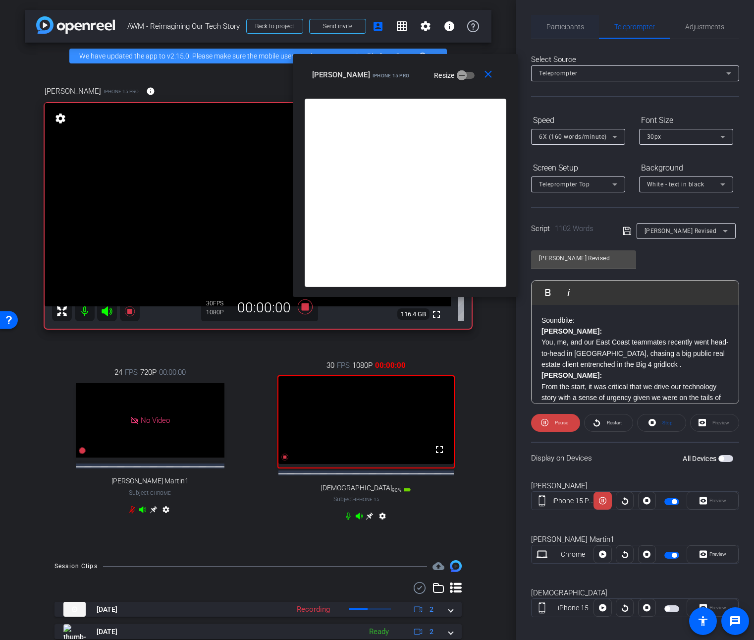
click at [576, 27] on span "Participants" at bounding box center [566, 26] width 38 height 7
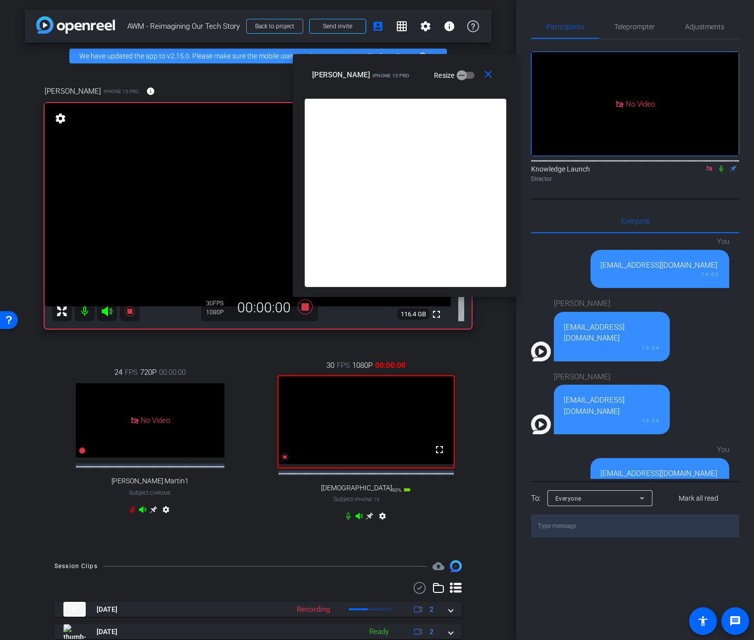
click at [719, 165] on icon at bounding box center [721, 168] width 8 height 7
click at [646, 24] on span "Teleprompter" at bounding box center [634, 26] width 41 height 7
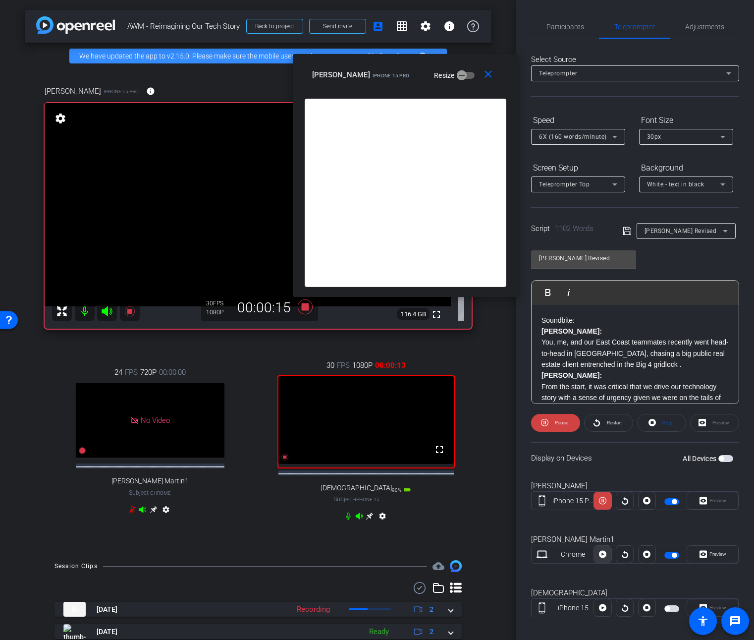
click at [600, 553] on icon at bounding box center [602, 554] width 7 height 15
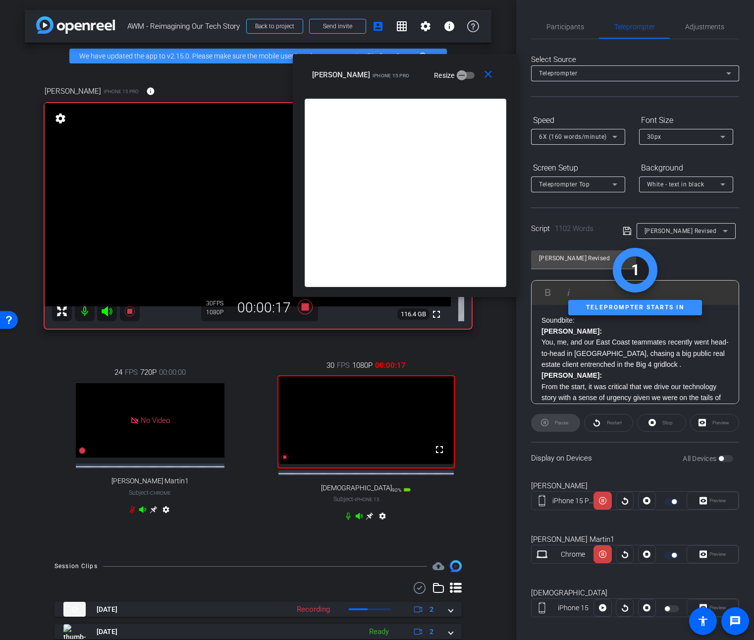
click at [615, 425] on div "Restart" at bounding box center [608, 423] width 49 height 18
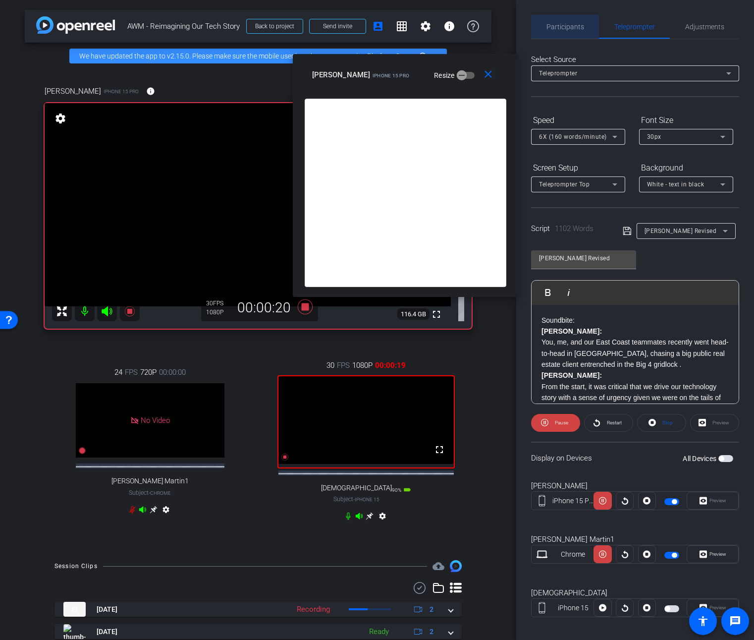
click at [576, 25] on span "Participants" at bounding box center [566, 26] width 38 height 7
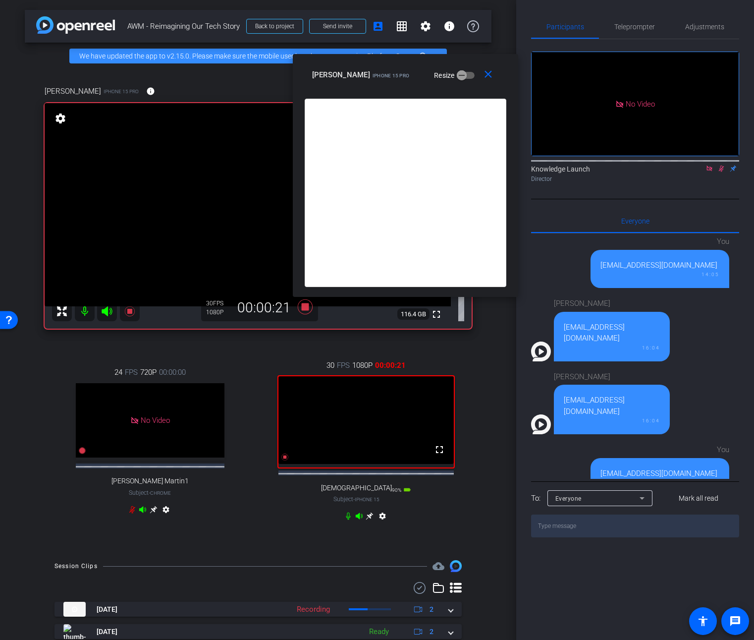
click at [720, 165] on icon at bounding box center [721, 168] width 8 height 7
click at [639, 26] on span "Teleprompter" at bounding box center [634, 26] width 41 height 7
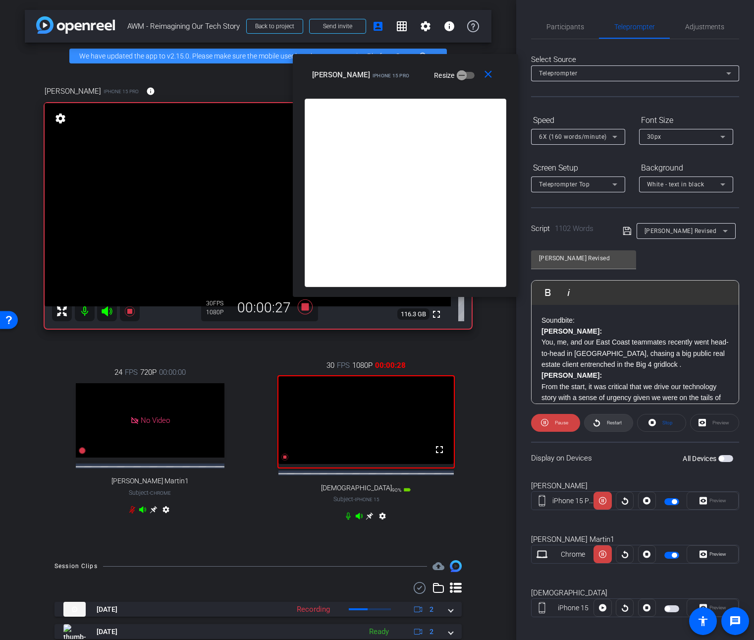
click at [610, 422] on span "Restart" at bounding box center [614, 422] width 15 height 5
click at [549, 421] on span at bounding box center [555, 423] width 49 height 24
click at [600, 608] on div at bounding box center [603, 608] width 18 height 18
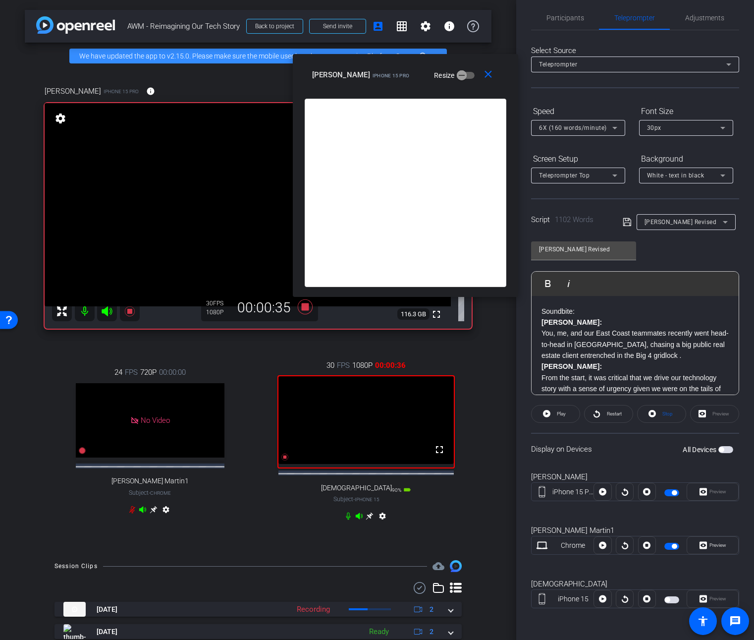
click at [667, 600] on span "button" at bounding box center [671, 599] width 15 height 7
click at [664, 545] on span "button" at bounding box center [671, 546] width 15 height 7
click at [604, 414] on span "Restart" at bounding box center [612, 414] width 17 height 14
click at [618, 126] on icon at bounding box center [615, 128] width 12 height 12
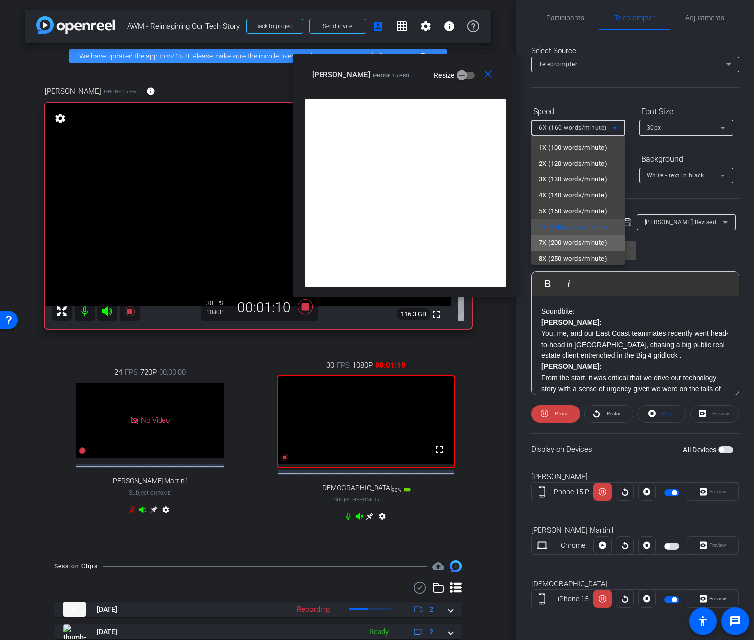
click at [589, 237] on span "7X (200 words/minute)" at bounding box center [573, 243] width 68 height 12
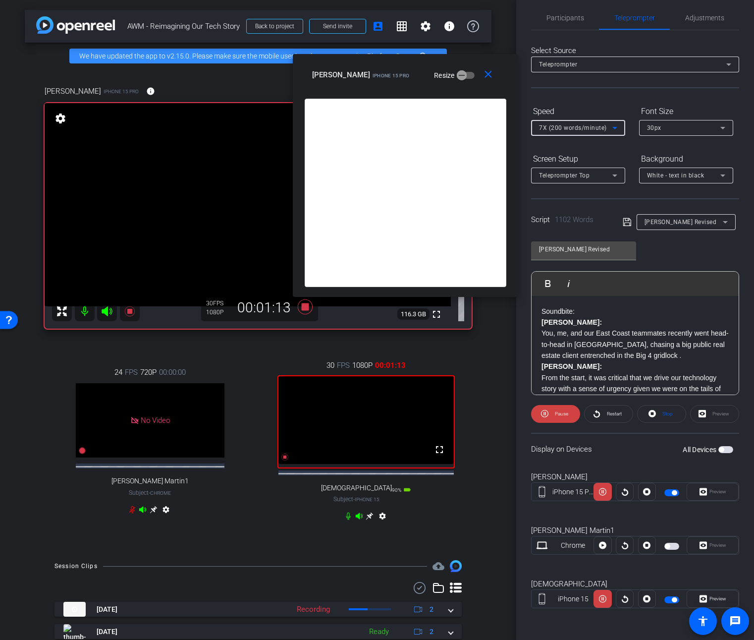
click at [613, 130] on icon at bounding box center [615, 128] width 12 height 12
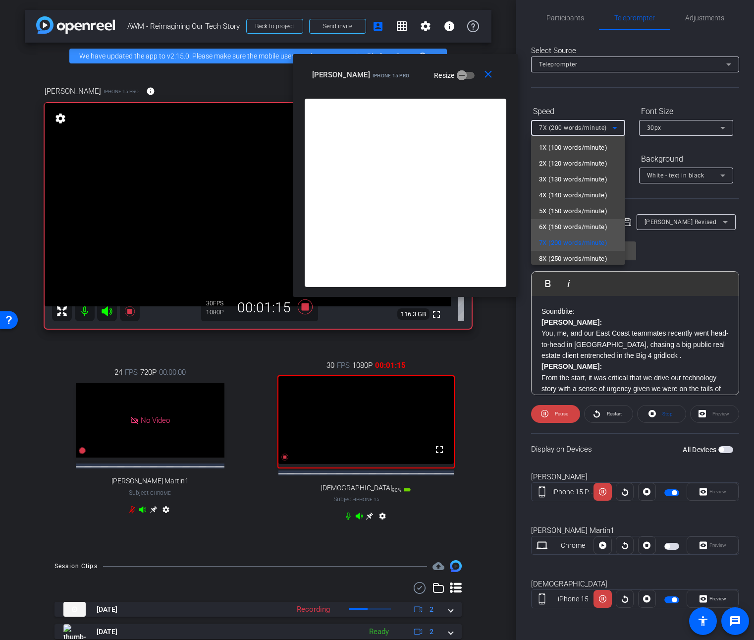
click at [571, 223] on span "6X (160 words/minute)" at bounding box center [573, 227] width 68 height 12
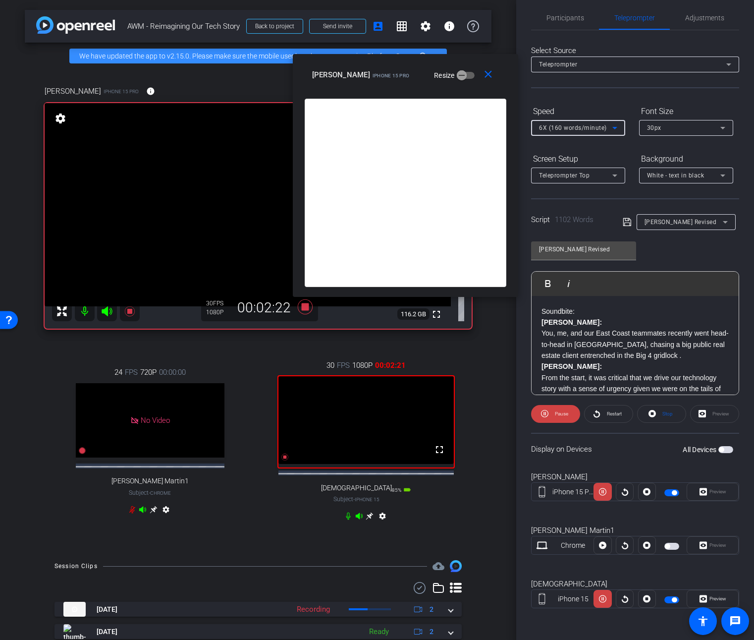
click at [616, 127] on icon at bounding box center [614, 128] width 5 height 2
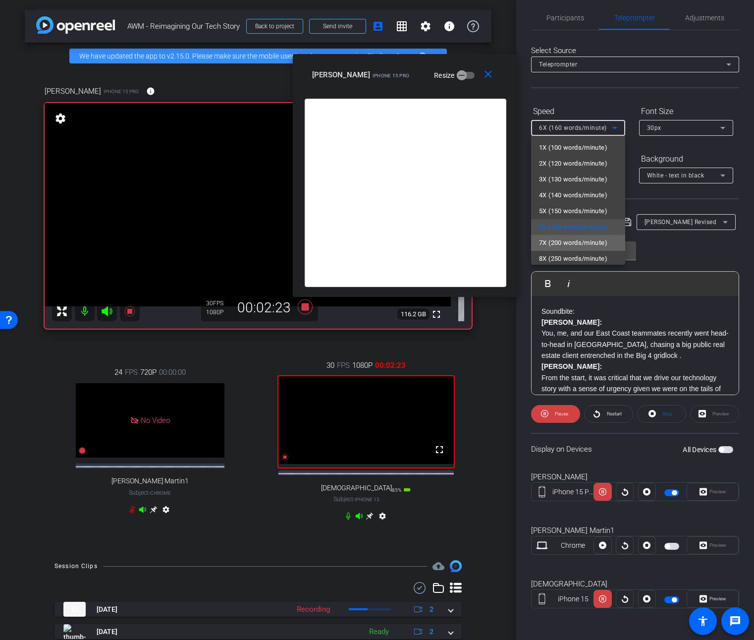
click at [580, 246] on span "7X (200 words/minute)" at bounding box center [573, 243] width 68 height 12
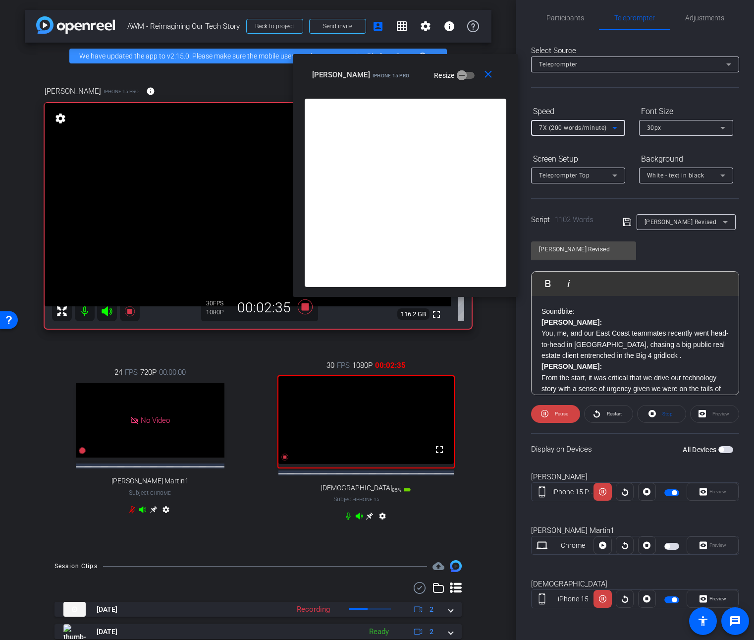
click at [610, 130] on icon at bounding box center [615, 128] width 12 height 12
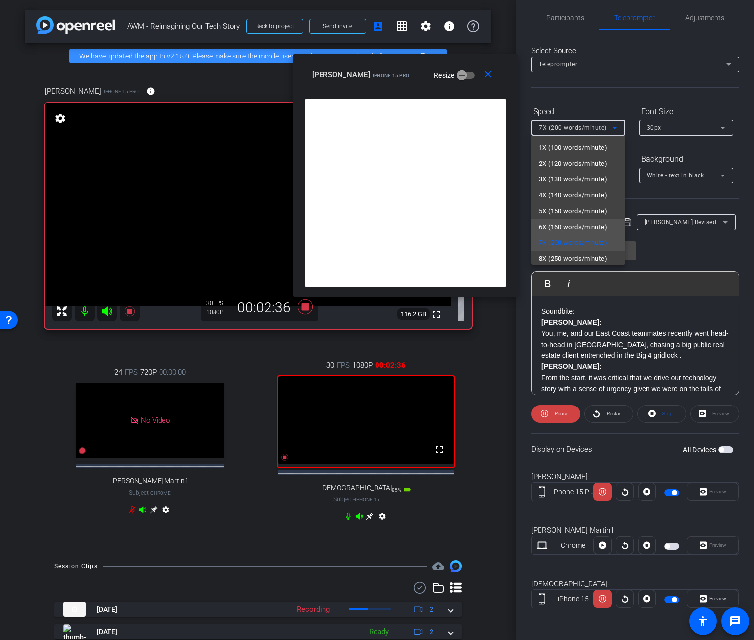
click at [584, 222] on span "6X (160 words/minute)" at bounding box center [573, 227] width 68 height 12
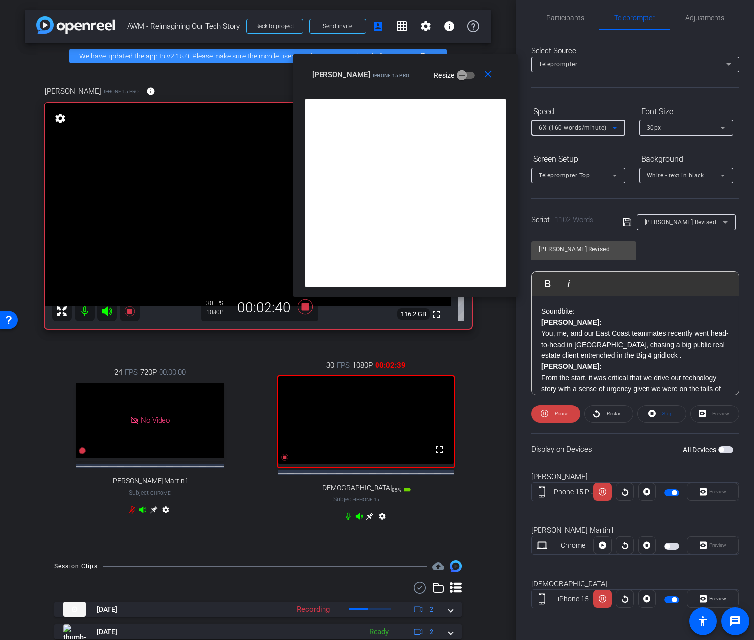
click at [615, 129] on icon at bounding box center [615, 128] width 12 height 12
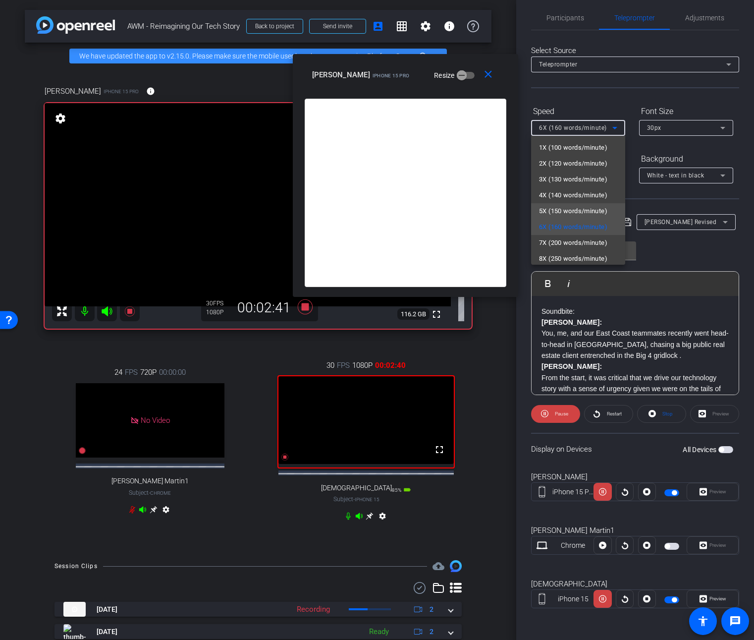
click at [592, 211] on span "5X (150 words/minute)" at bounding box center [573, 211] width 68 height 12
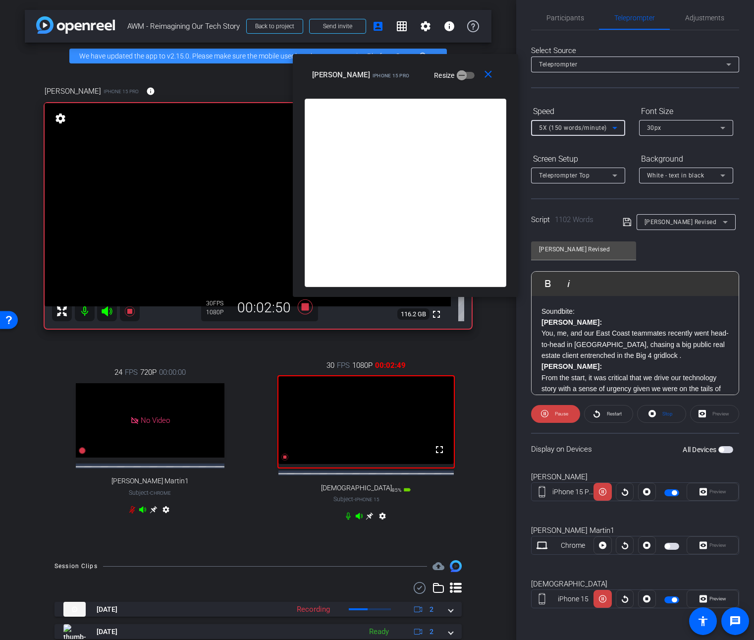
click at [611, 126] on icon at bounding box center [615, 128] width 12 height 12
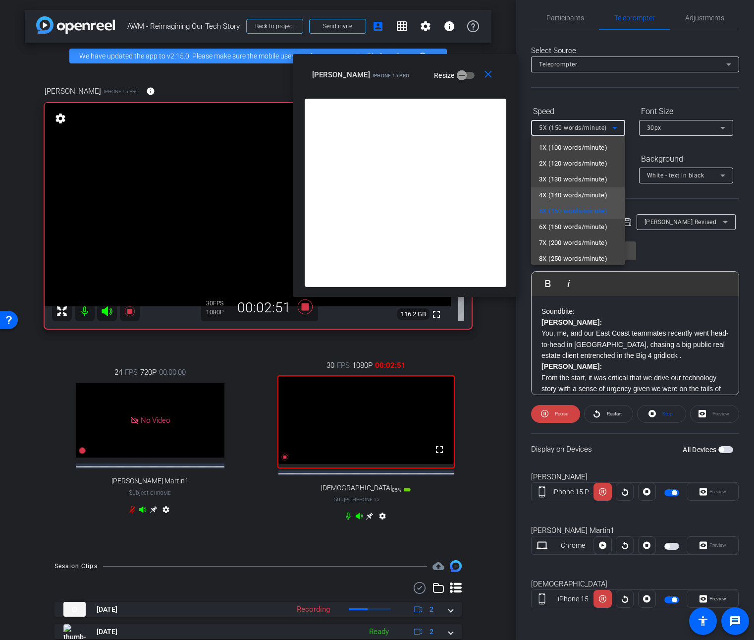
click at [601, 192] on span "4X (140 words/minute)" at bounding box center [573, 195] width 68 height 12
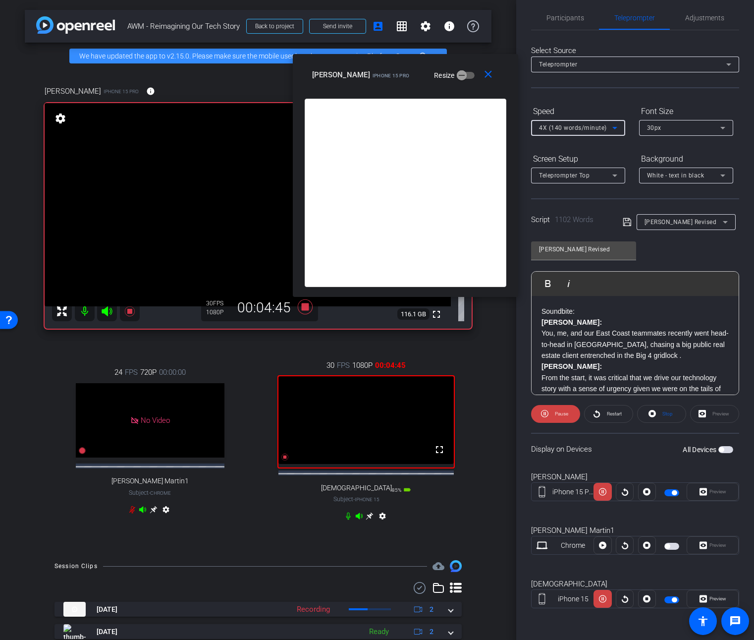
click at [613, 124] on icon at bounding box center [615, 128] width 12 height 12
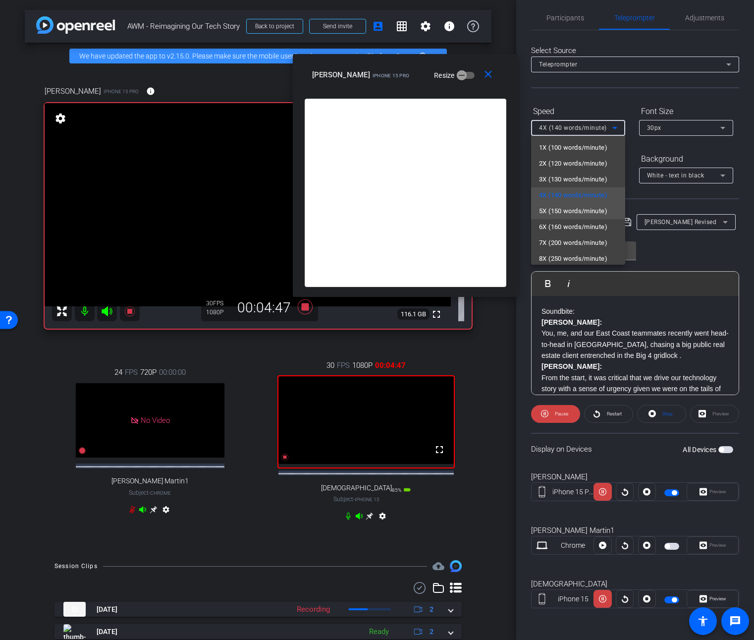
click at [589, 208] on span "5X (150 words/minute)" at bounding box center [573, 211] width 68 height 12
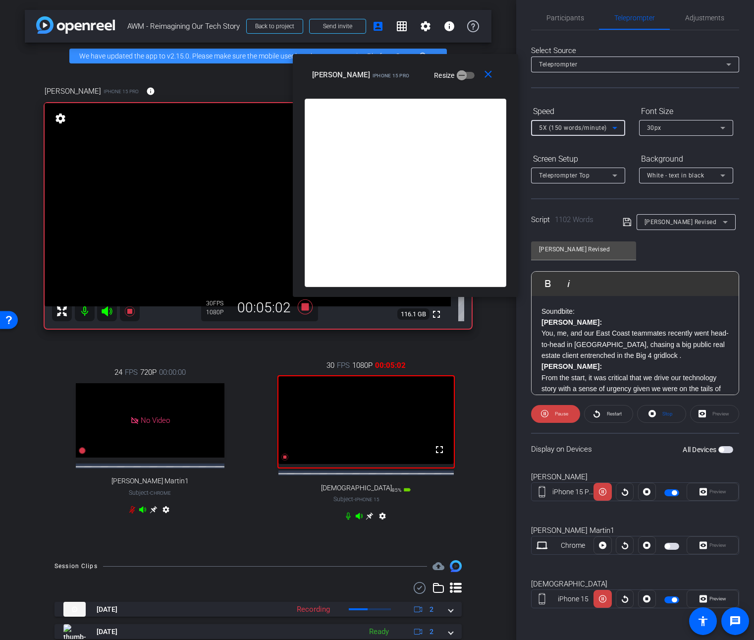
click at [615, 130] on icon at bounding box center [615, 128] width 12 height 12
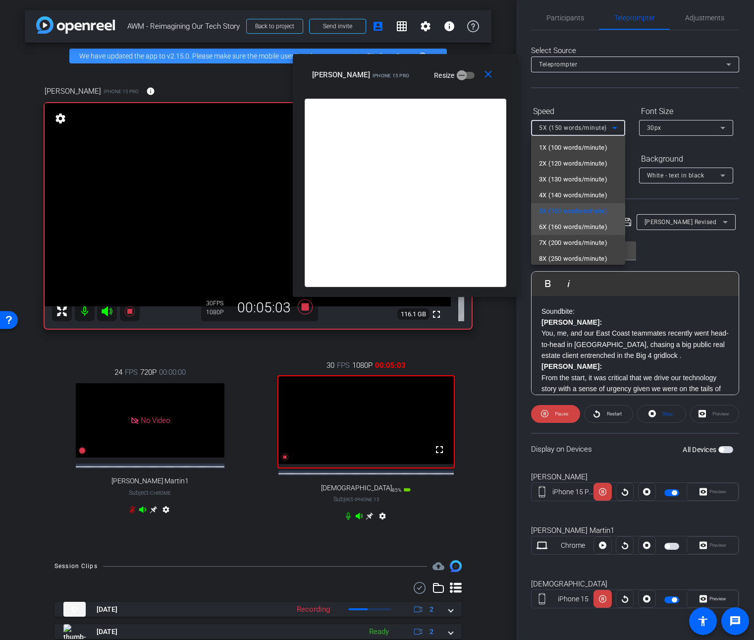
click at [578, 225] on span "6X (160 words/minute)" at bounding box center [573, 227] width 68 height 12
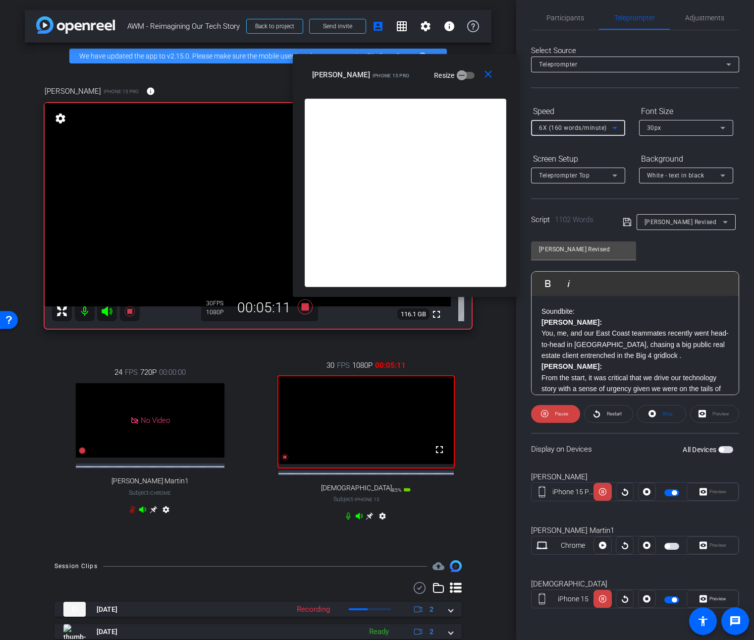
click at [615, 124] on icon at bounding box center [615, 128] width 12 height 12
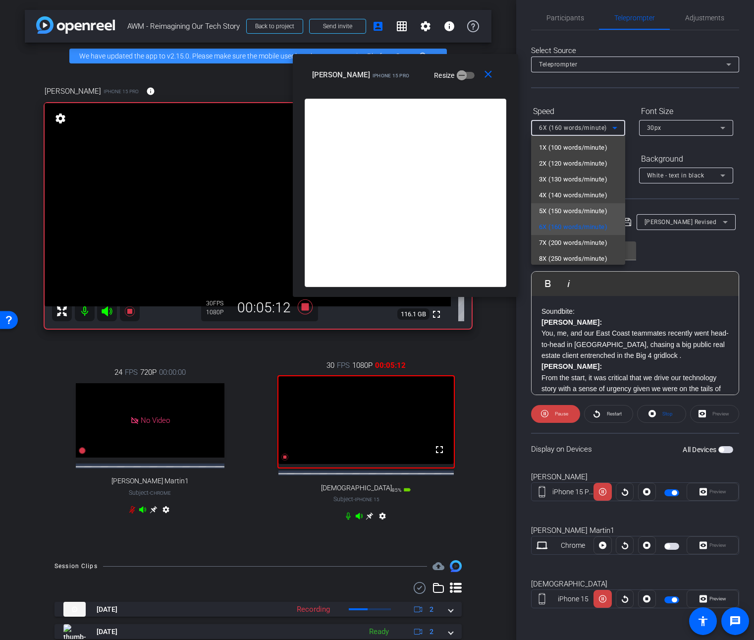
click at [585, 209] on span "5X (150 words/minute)" at bounding box center [573, 211] width 68 height 12
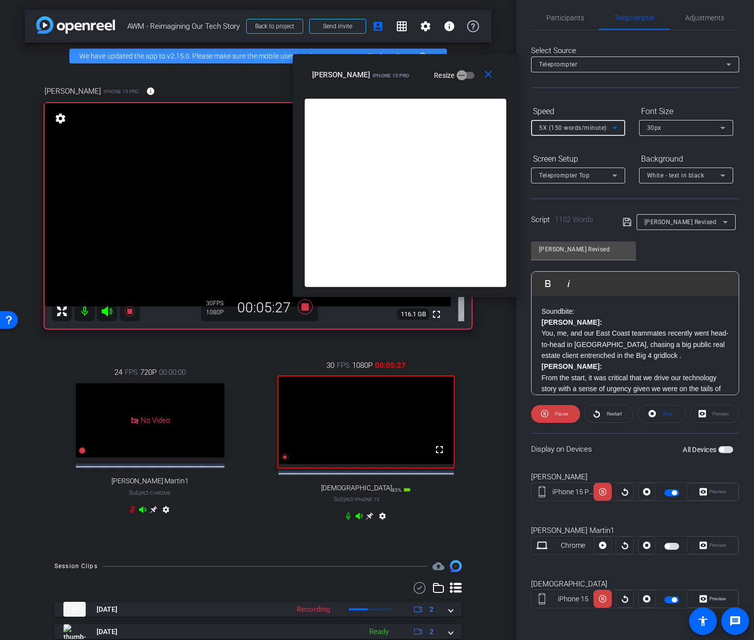
click at [604, 130] on span "5X (150 words/minute)" at bounding box center [573, 127] width 68 height 7
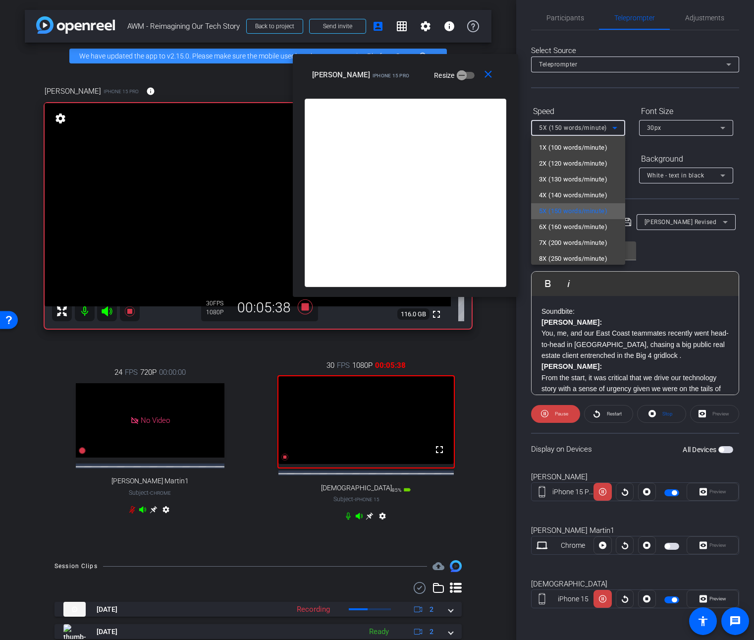
click at [580, 206] on span "5X (150 words/minute)" at bounding box center [573, 211] width 68 height 12
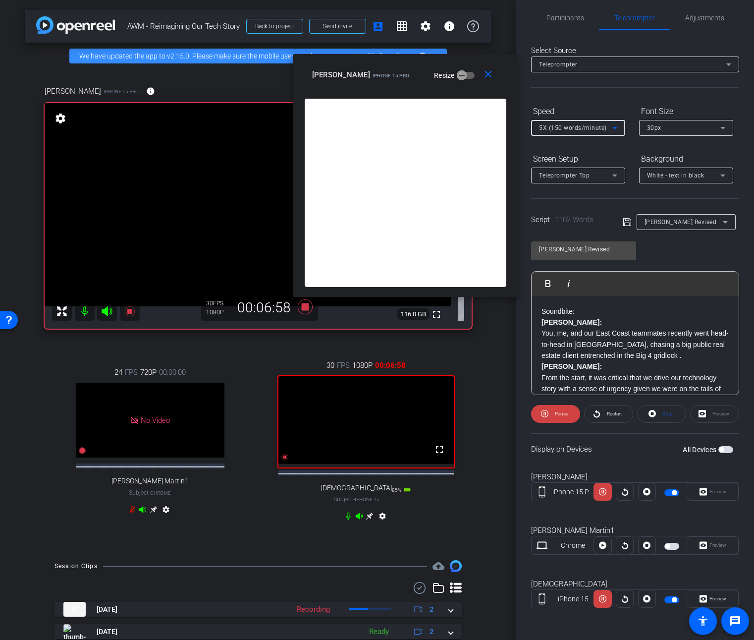
click at [603, 127] on span "5X (150 words/minute)" at bounding box center [573, 127] width 68 height 7
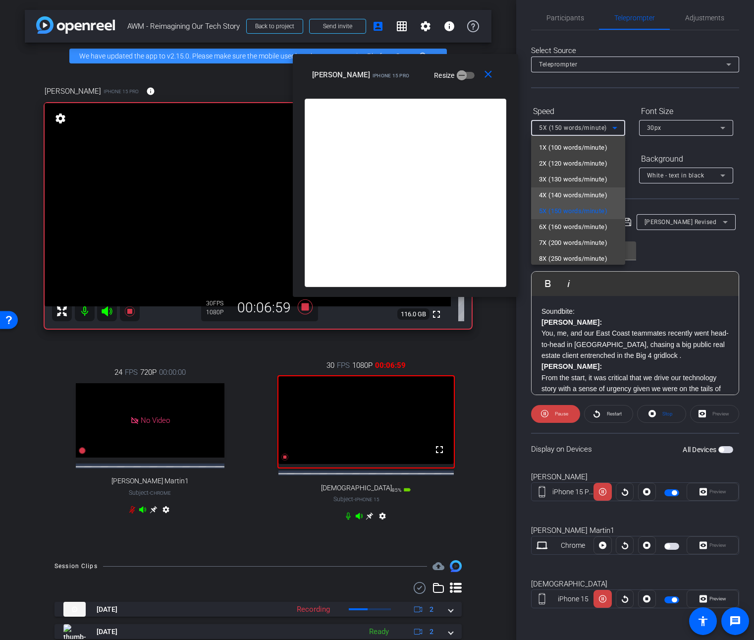
click at [570, 194] on span "4X (140 words/minute)" at bounding box center [573, 195] width 68 height 12
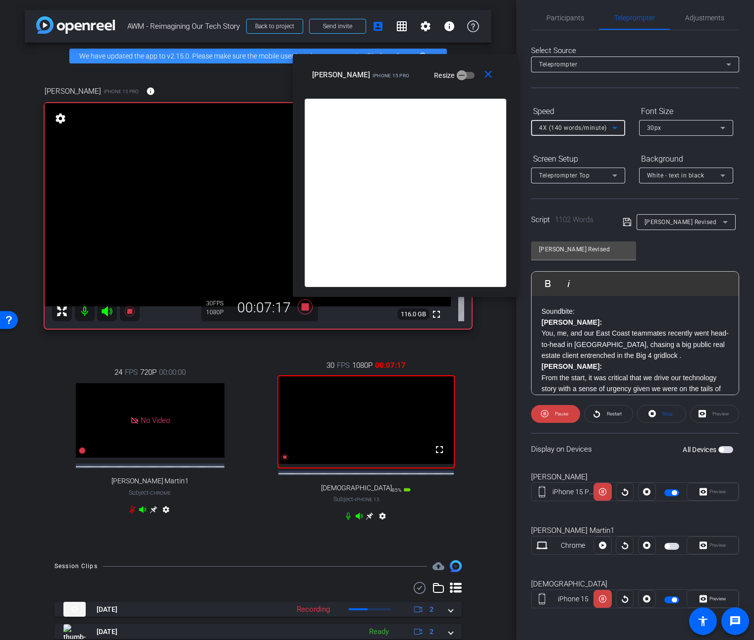
click at [611, 128] on icon at bounding box center [615, 128] width 12 height 12
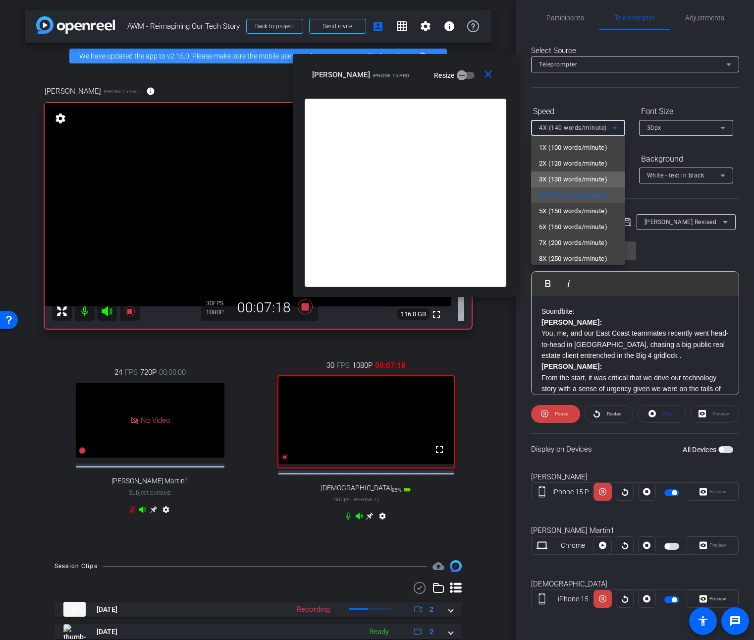
click at [595, 180] on span "3X (130 words/minute)" at bounding box center [573, 179] width 68 height 12
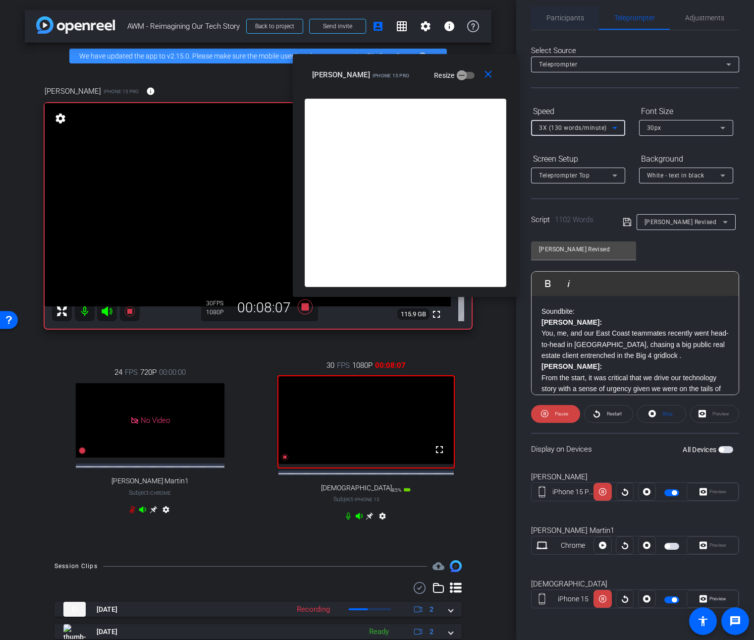
click at [580, 20] on span "Participants" at bounding box center [566, 17] width 38 height 7
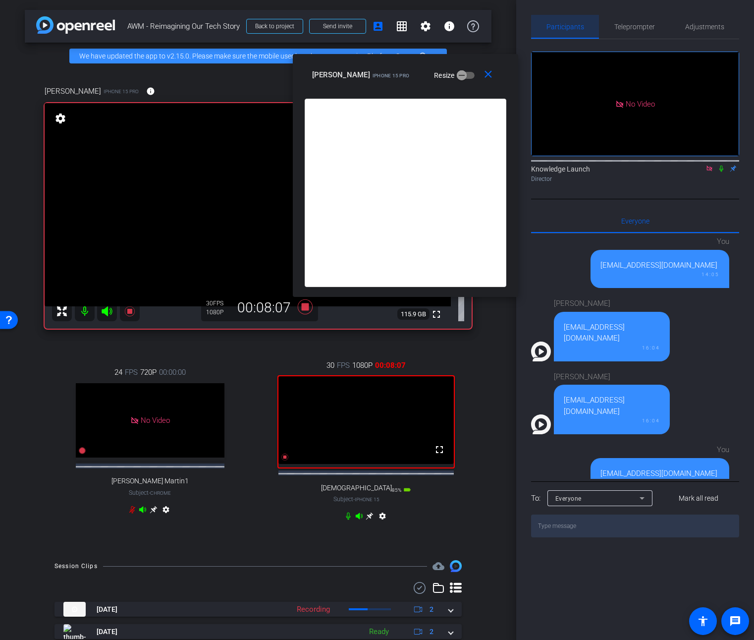
scroll to position [0, 0]
click at [300, 307] on icon at bounding box center [305, 306] width 15 height 15
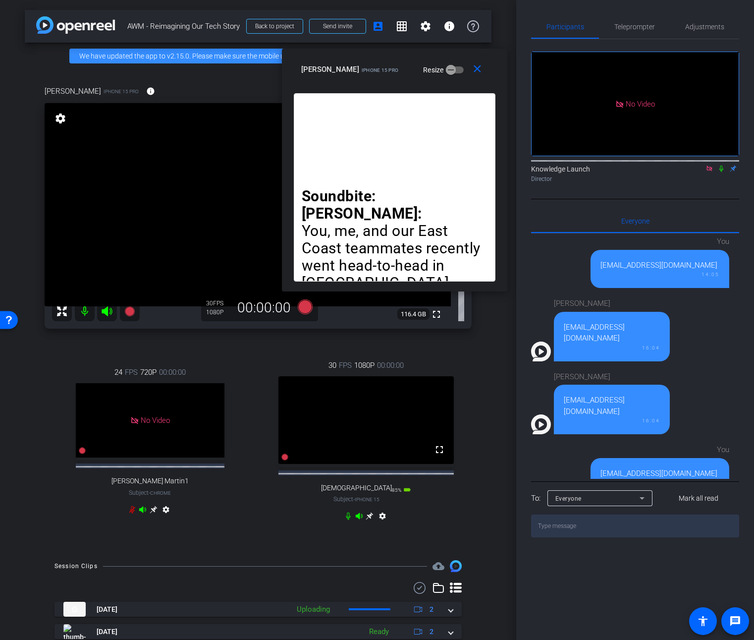
drag, startPoint x: 473, startPoint y: 63, endPoint x: 462, endPoint y: 58, distance: 12.2
click at [462, 58] on div "close [PERSON_NAME] a iPhone 15 Pro Resize" at bounding box center [394, 71] width 225 height 45
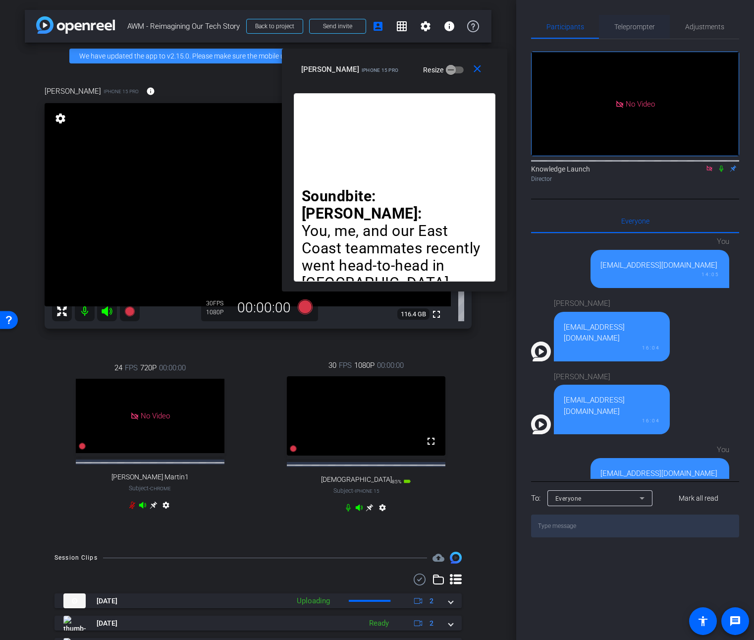
click at [635, 23] on span "Teleprompter" at bounding box center [634, 26] width 41 height 7
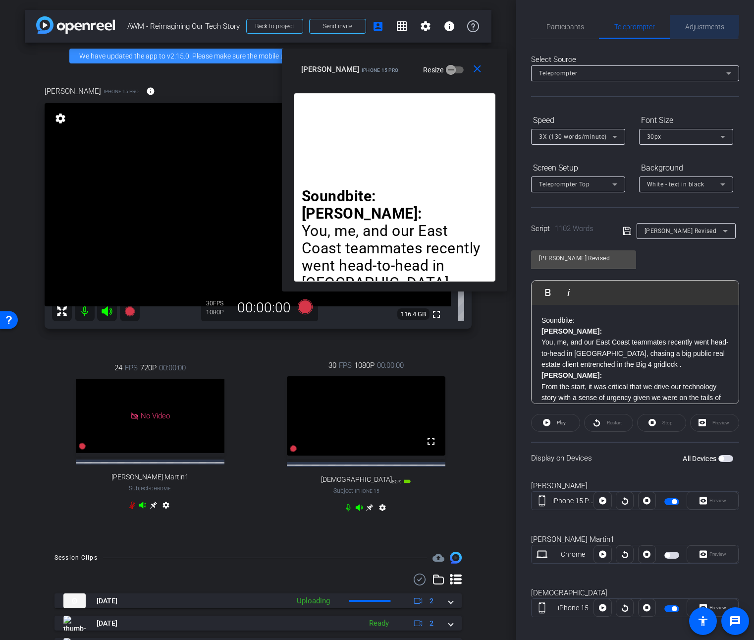
click at [692, 24] on span "Adjustments" at bounding box center [704, 26] width 39 height 7
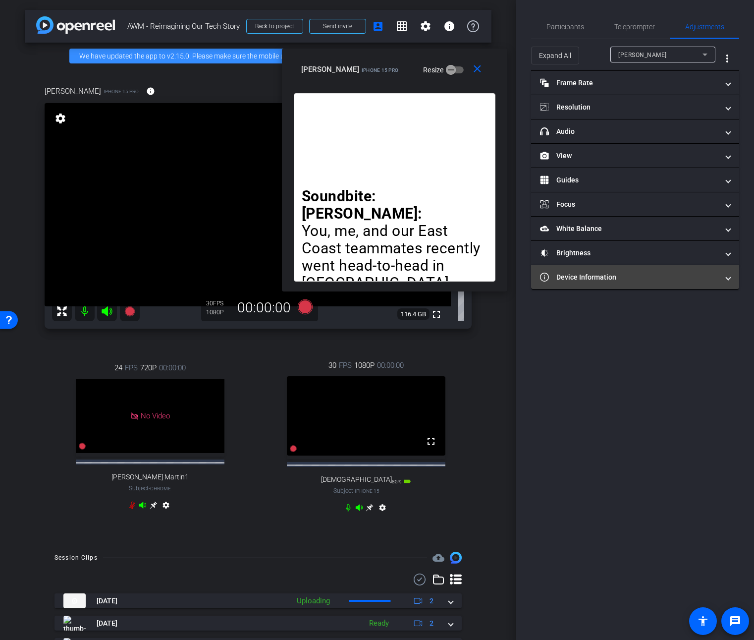
click at [573, 277] on mat-panel-title "Device Information" at bounding box center [629, 277] width 178 height 10
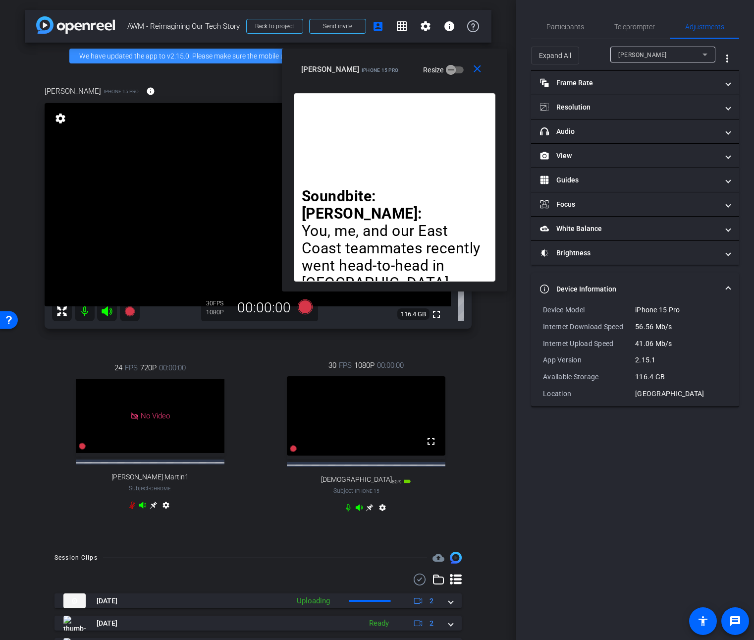
click at [573, 277] on mat-expansion-panel-header "Device Information" at bounding box center [635, 289] width 208 height 32
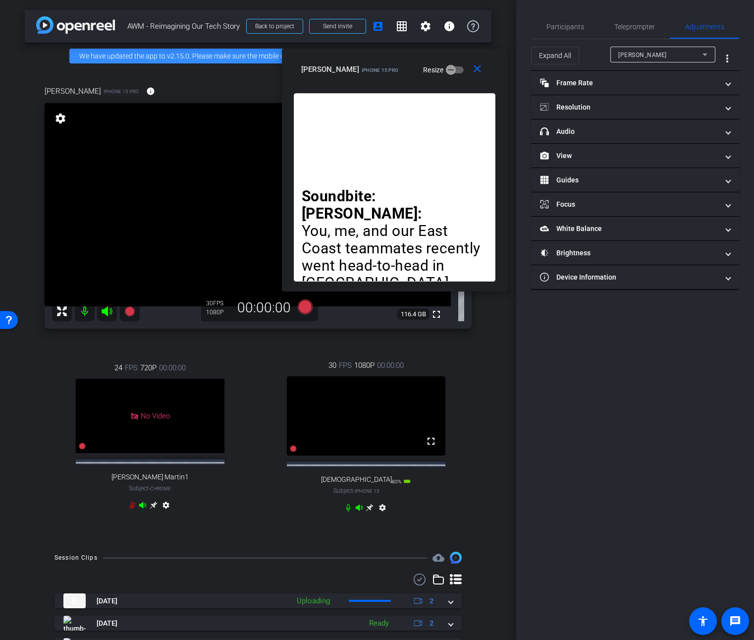
click at [380, 515] on mat-icon "settings" at bounding box center [383, 509] width 12 height 12
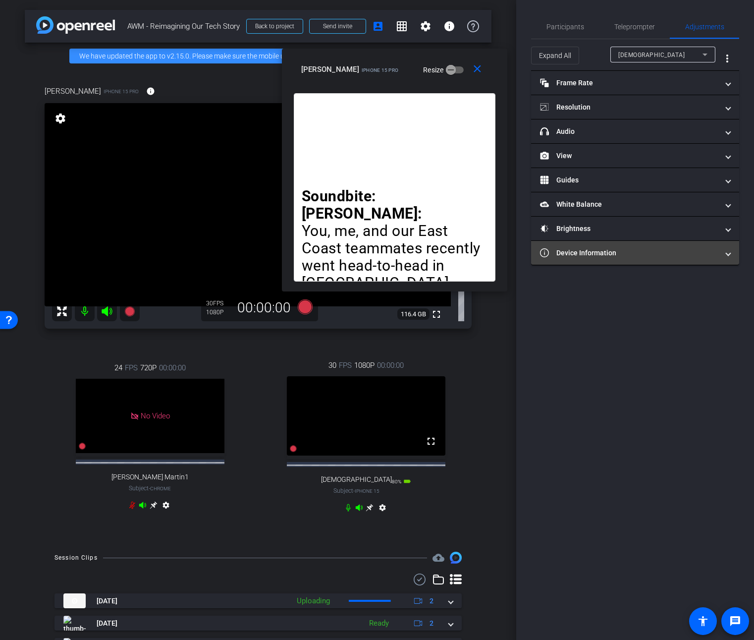
click at [615, 256] on mat-panel-title "Device Information" at bounding box center [629, 253] width 178 height 10
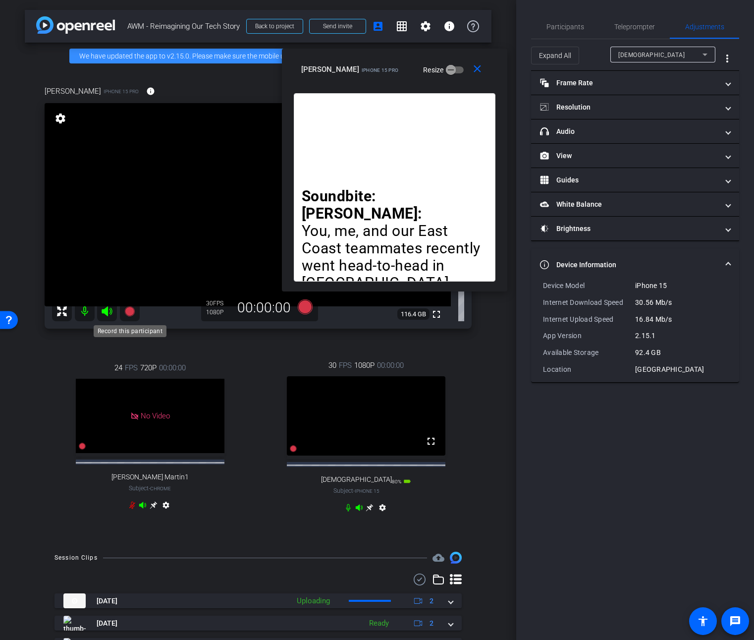
click at [132, 311] on icon at bounding box center [129, 311] width 10 height 10
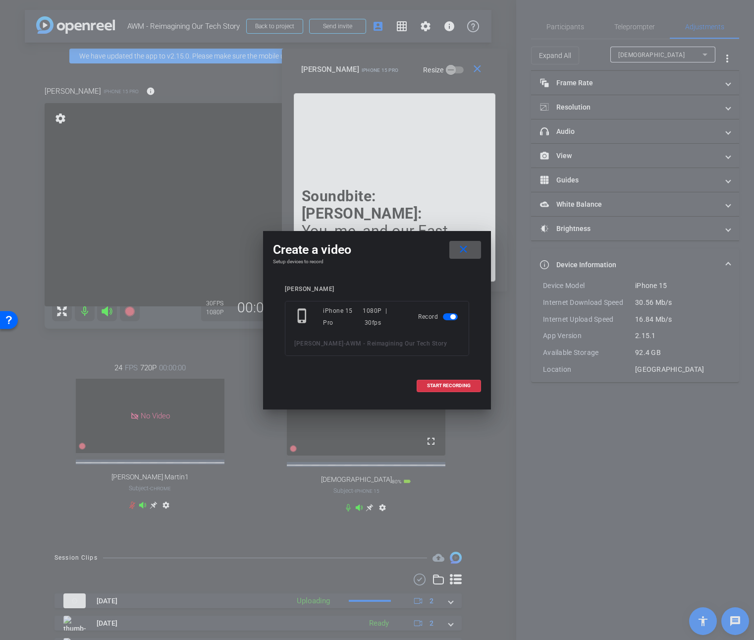
click at [461, 250] on mat-icon "close" at bounding box center [463, 249] width 12 height 12
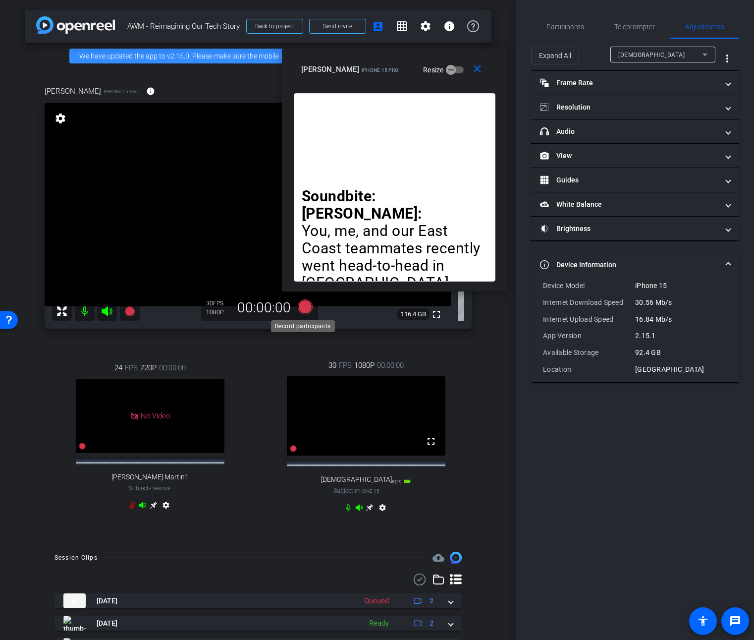
click at [300, 308] on icon at bounding box center [305, 306] width 15 height 15
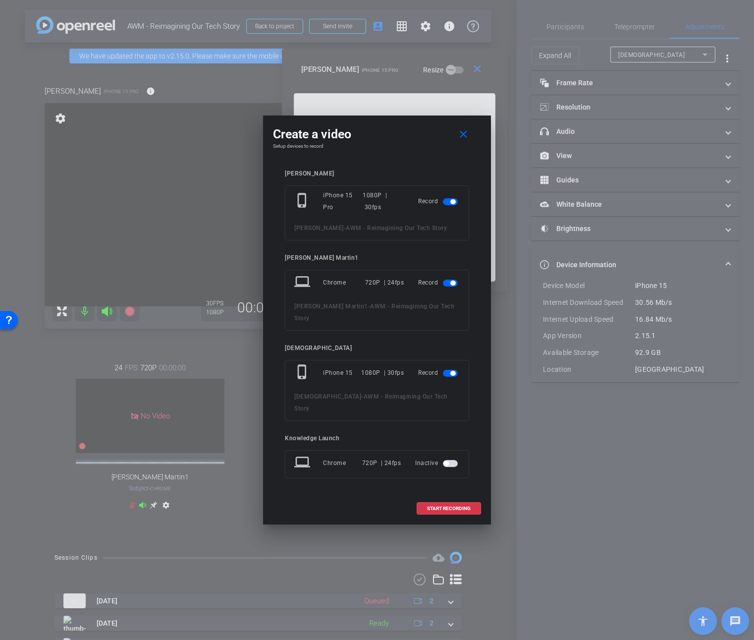
click at [448, 286] on span "button" at bounding box center [450, 282] width 15 height 7
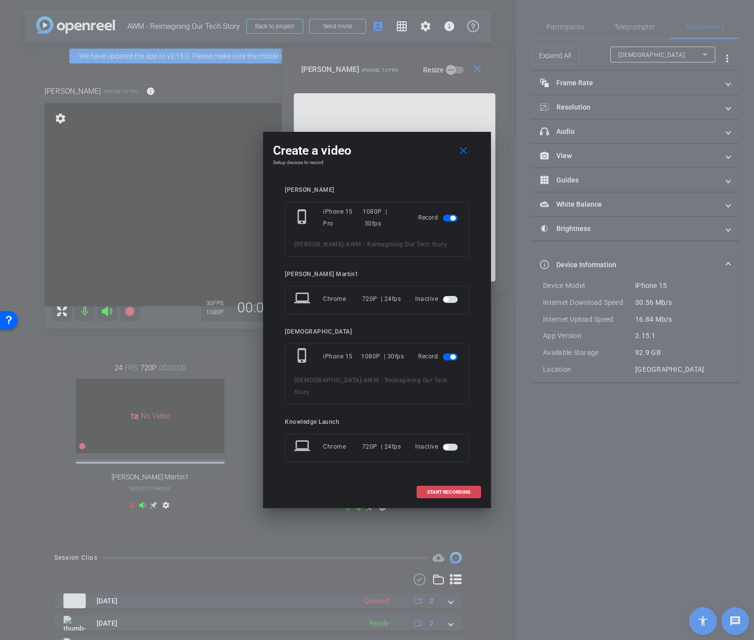
click at [442, 490] on span "START RECORDING" at bounding box center [449, 492] width 44 height 5
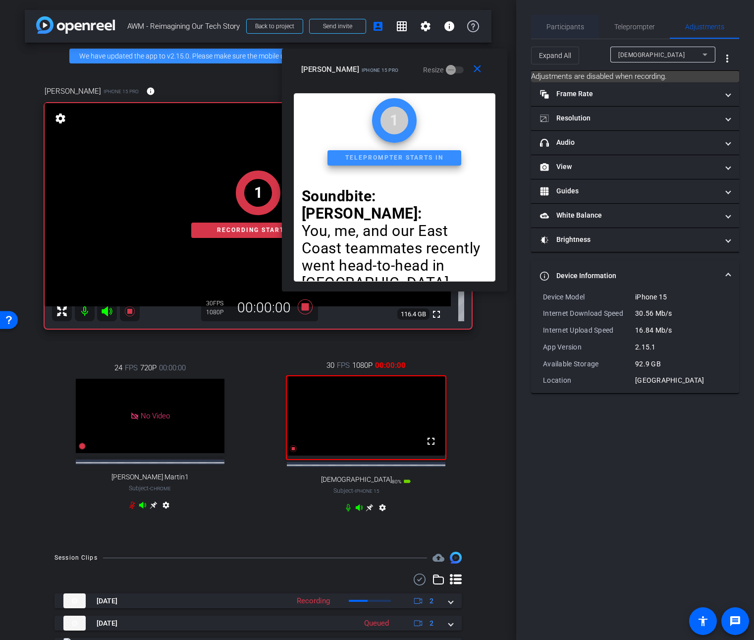
click at [570, 28] on span "Participants" at bounding box center [566, 26] width 38 height 7
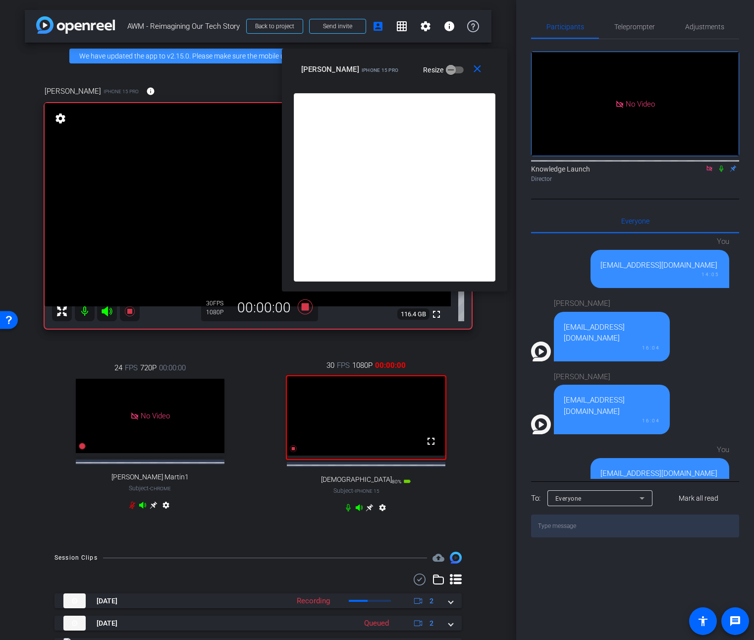
click at [721, 165] on icon at bounding box center [721, 168] width 8 height 7
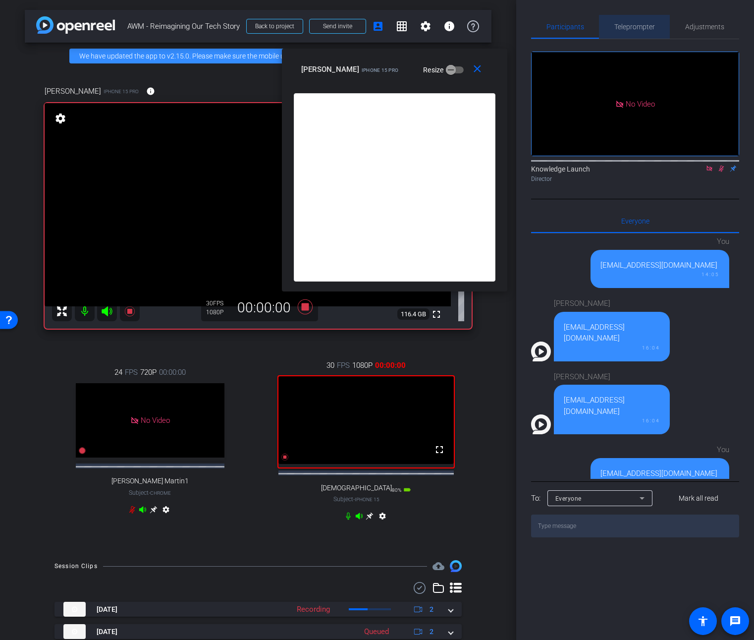
click at [635, 28] on span "Teleprompter" at bounding box center [634, 26] width 41 height 7
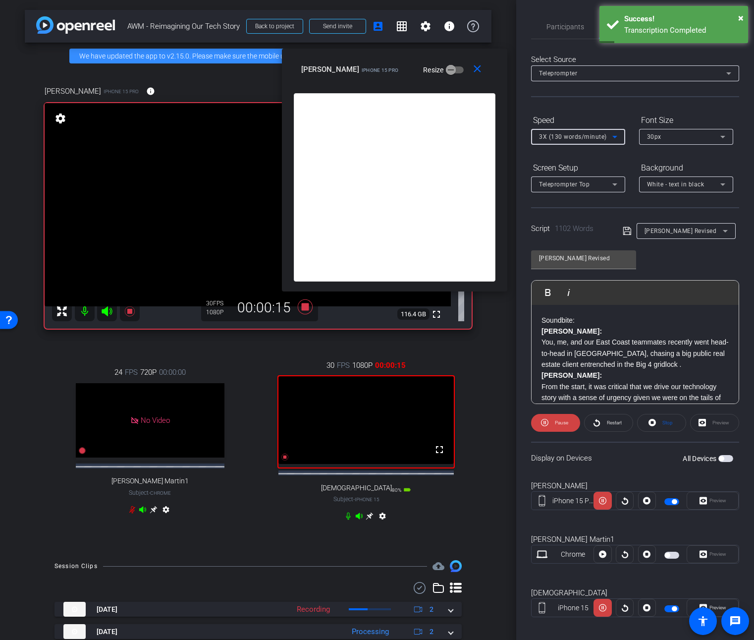
click at [620, 134] on icon at bounding box center [615, 137] width 12 height 12
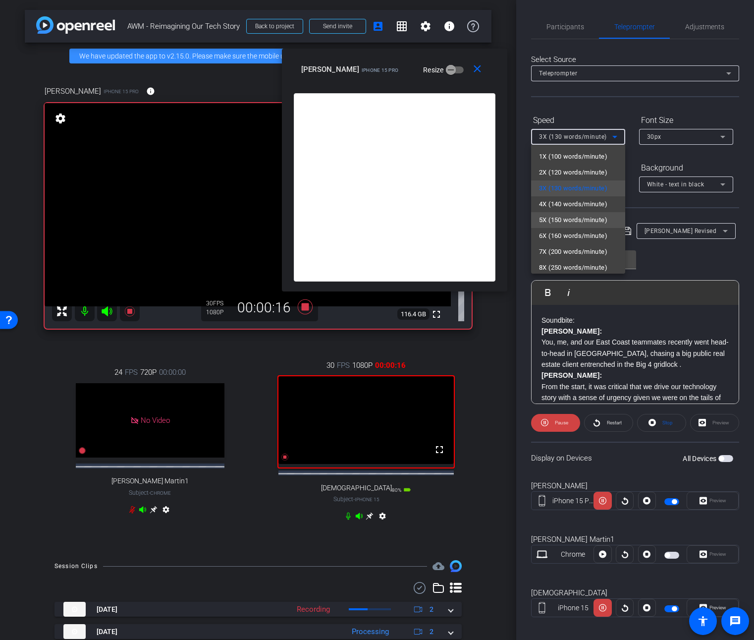
click at [590, 220] on span "5X (150 words/minute)" at bounding box center [573, 220] width 68 height 12
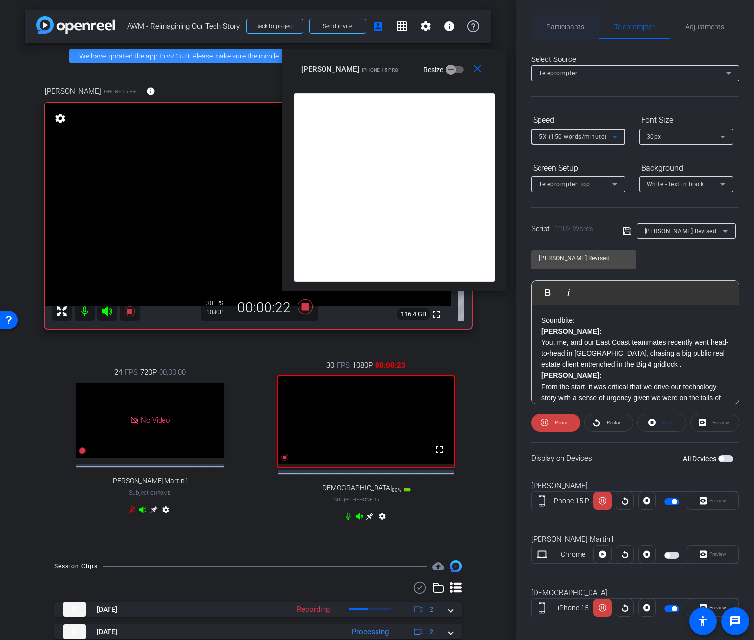
click at [582, 23] on div "Participants" at bounding box center [565, 27] width 68 height 24
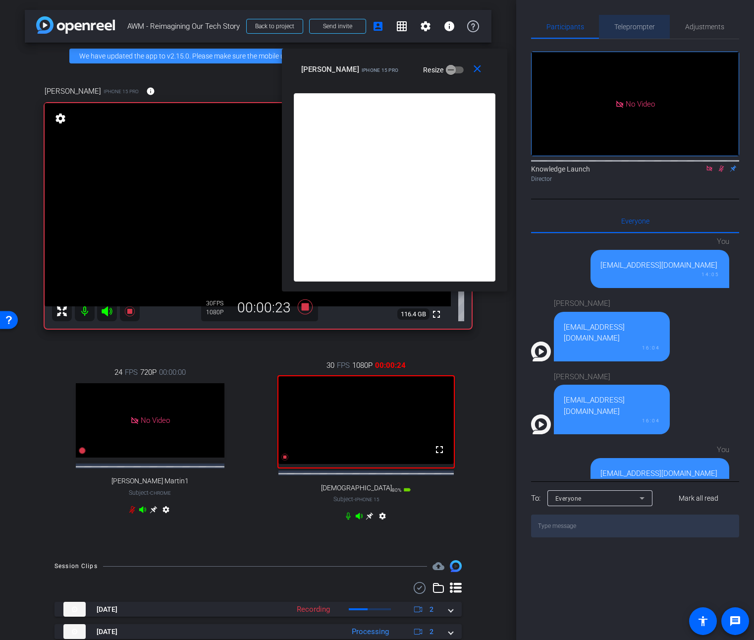
click at [643, 25] on span "Teleprompter" at bounding box center [634, 26] width 41 height 7
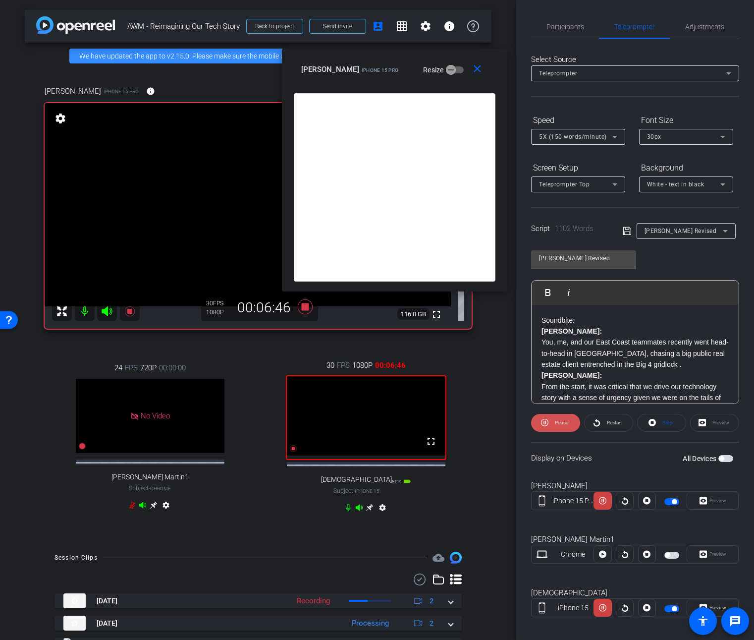
click at [560, 427] on span "Pause" at bounding box center [560, 423] width 16 height 14
click at [560, 427] on span "Play" at bounding box center [559, 423] width 11 height 14
click at [297, 307] on icon at bounding box center [305, 307] width 24 height 18
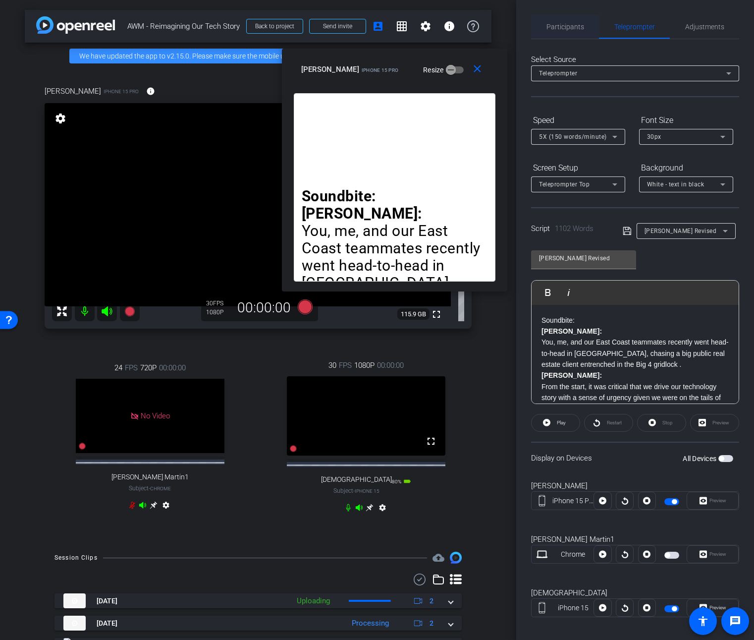
click at [581, 25] on div "Participants" at bounding box center [565, 27] width 68 height 24
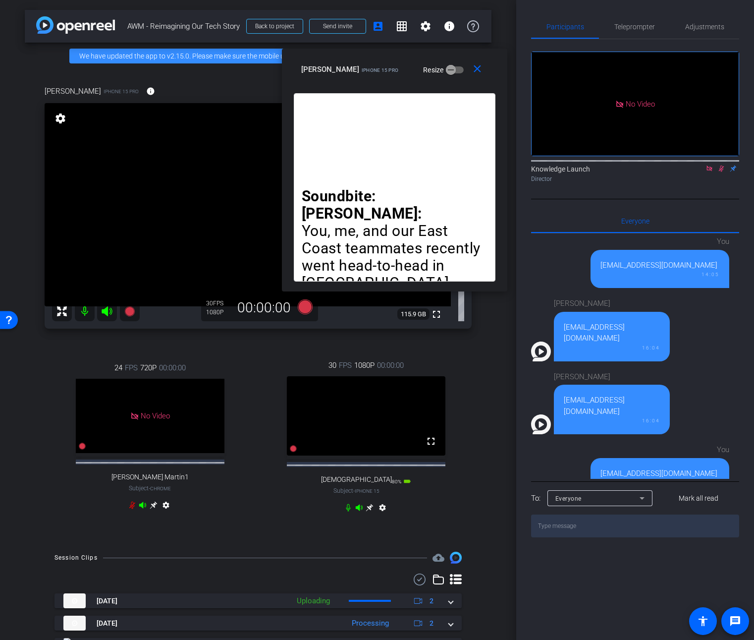
click at [719, 165] on icon at bounding box center [721, 168] width 5 height 6
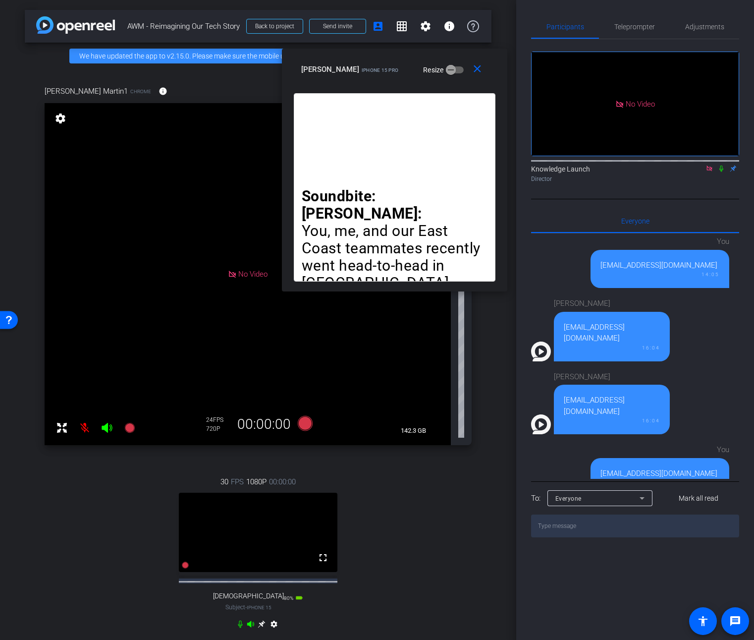
click at [723, 165] on icon at bounding box center [721, 168] width 8 height 7
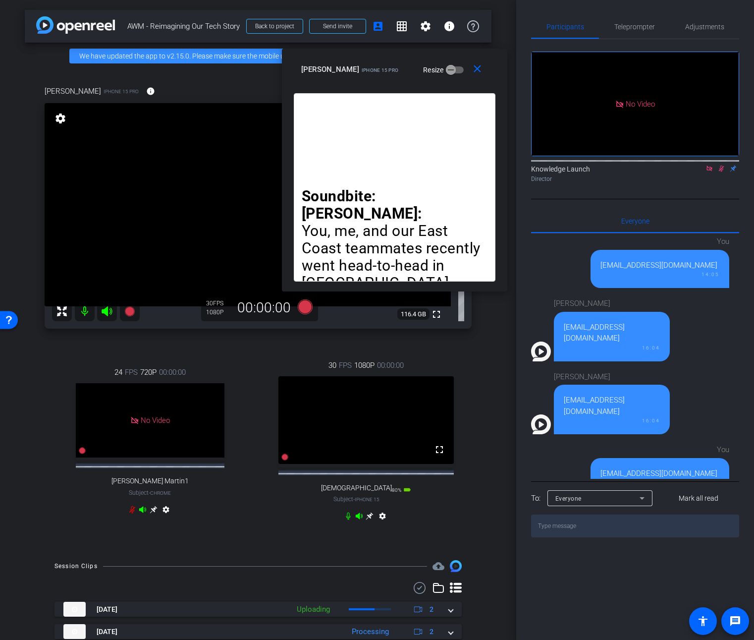
click at [377, 524] on mat-icon "settings" at bounding box center [383, 518] width 12 height 12
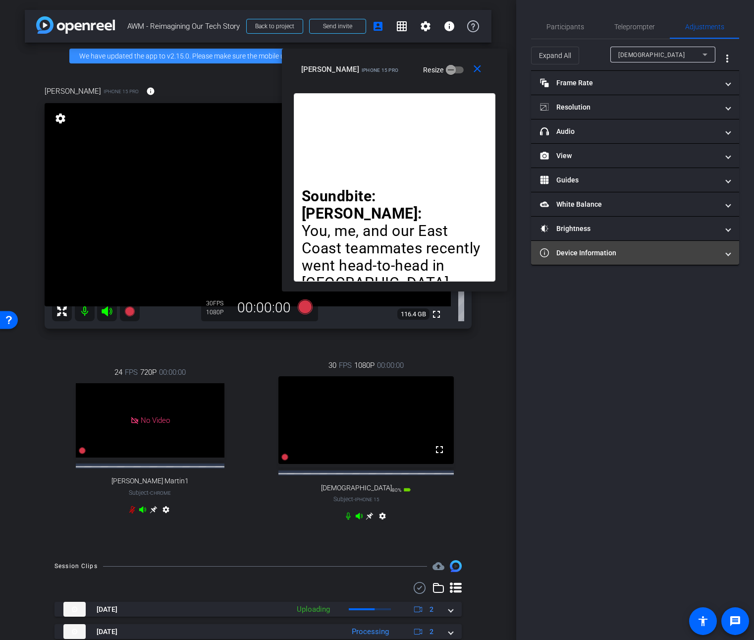
click at [730, 255] on mat-expansion-panel-header "Device Information" at bounding box center [635, 253] width 208 height 24
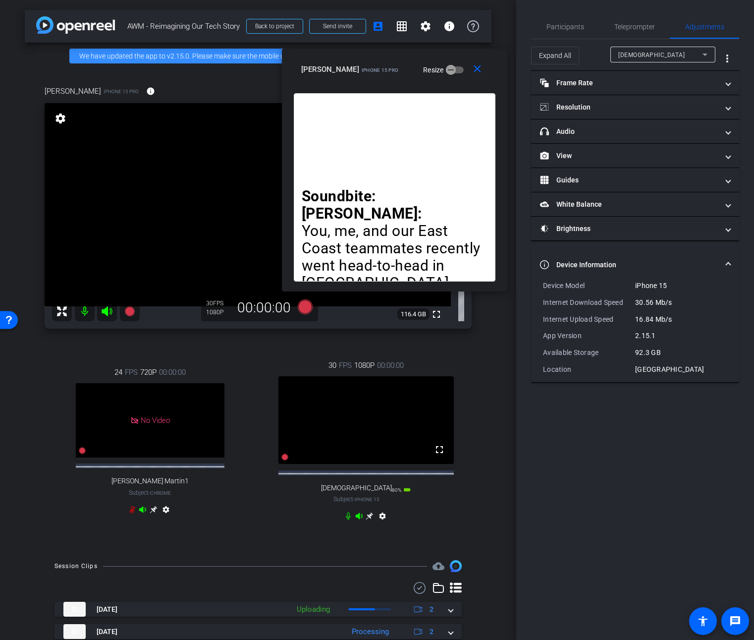
click at [730, 255] on mat-expansion-panel-header "Device Information" at bounding box center [635, 265] width 208 height 32
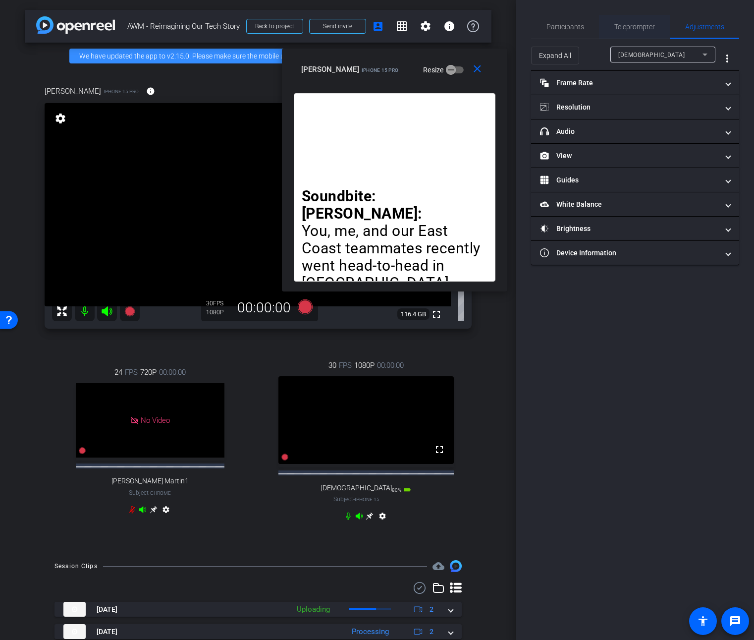
click at [626, 30] on span "Teleprompter" at bounding box center [634, 26] width 41 height 7
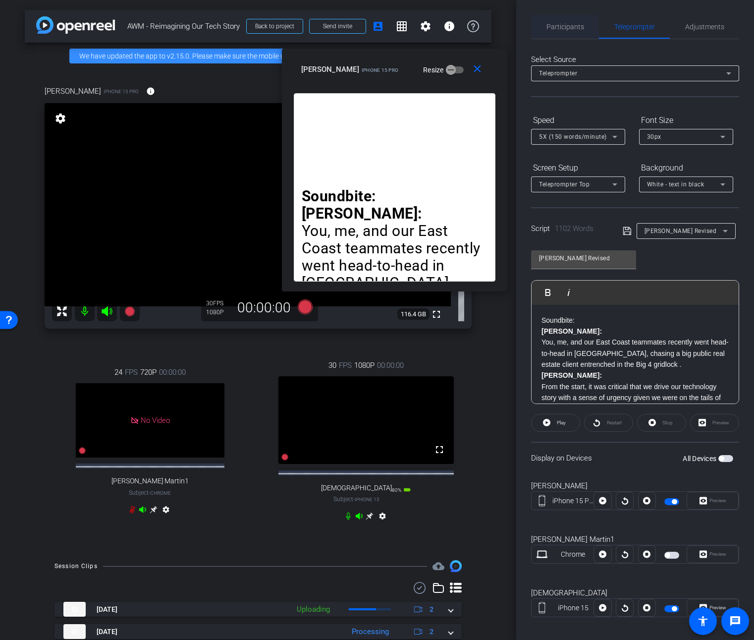
click at [559, 30] on span "Participants" at bounding box center [566, 26] width 38 height 7
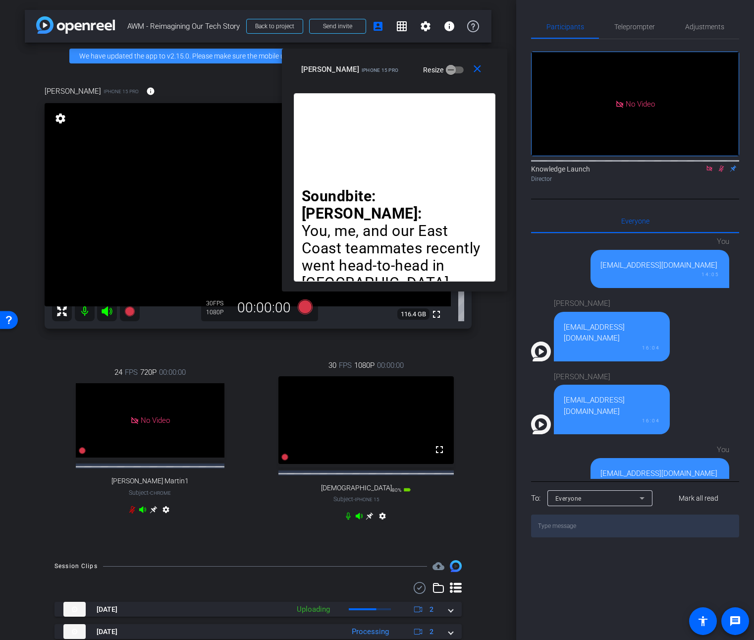
click at [720, 164] on mat-icon at bounding box center [721, 168] width 12 height 9
click at [631, 25] on span "Teleprompter" at bounding box center [634, 26] width 41 height 7
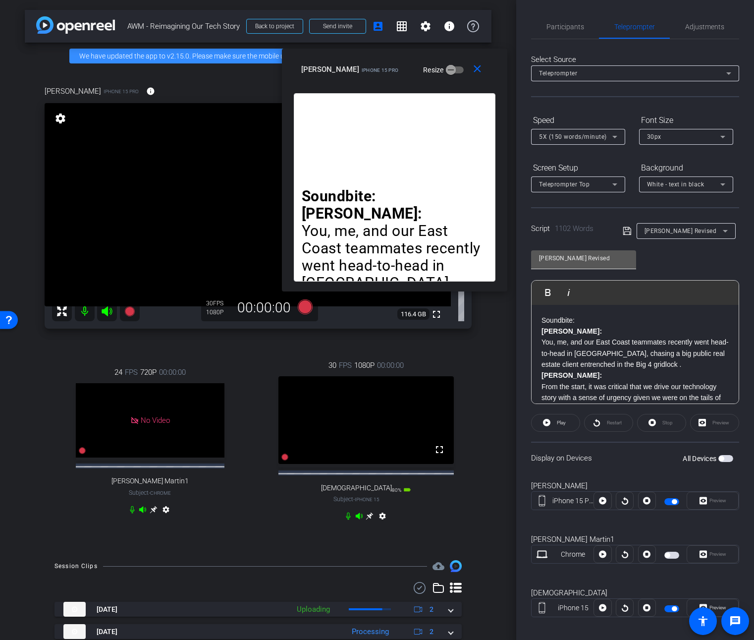
drag, startPoint x: 642, startPoint y: 370, endPoint x: 549, endPoint y: 260, distance: 144.1
click at [549, 260] on div "[PERSON_NAME] Revised Play Play from this location Play Selected Play and displ…" at bounding box center [635, 323] width 208 height 161
click at [546, 318] on strong "Interview:" at bounding box center [558, 320] width 32 height 8
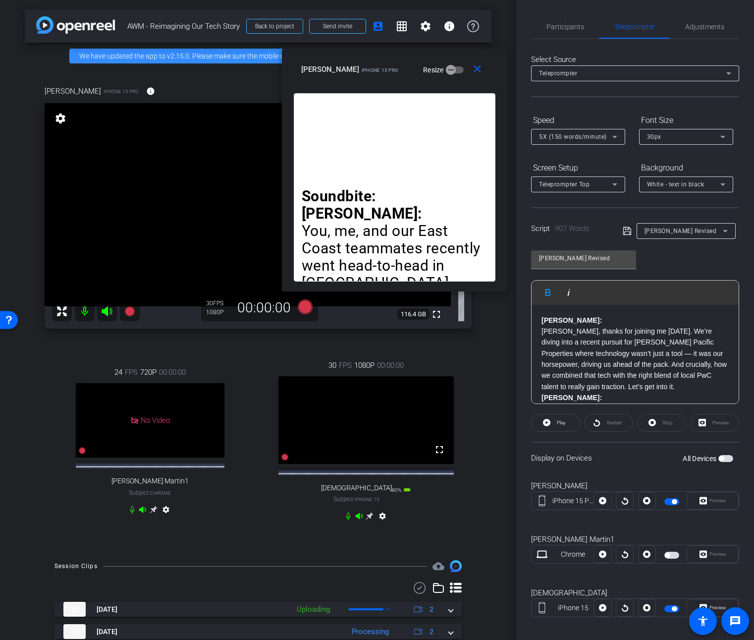
click at [721, 458] on span "button" at bounding box center [725, 458] width 15 height 7
click at [718, 458] on span "button" at bounding box center [725, 458] width 15 height 7
click at [722, 459] on span "button" at bounding box center [725, 458] width 15 height 7
click at [624, 229] on icon at bounding box center [627, 231] width 9 height 12
click at [718, 457] on span "button" at bounding box center [725, 458] width 15 height 7
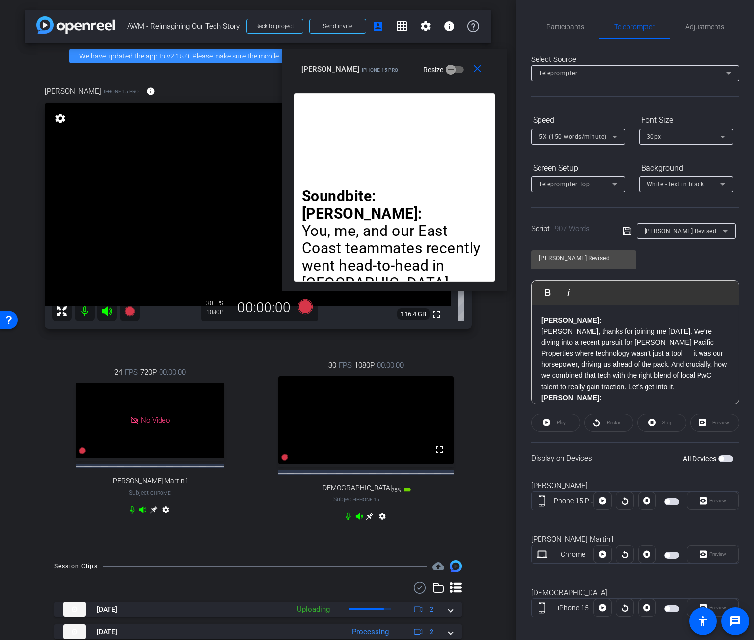
click at [723, 458] on span "button" at bounding box center [725, 458] width 15 height 7
click at [479, 70] on mat-icon "close" at bounding box center [477, 69] width 12 height 12
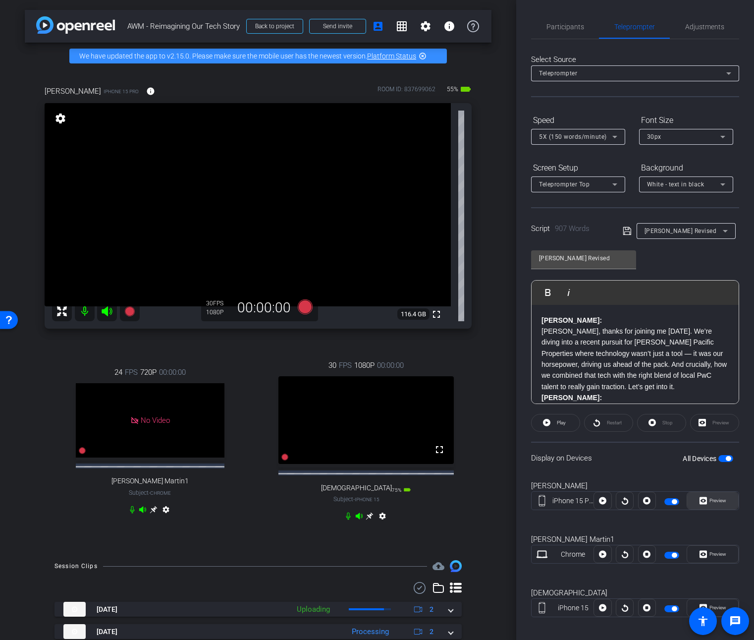
click at [712, 502] on span "Preview" at bounding box center [718, 499] width 17 height 5
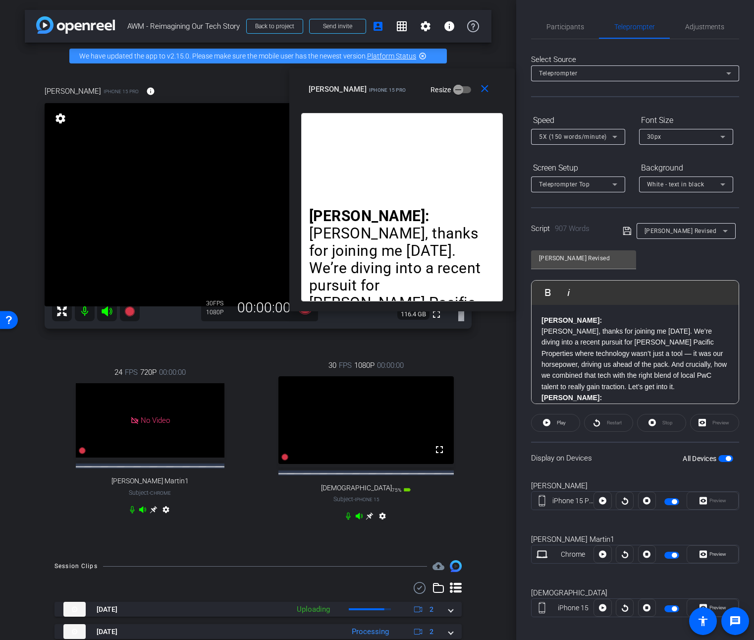
drag, startPoint x: 386, startPoint y: 205, endPoint x: 411, endPoint y: 74, distance: 132.6
click at [411, 74] on div "close [PERSON_NAME] a iPhone 15 Pro Resize" at bounding box center [401, 90] width 225 height 45
click at [691, 28] on span "Adjustments" at bounding box center [704, 26] width 39 height 7
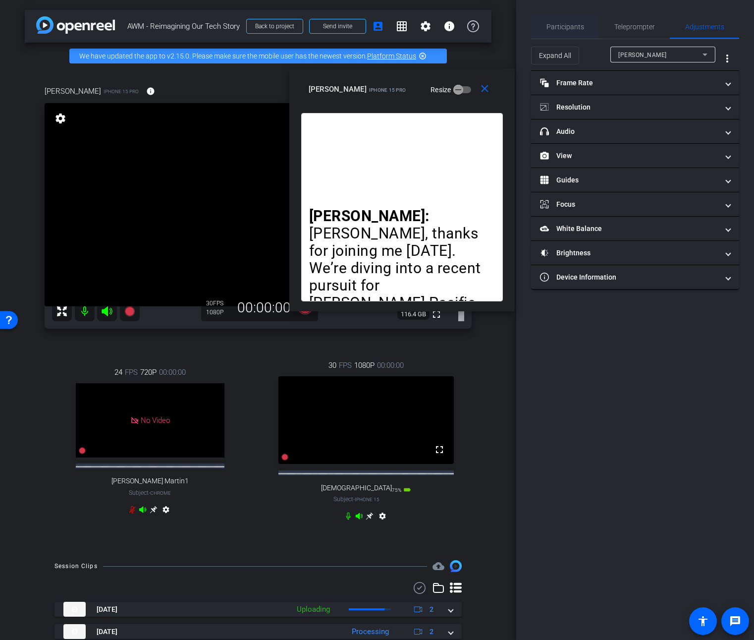
click at [582, 24] on span "Participants" at bounding box center [566, 26] width 38 height 7
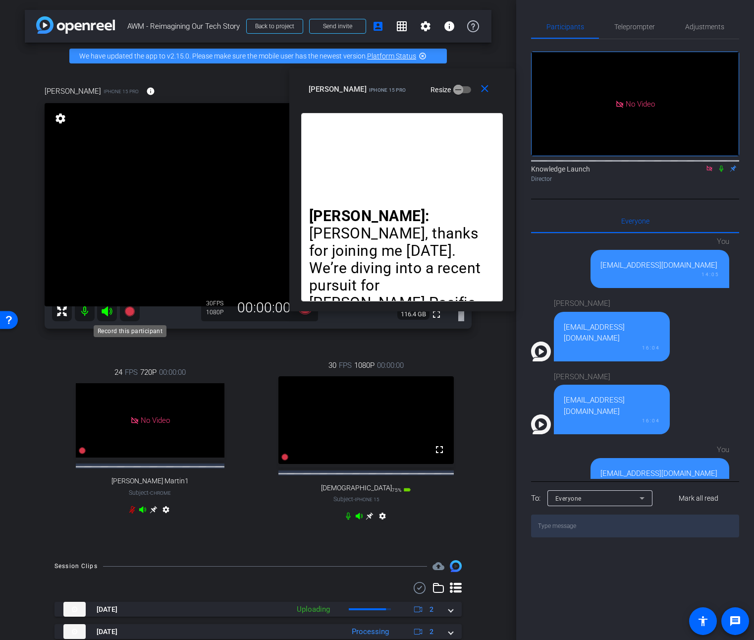
click at [127, 309] on icon at bounding box center [129, 311] width 10 height 10
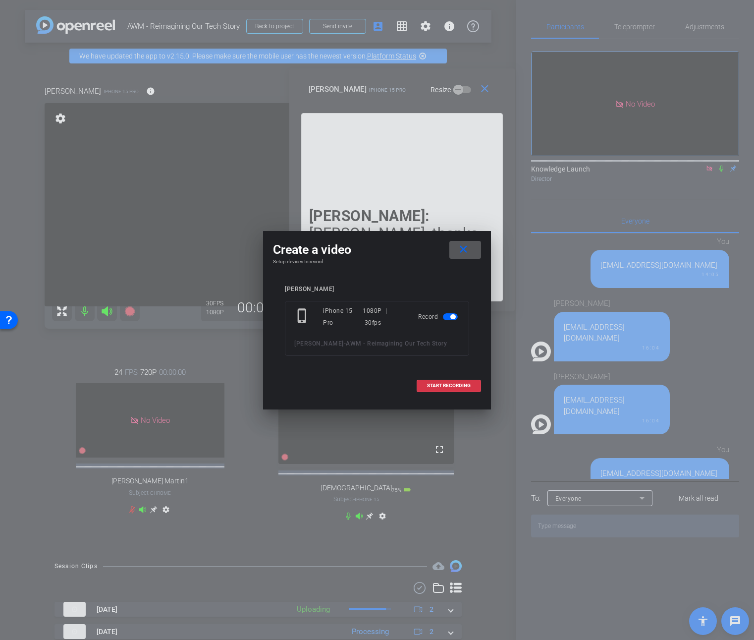
click at [469, 250] on span at bounding box center [465, 250] width 32 height 24
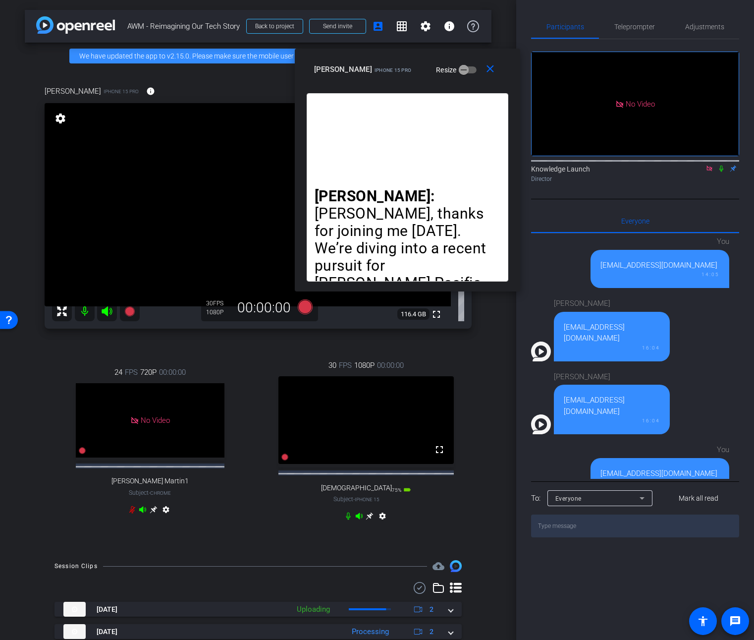
drag, startPoint x: 376, startPoint y: 105, endPoint x: 382, endPoint y: 85, distance: 20.6
click at [382, 85] on div "close [PERSON_NAME] a iPhone 15 Pro Resize" at bounding box center [407, 71] width 225 height 45
click at [298, 308] on icon at bounding box center [305, 306] width 15 height 15
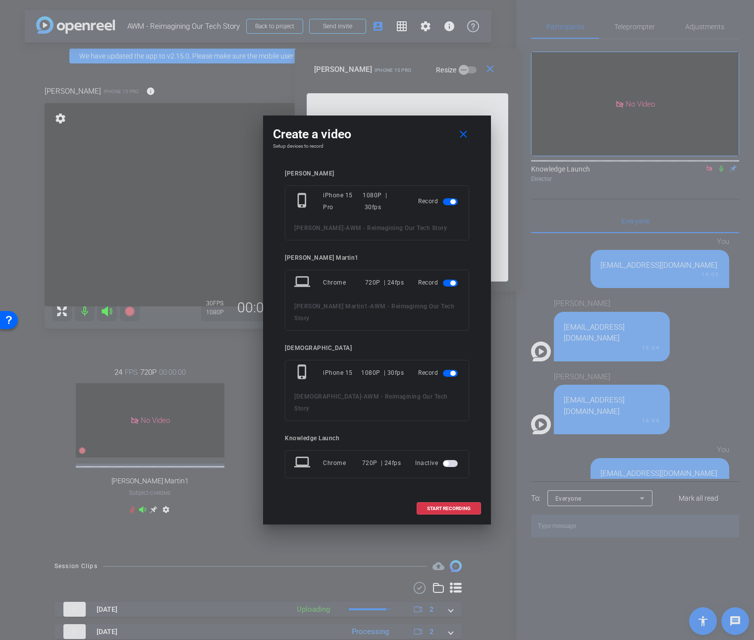
click at [446, 286] on span "button" at bounding box center [450, 282] width 15 height 7
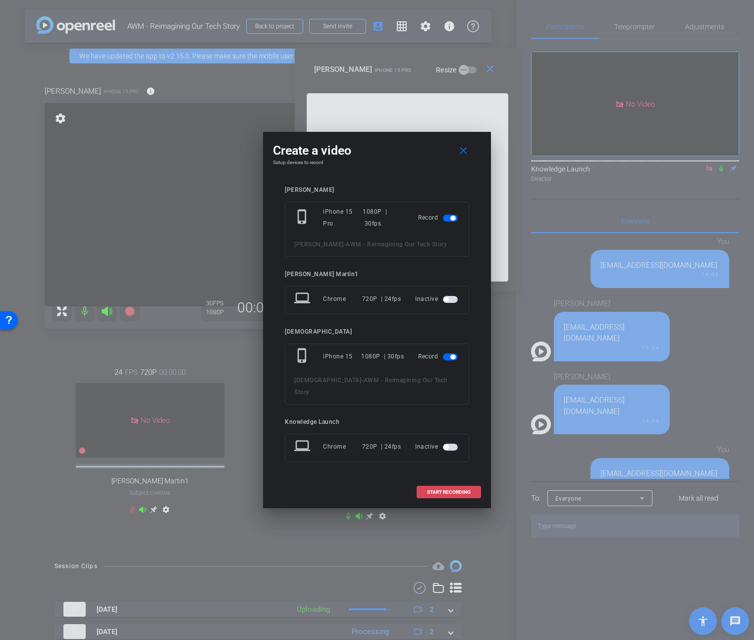
click at [445, 490] on span "START RECORDING" at bounding box center [449, 492] width 44 height 5
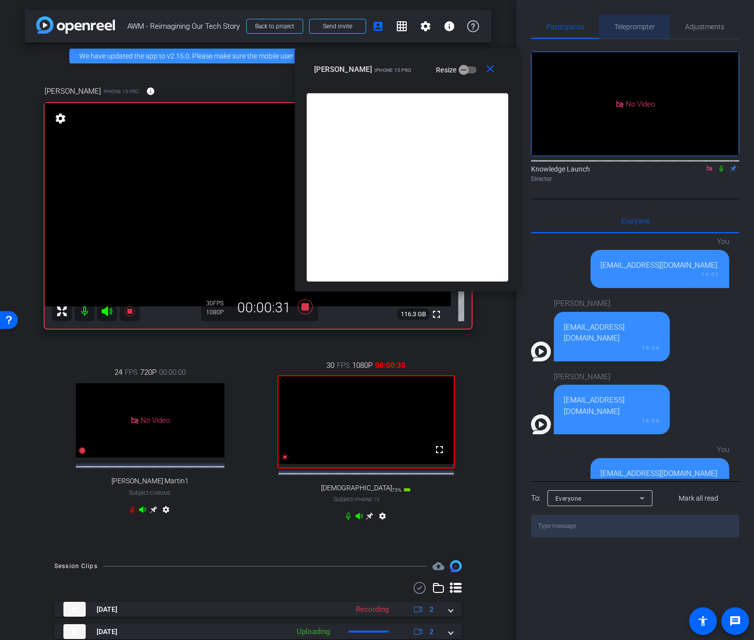
click at [640, 28] on span "Teleprompter" at bounding box center [634, 26] width 41 height 7
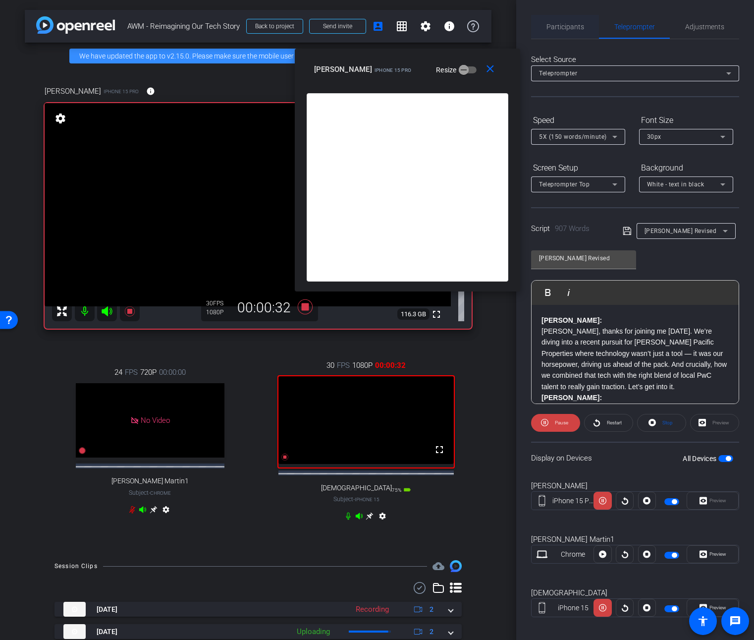
click at [573, 26] on span "Participants" at bounding box center [566, 26] width 38 height 7
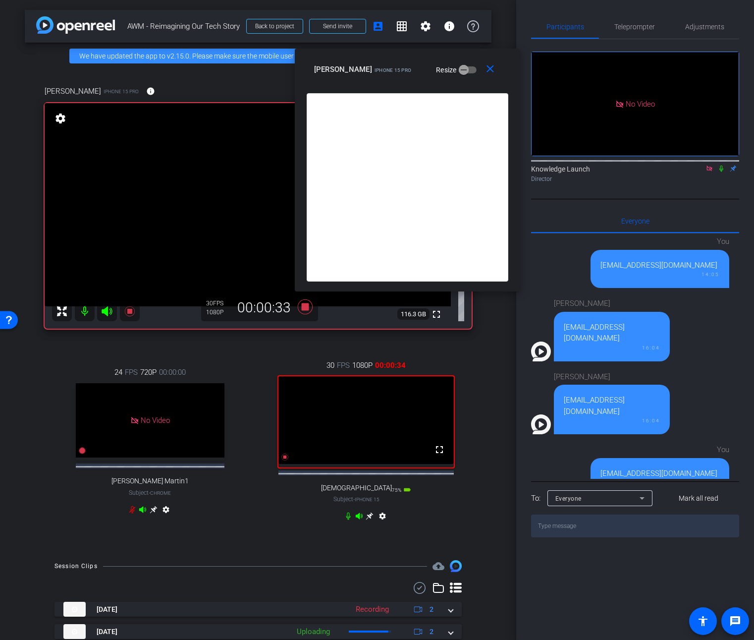
click at [720, 165] on icon at bounding box center [721, 168] width 4 height 6
click at [632, 31] on span "Teleprompter" at bounding box center [634, 27] width 41 height 24
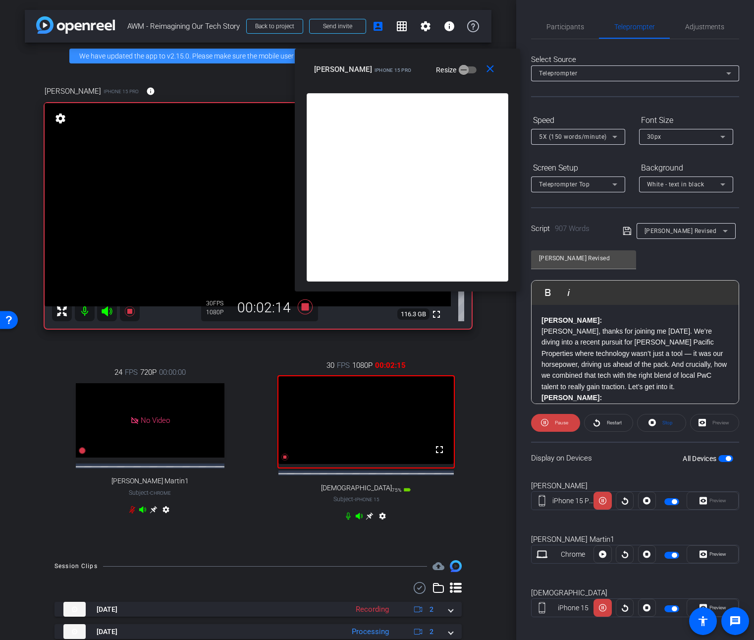
click at [609, 137] on icon at bounding box center [615, 137] width 12 height 12
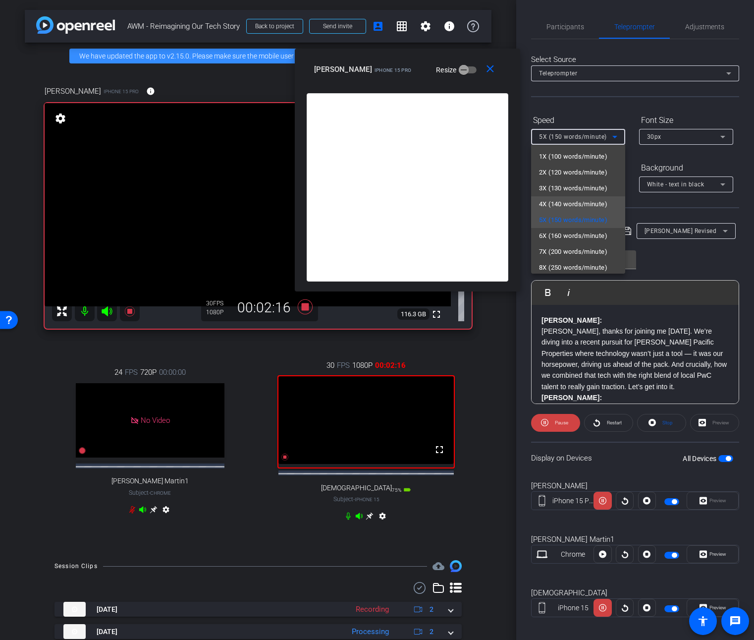
click at [589, 202] on span "4X (140 words/minute)" at bounding box center [573, 204] width 68 height 12
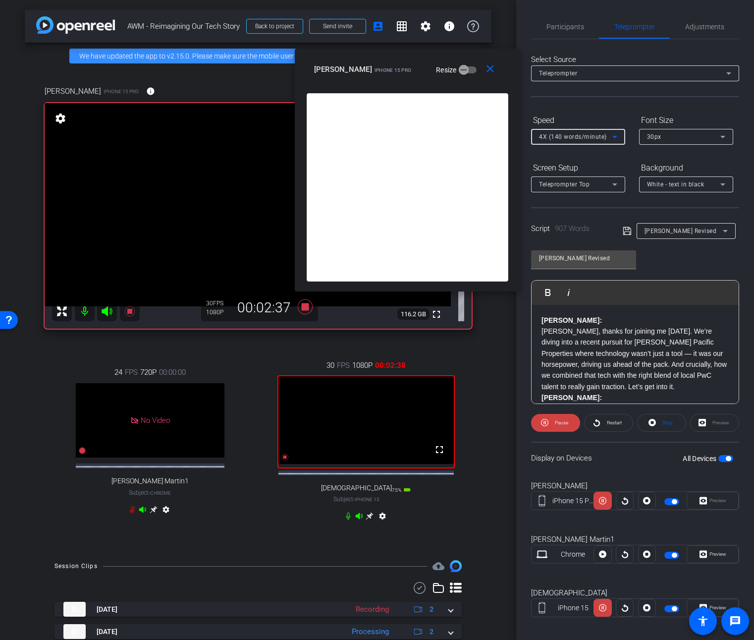
click at [608, 138] on div "4X (140 words/minute)" at bounding box center [575, 136] width 73 height 12
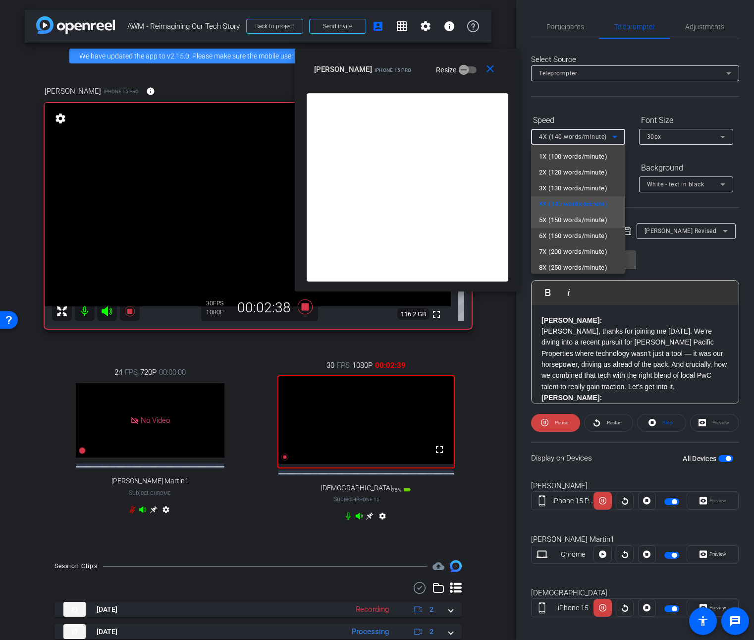
click at [576, 218] on span "5X (150 words/minute)" at bounding box center [573, 220] width 68 height 12
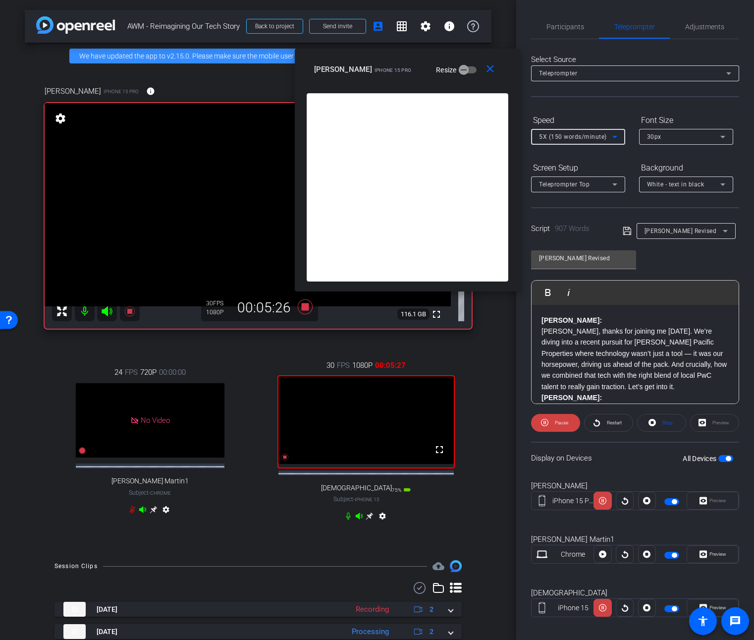
click at [610, 135] on icon at bounding box center [615, 137] width 12 height 12
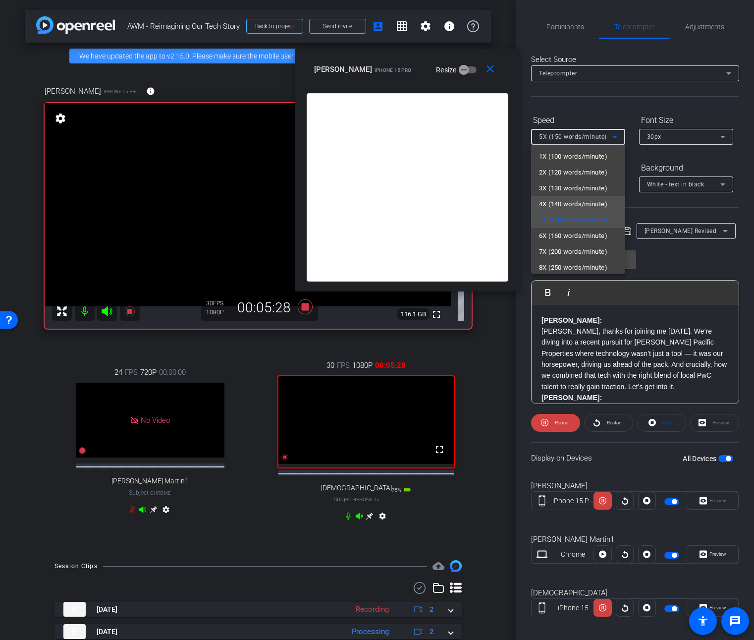
click at [591, 203] on span "4X (140 words/minute)" at bounding box center [573, 204] width 68 height 12
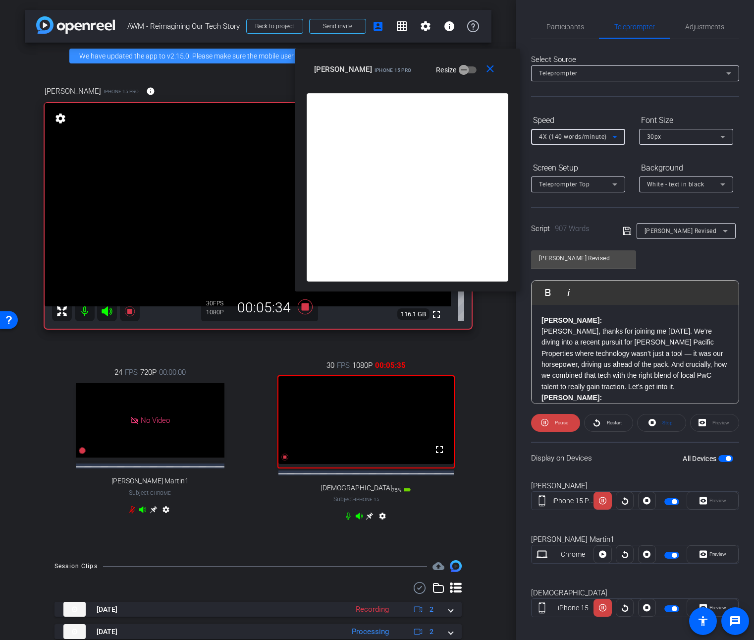
click at [611, 138] on icon at bounding box center [615, 137] width 12 height 12
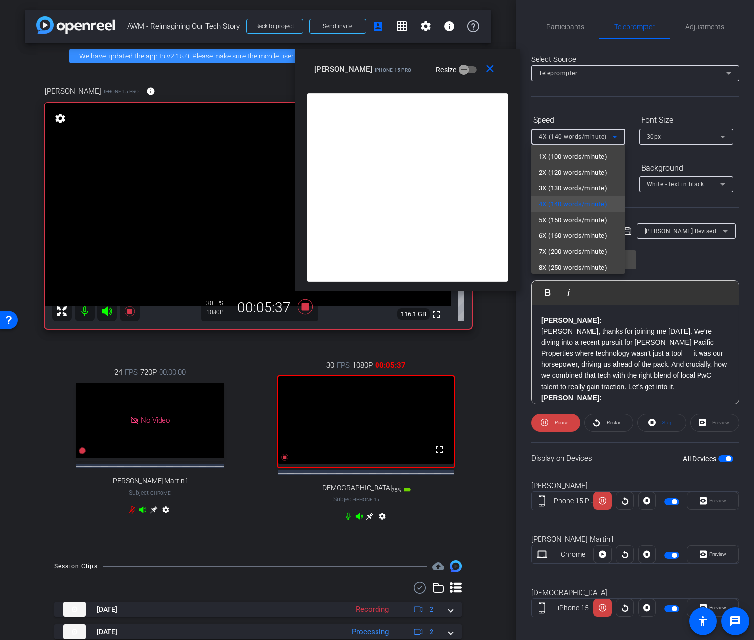
click at [611, 118] on div at bounding box center [377, 320] width 754 height 640
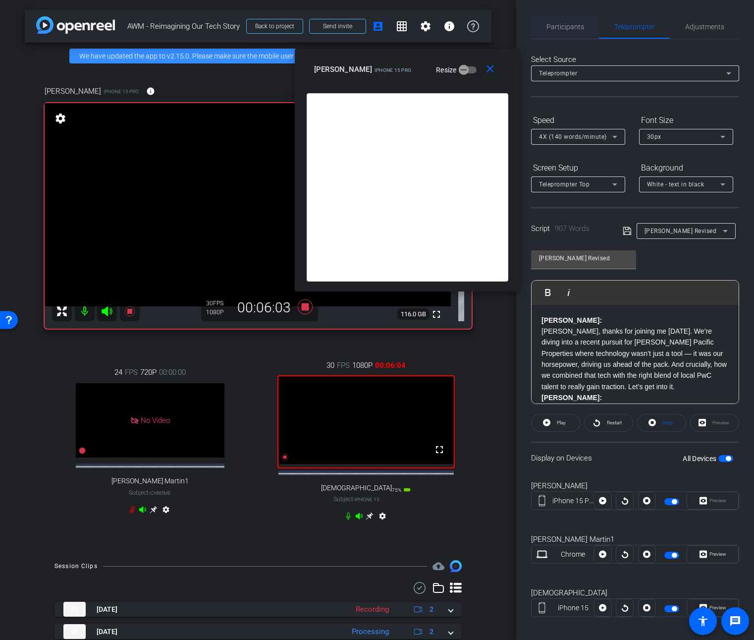
click at [559, 30] on span "Participants" at bounding box center [566, 26] width 38 height 7
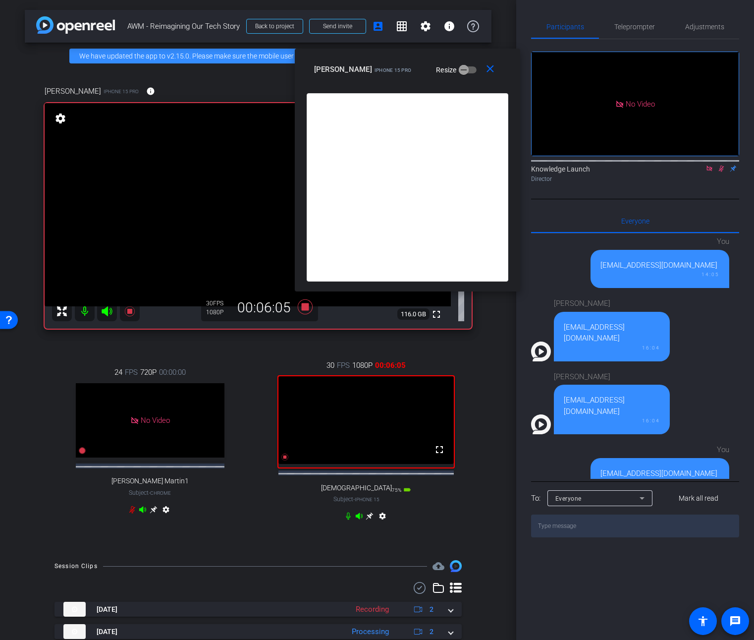
click at [720, 165] on icon at bounding box center [721, 168] width 8 height 7
click at [304, 309] on icon at bounding box center [305, 306] width 15 height 15
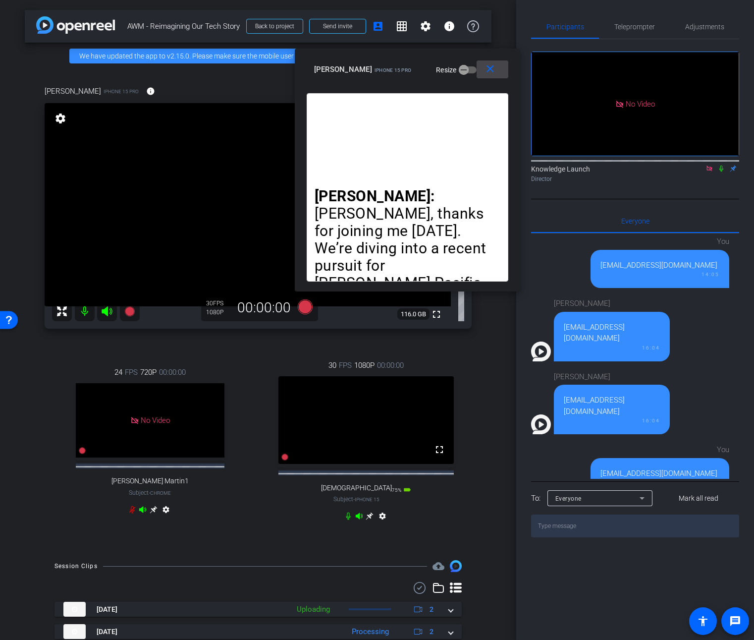
click at [492, 66] on mat-icon "close" at bounding box center [490, 69] width 12 height 12
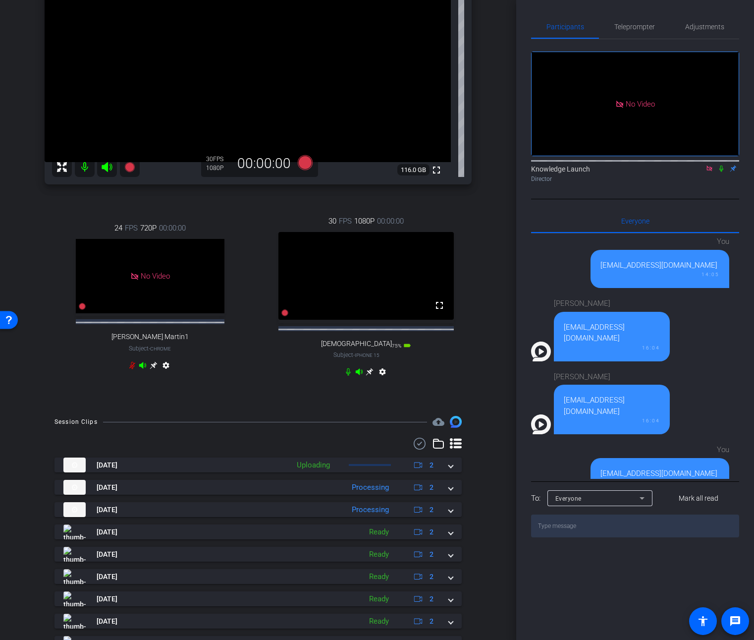
scroll to position [224, 0]
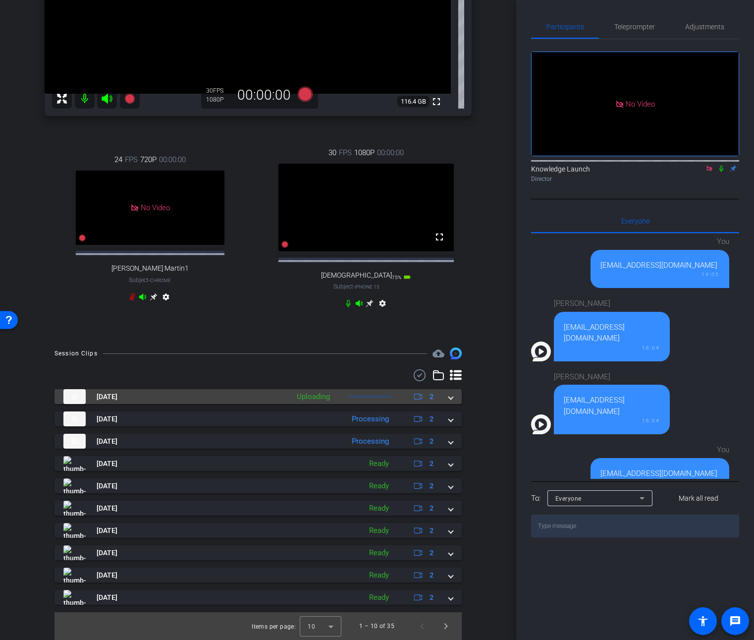
click at [448, 398] on mat-expansion-panel-header "[DATE] Uploading 2" at bounding box center [258, 396] width 407 height 15
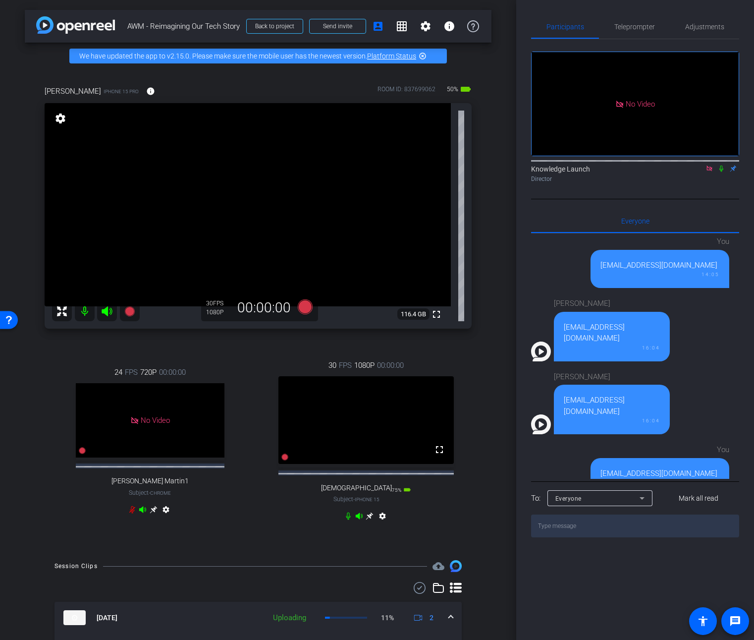
click at [721, 165] on icon at bounding box center [721, 168] width 8 height 7
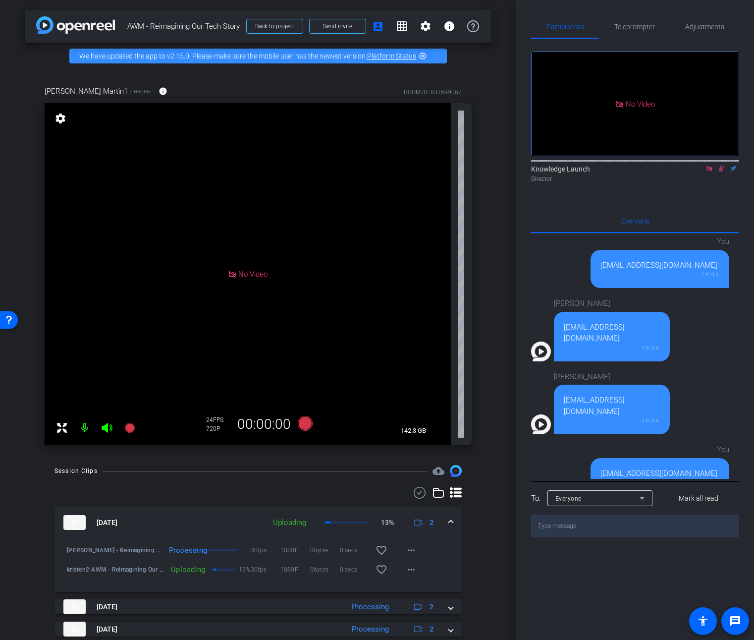
click at [722, 165] on icon at bounding box center [721, 168] width 5 height 6
click at [632, 29] on span "Teleprompter" at bounding box center [634, 26] width 41 height 7
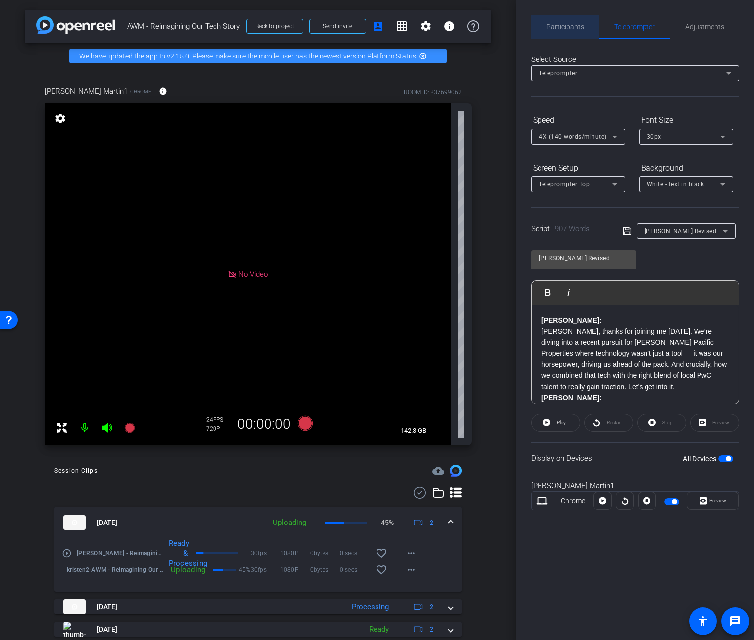
click at [572, 28] on span "Participants" at bounding box center [566, 26] width 38 height 7
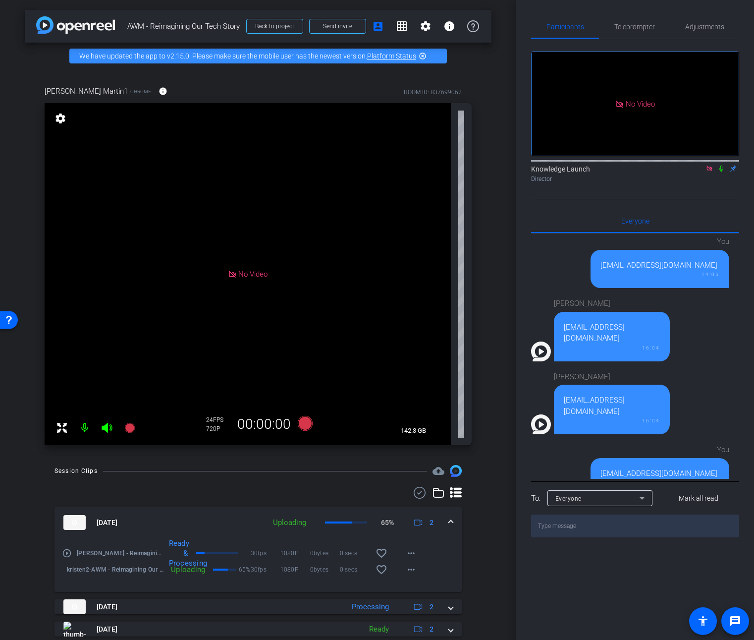
click at [722, 165] on icon at bounding box center [721, 168] width 4 height 6
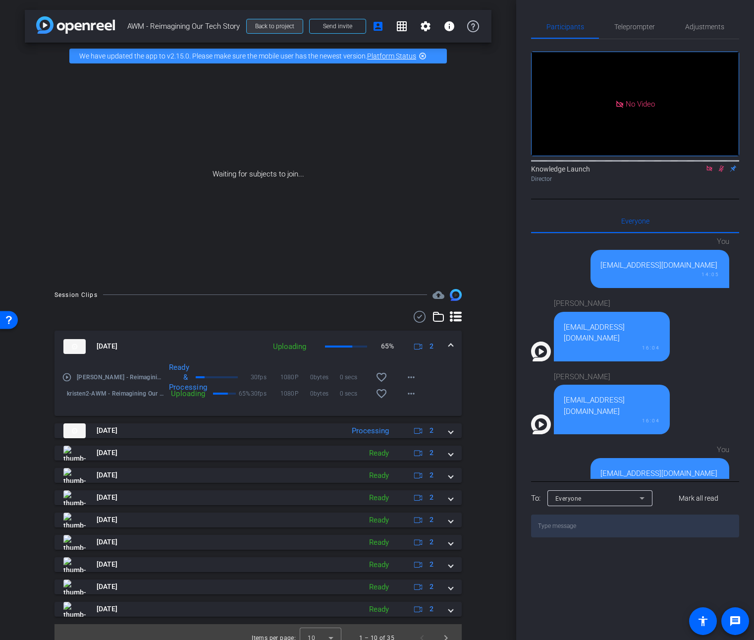
click at [279, 23] on span "Back to project" at bounding box center [274, 26] width 39 height 7
